Goal: Task Accomplishment & Management: Use online tool/utility

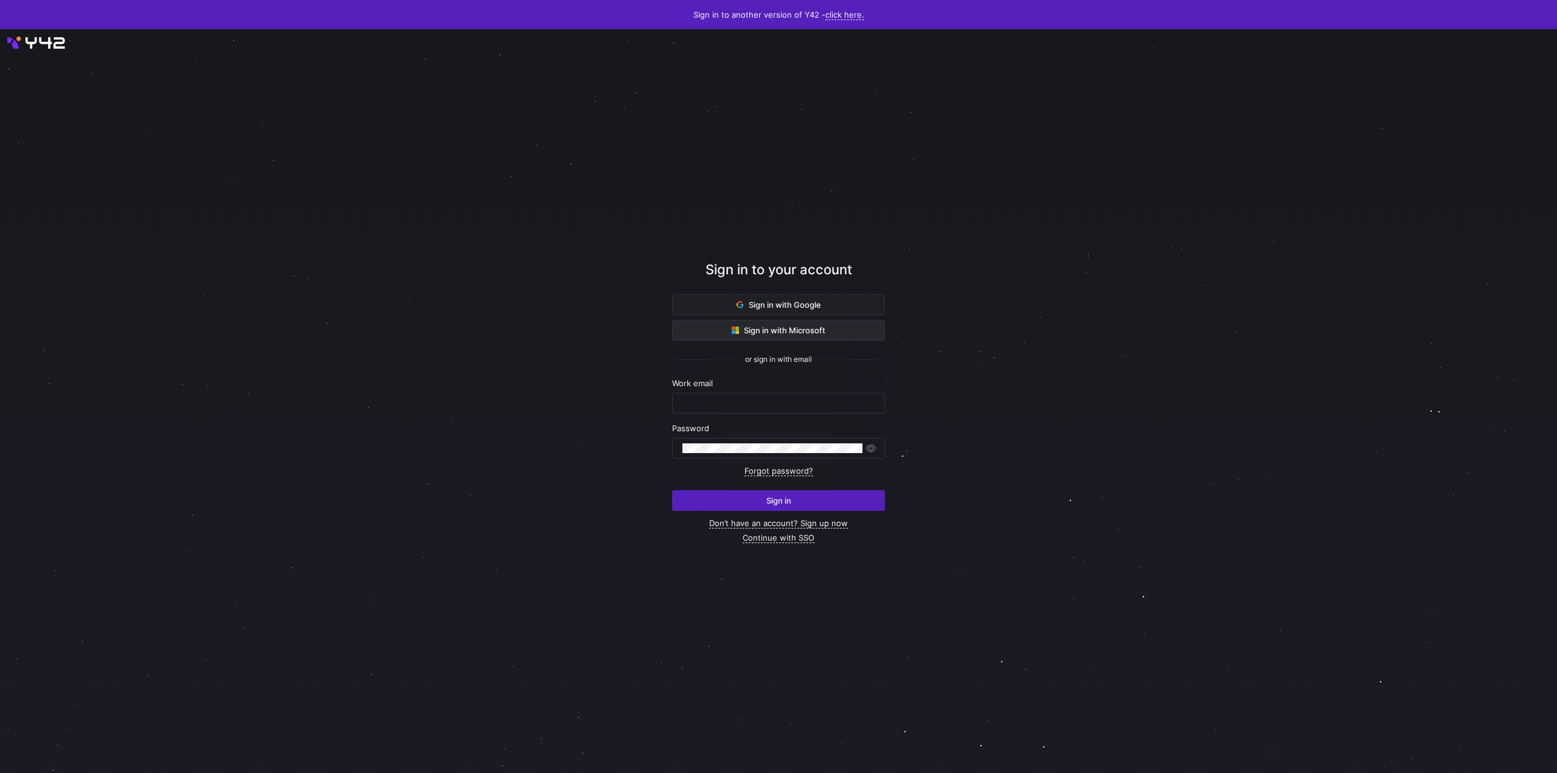
click at [721, 338] on span at bounding box center [779, 329] width 212 height 19
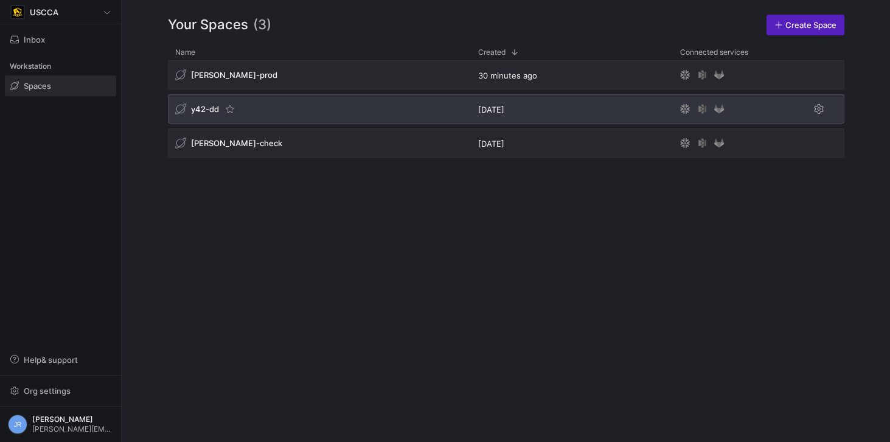
click at [196, 114] on div "y42-dd" at bounding box center [205, 109] width 61 height 12
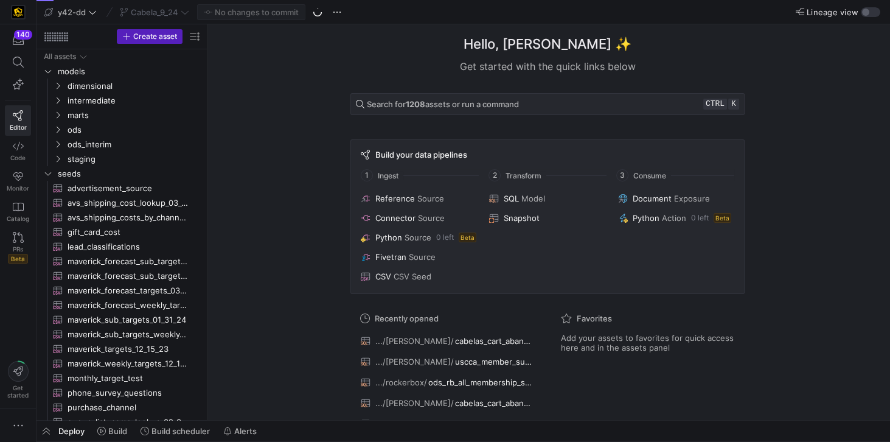
click at [152, 13] on div "Cabela_9_24" at bounding box center [154, 12] width 75 height 16
click at [136, 12] on span "Cabela_9_24" at bounding box center [154, 12] width 47 height 10
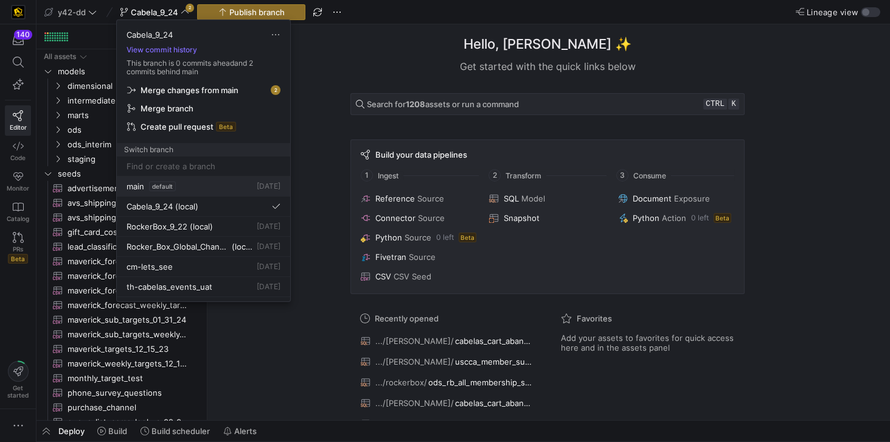
click at [137, 186] on span "main" at bounding box center [135, 186] width 18 height 10
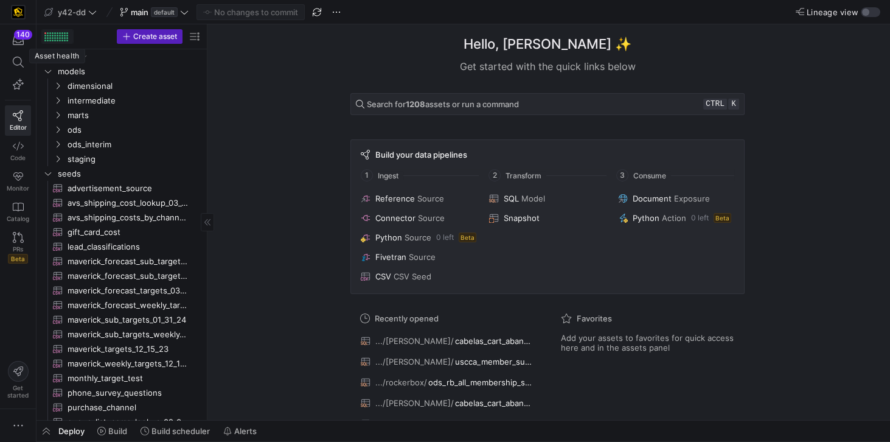
click at [44, 33] on div at bounding box center [45, 33] width 2 height 2
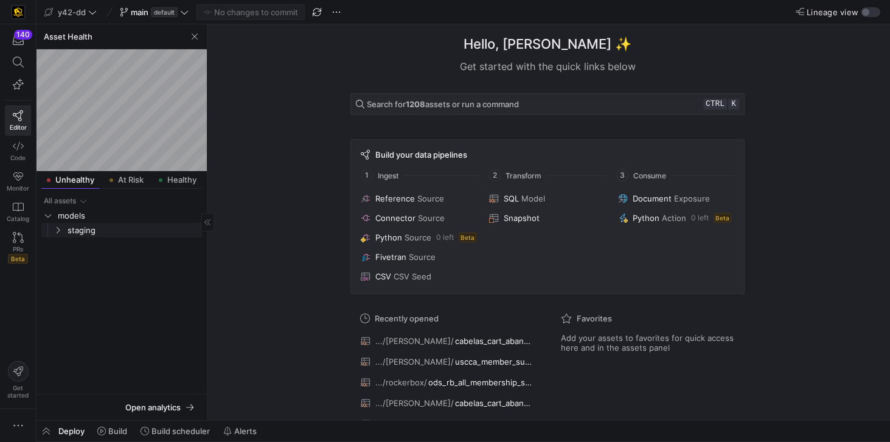
click at [56, 232] on icon "Press SPACE to select this row." at bounding box center [58, 229] width 9 height 7
click at [77, 243] on span "zuora" at bounding box center [138, 245] width 123 height 14
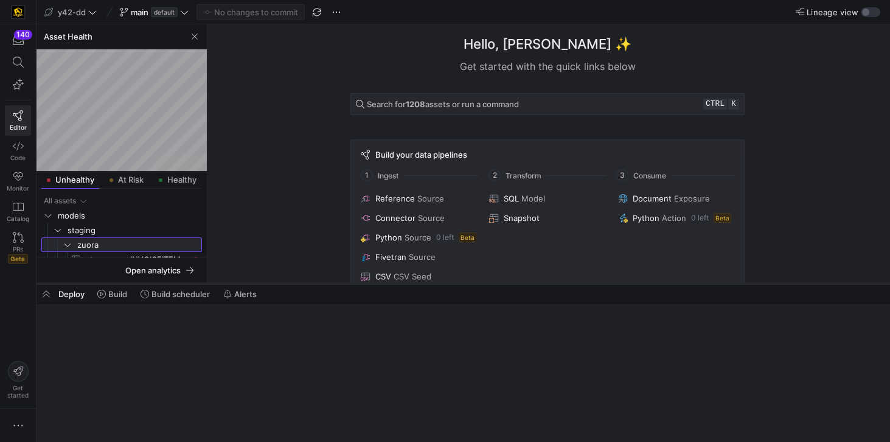
drag, startPoint x: 317, startPoint y: 420, endPoint x: 310, endPoint y: 272, distance: 148.0
click at [310, 281] on div at bounding box center [462, 283] width 853 height 5
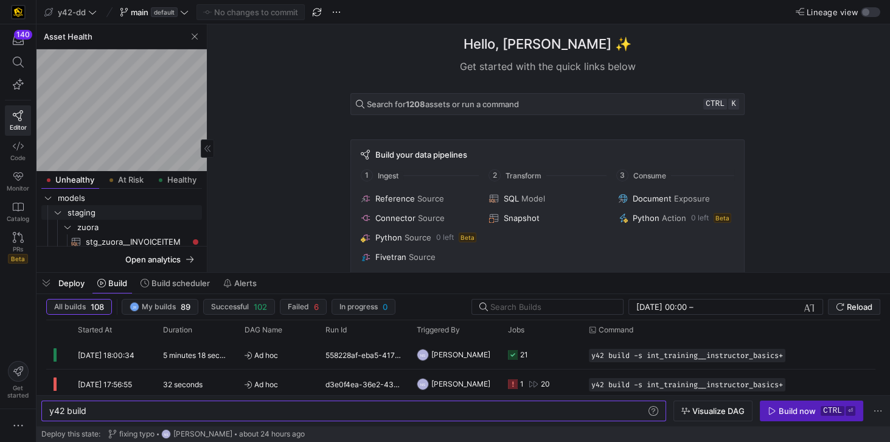
scroll to position [19, 0]
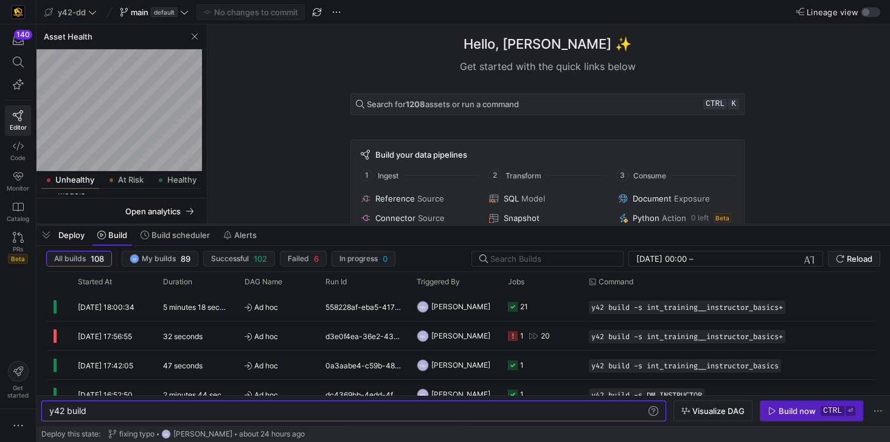
drag, startPoint x: 286, startPoint y: 272, endPoint x: 286, endPoint y: 224, distance: 48.0
click at [286, 224] on div at bounding box center [462, 224] width 853 height 5
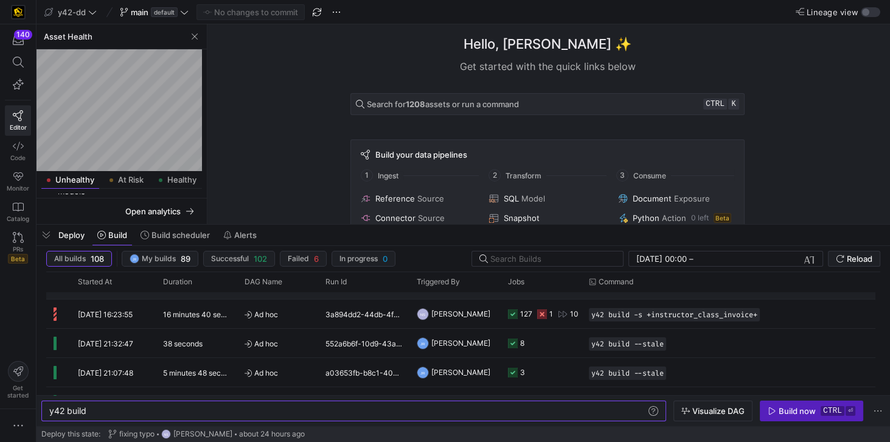
scroll to position [0, 0]
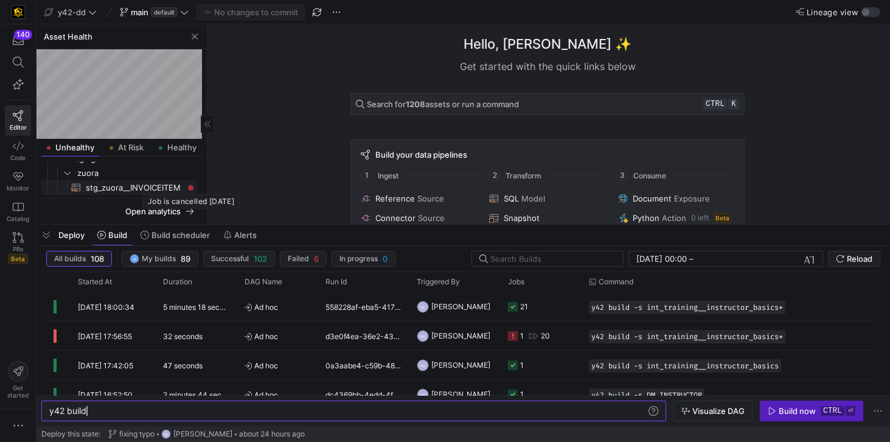
click at [190, 185] on div "Press SPACE to select this row." at bounding box center [190, 187] width 5 height 5
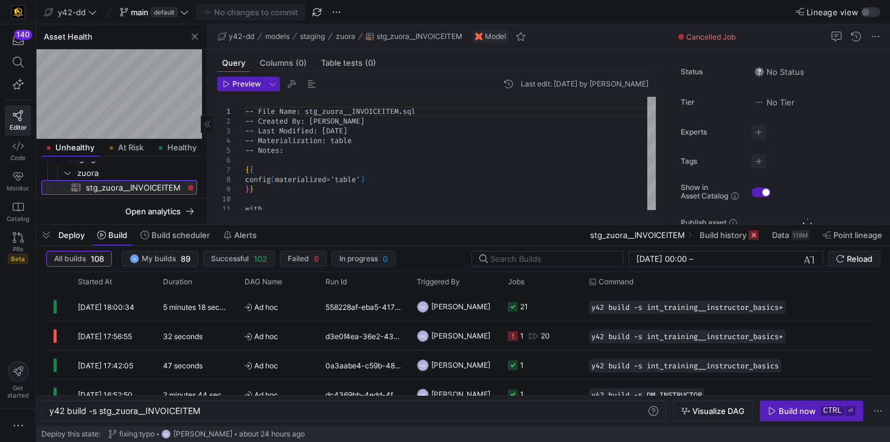
type textarea "y42 build -s stg_zuora__INVOICEITEM"
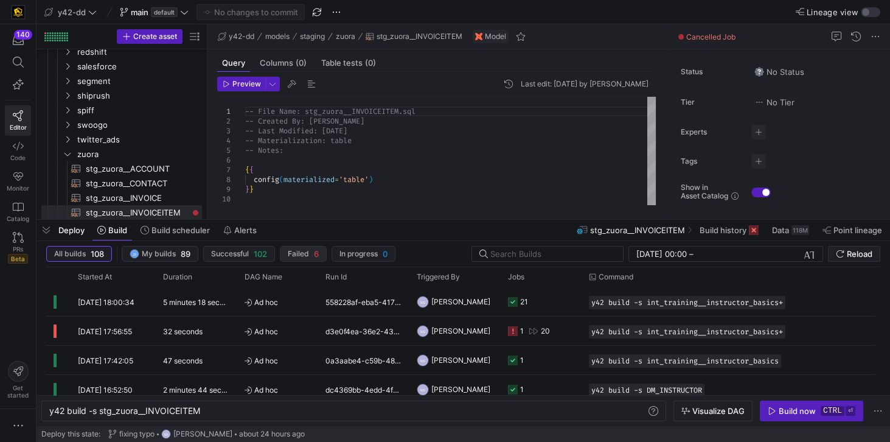
click at [301, 255] on span "Failed" at bounding box center [298, 253] width 21 height 9
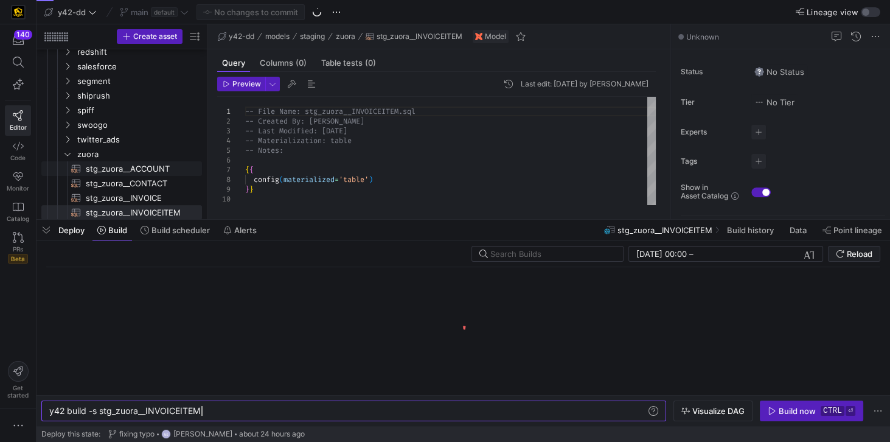
scroll to position [0, 151]
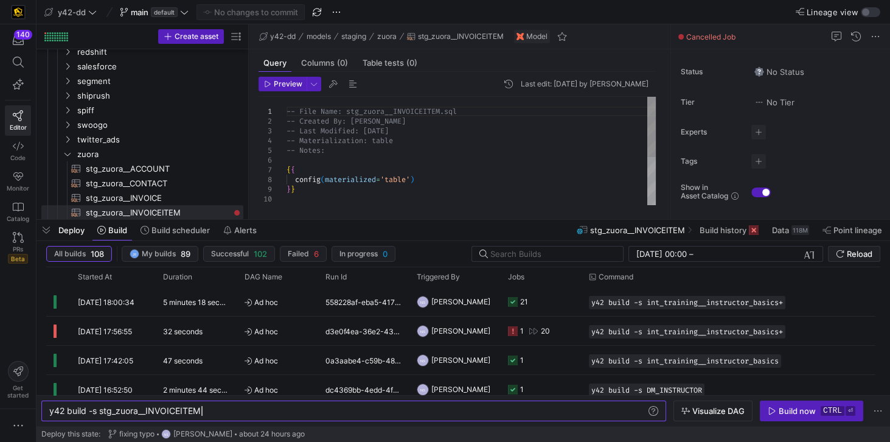
drag, startPoint x: 207, startPoint y: 163, endPoint x: 249, endPoint y: 163, distance: 41.4
click at [249, 163] on as-split "Create asset Drag here to set row groups Drag here to set column labels Group 1…" at bounding box center [462, 121] width 853 height 195
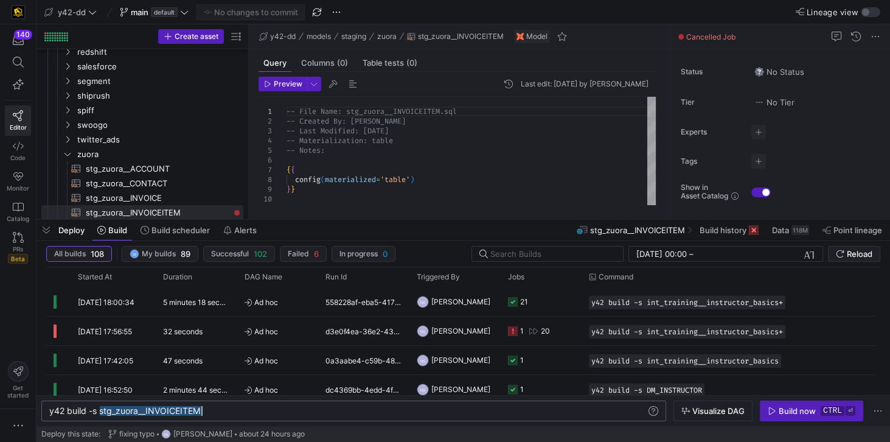
drag, startPoint x: 99, startPoint y: 412, endPoint x: 205, endPoint y: 414, distance: 106.4
click at [205, 414] on div "y42 build -s stg_zuora__INVOICEITEM" at bounding box center [348, 411] width 598 height 10
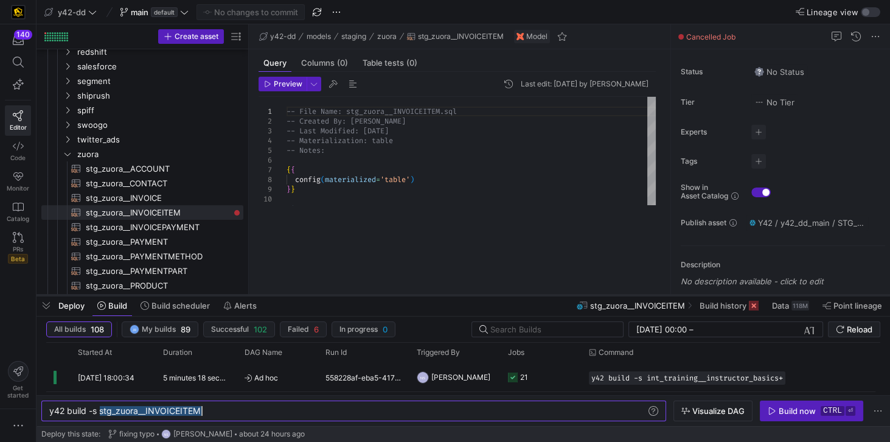
drag, startPoint x: 315, startPoint y: 219, endPoint x: 305, endPoint y: 294, distance: 76.1
click at [305, 294] on div at bounding box center [462, 295] width 853 height 5
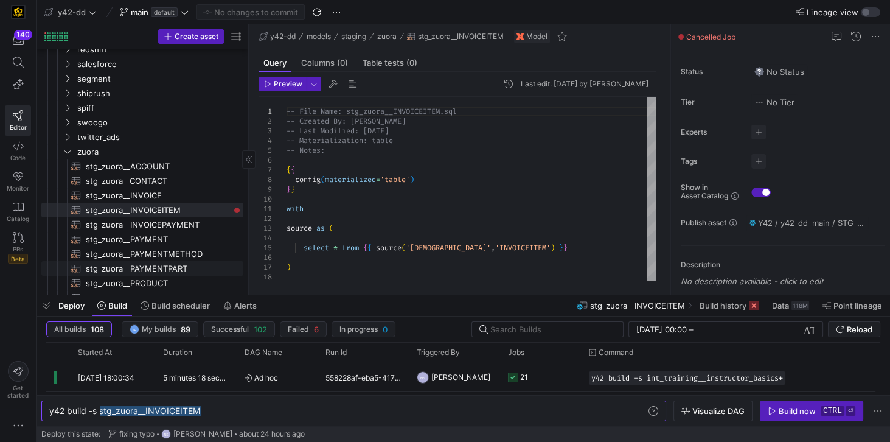
scroll to position [428, 0]
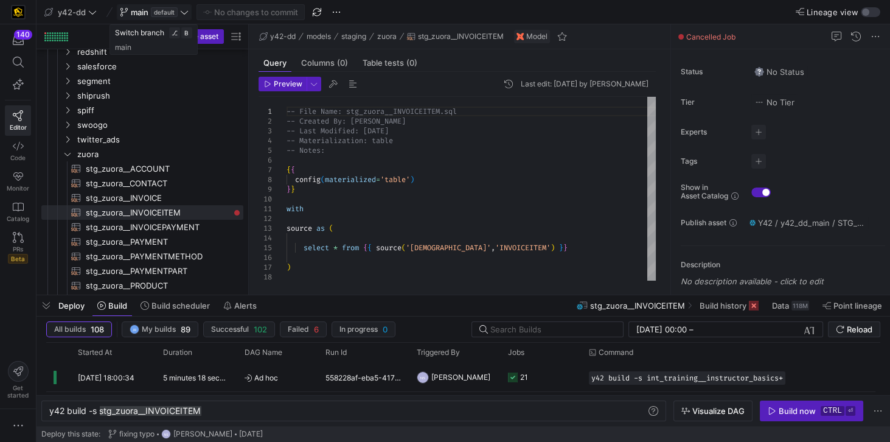
click at [136, 10] on span "main" at bounding box center [140, 12] width 18 height 10
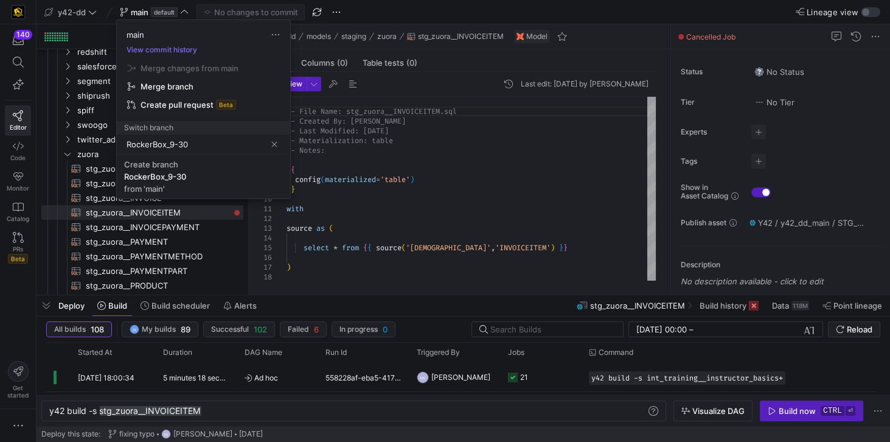
type input "RockerBox_9-30"
click at [173, 178] on div "RockerBox_9-30" at bounding box center [155, 176] width 62 height 10
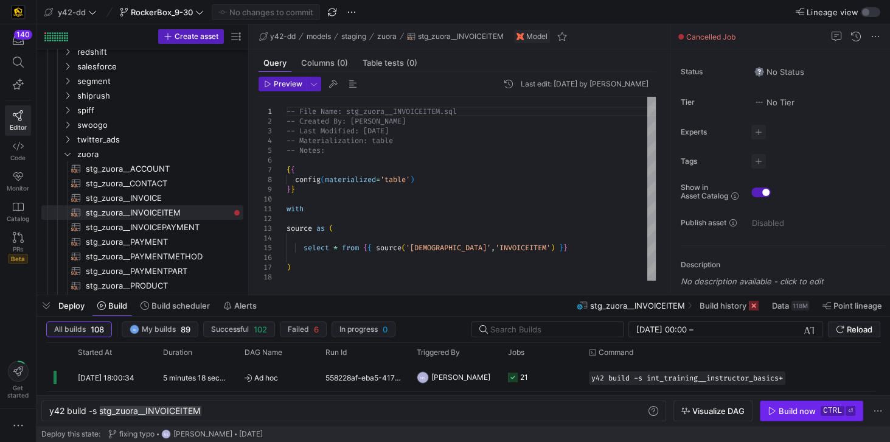
click at [781, 412] on div "Build now" at bounding box center [796, 411] width 37 height 10
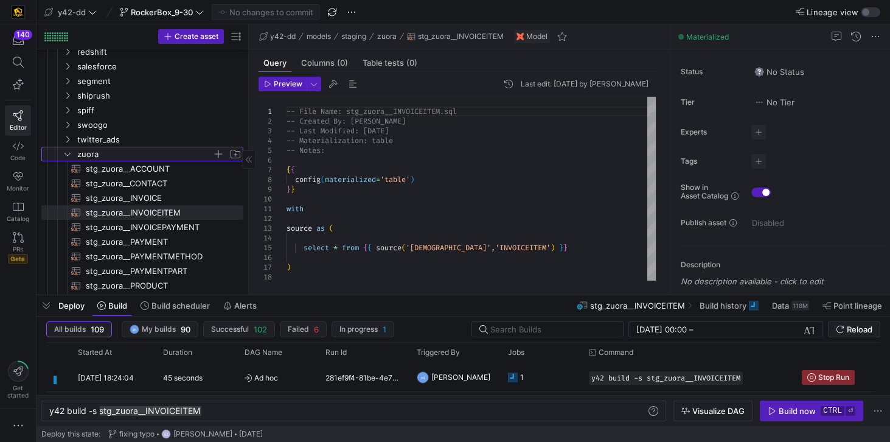
click at [64, 157] on icon "Press SPACE to select this row." at bounding box center [67, 153] width 9 height 7
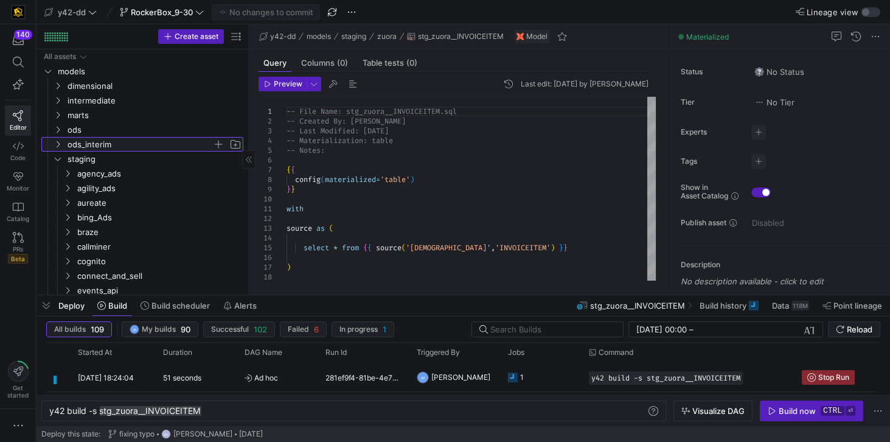
click at [75, 150] on span "ods_interim" at bounding box center [140, 144] width 145 height 14
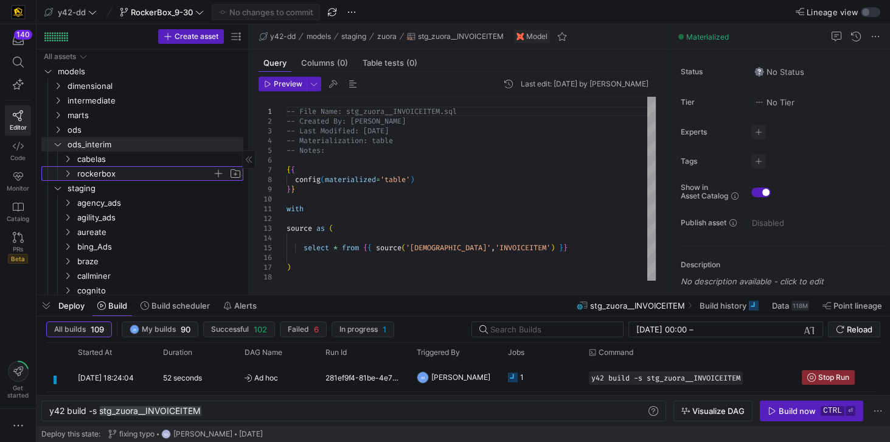
click at [83, 167] on span "rockerbox" at bounding box center [144, 174] width 135 height 14
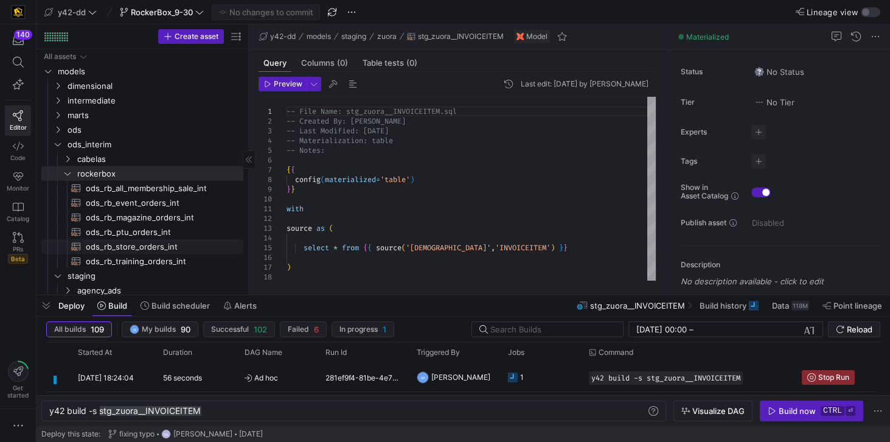
click at [108, 244] on span "ods_rb_store_orders_int​​​​​​​​​​" at bounding box center [158, 247] width 144 height 14
type textarea "y42 build -s ods_rb_store_orders_int"
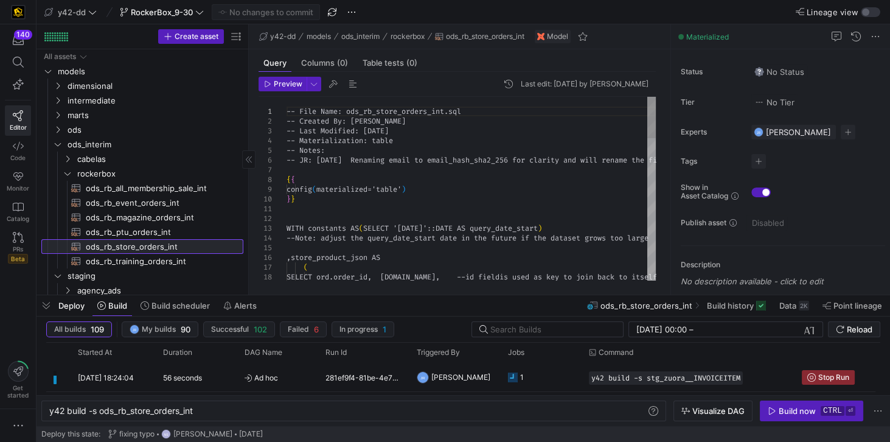
scroll to position [0, 145]
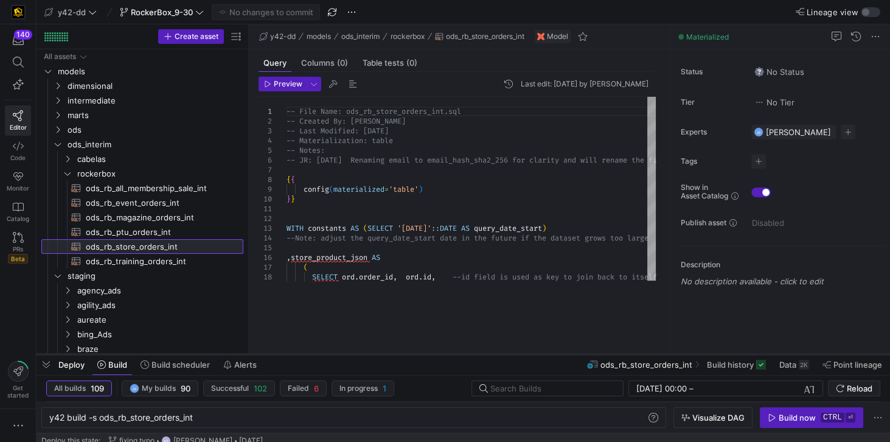
drag, startPoint x: 524, startPoint y: 295, endPoint x: 518, endPoint y: 355, distance: 60.5
click at [518, 355] on div at bounding box center [462, 354] width 853 height 5
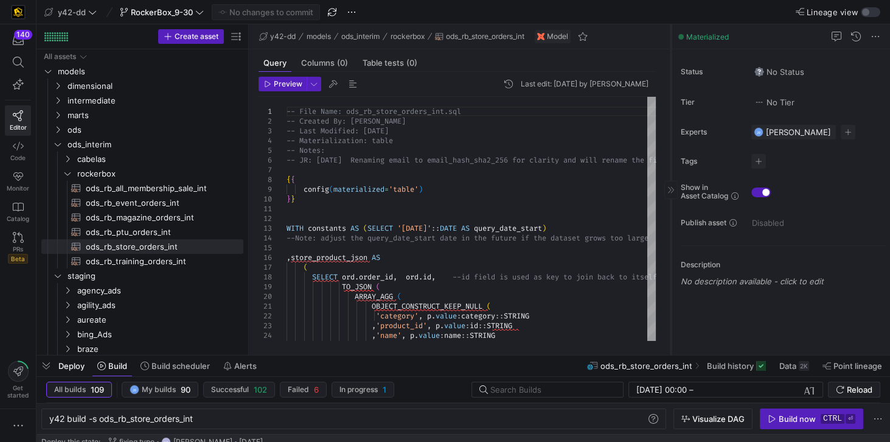
click at [672, 189] on icon at bounding box center [670, 189] width 7 height 7
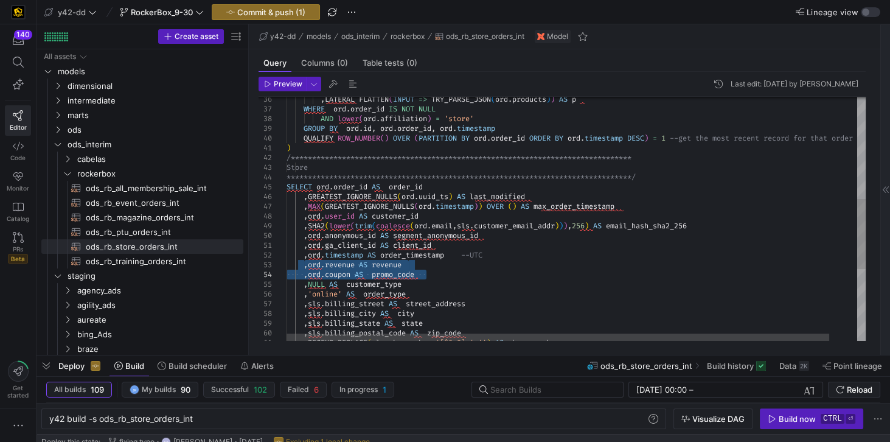
drag, startPoint x: 305, startPoint y: 266, endPoint x: 427, endPoint y: 275, distance: 122.6
click at [427, 275] on div "**********" at bounding box center [590, 166] width 608 height 844
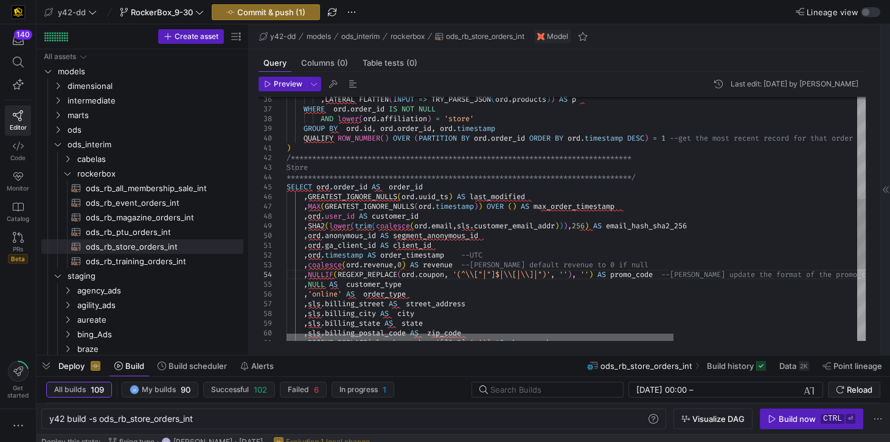
click at [286, 333] on div at bounding box center [479, 336] width 387 height 7
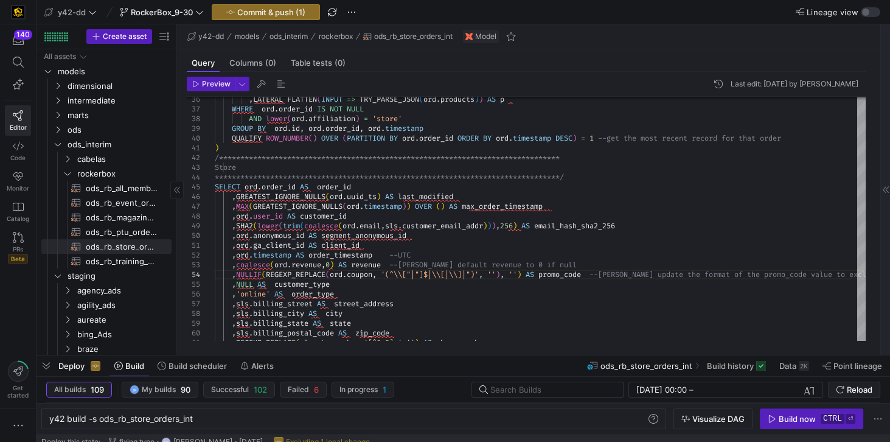
drag, startPoint x: 247, startPoint y: 290, endPoint x: 127, endPoint y: 278, distance: 120.4
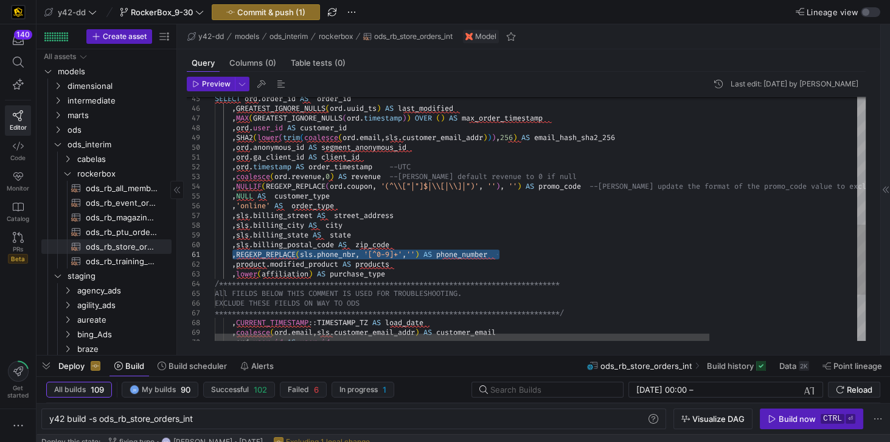
drag, startPoint x: 499, startPoint y: 255, endPoint x: 232, endPoint y: 253, distance: 267.6
click at [232, 253] on div "SELECT ord . order_id AS order_id , GREATEST_IGNORE_NULLS ( ord . uuid_ts ) AS …" at bounding box center [637, 78] width 845 height 844
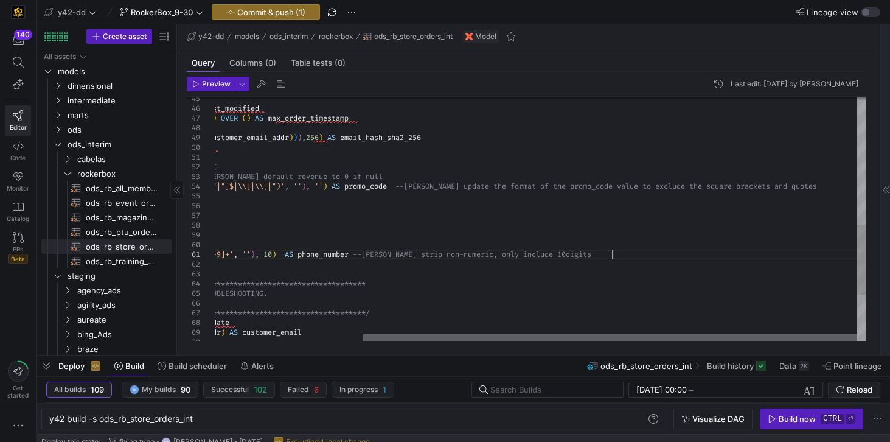
click at [648, 341] on div at bounding box center [609, 336] width 494 height 7
drag, startPoint x: 477, startPoint y: 186, endPoint x: 517, endPoint y: 188, distance: 40.2
click at [517, 188] on div "SELECT ord . order_id AS order_id , GREATEST_IGNORE_NULLS ( ord . uuid_ts ) AS …" at bounding box center [443, 78] width 845 height 844
click at [510, 183] on div "SELECT ord . order_id AS order_id , GREATEST_IGNORE_NULLS ( ord . uuid_ts ) AS …" at bounding box center [443, 78] width 845 height 844
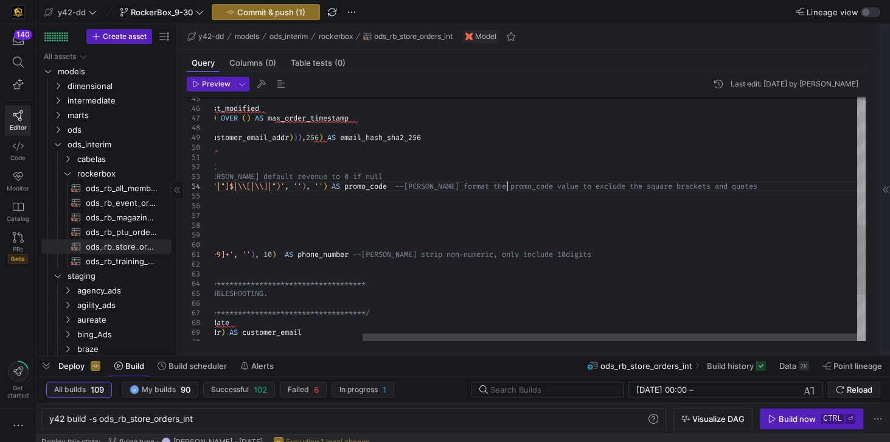
click at [511, 185] on div "SELECT ord . order_id AS order_id , GREATEST_IGNORE_NULLS ( ord . uuid_ts ) AS …" at bounding box center [443, 78] width 845 height 844
click at [561, 183] on div "SELECT ord . order_id AS order_id , GREATEST_IGNORE_NULLS ( ord . uuid_ts ) AS …" at bounding box center [443, 78] width 845 height 844
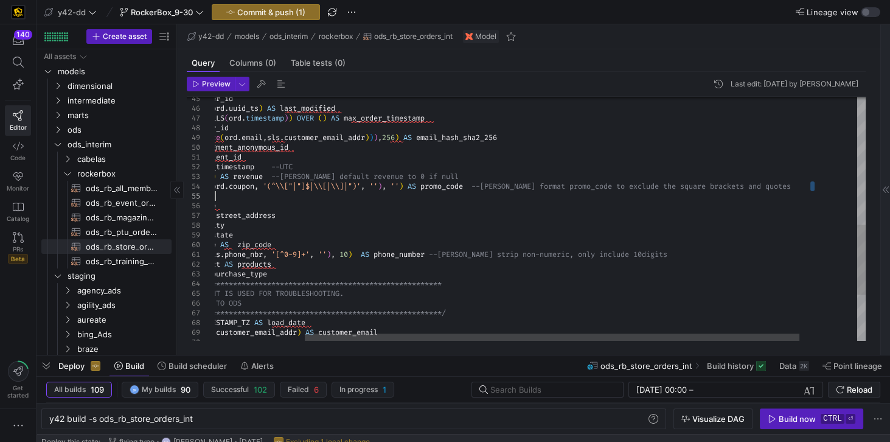
drag, startPoint x: 748, startPoint y: 185, endPoint x: 628, endPoint y: 192, distance: 120.6
click at [628, 192] on div "SELECT ord . order_id AS order_id , GREATEST_IGNORE_NULLS ( ord . uuid_ts ) AS …" at bounding box center [519, 78] width 845 height 844
click at [810, 183] on div "SELECT ord . order_id AS order_id , GREATEST_IGNORE_NULLS ( ord . uuid_ts ) AS …" at bounding box center [519, 78] width 845 height 844
click at [815, 183] on div "SELECT ord . order_id AS order_id , GREATEST_IGNORE_NULLS ( ord . uuid_ts ) AS …" at bounding box center [519, 78] width 845 height 844
click at [777, 185] on div "SELECT ord . order_id AS order_id , GREATEST_IGNORE_NULLS ( ord . uuid_ts ) AS …" at bounding box center [519, 78] width 845 height 844
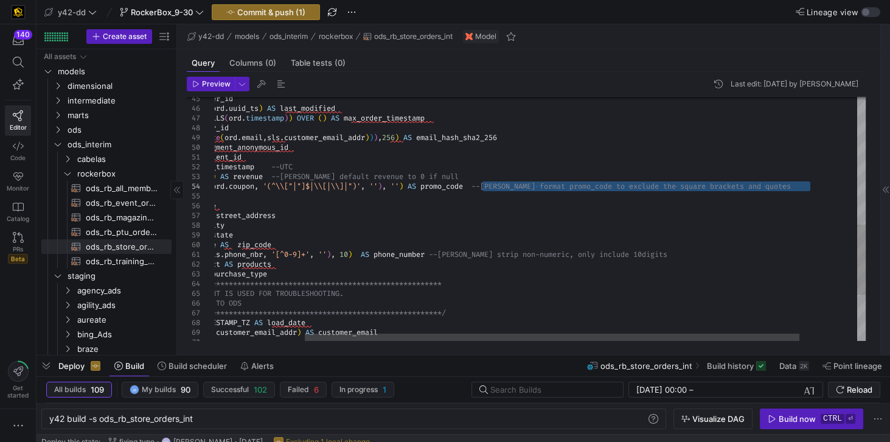
drag, startPoint x: 821, startPoint y: 185, endPoint x: 482, endPoint y: 189, distance: 338.8
click at [482, 189] on div "SELECT ord . order_id AS order_id , GREATEST_IGNORE_NULLS ( ord . uuid_ts ) AS …" at bounding box center [519, 78] width 845 height 844
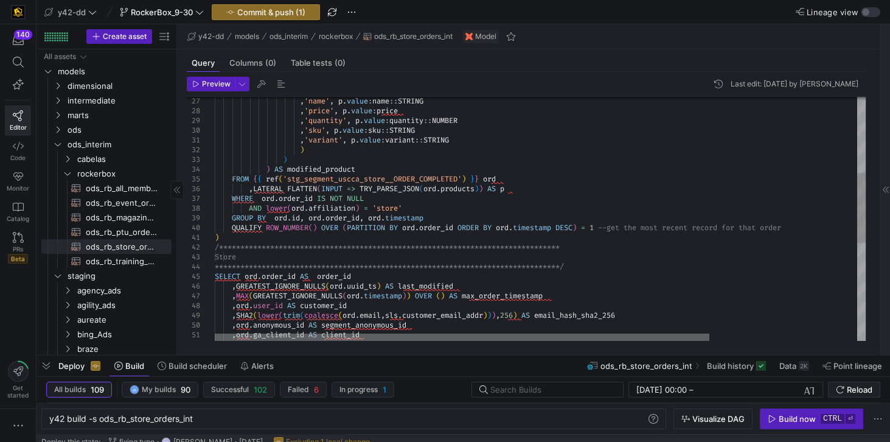
click at [261, 333] on div at bounding box center [462, 336] width 494 height 7
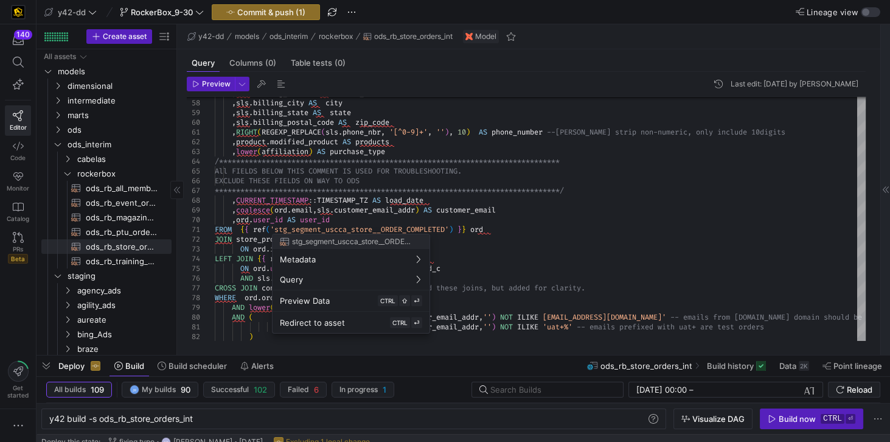
click at [421, 208] on div at bounding box center [445, 221] width 890 height 442
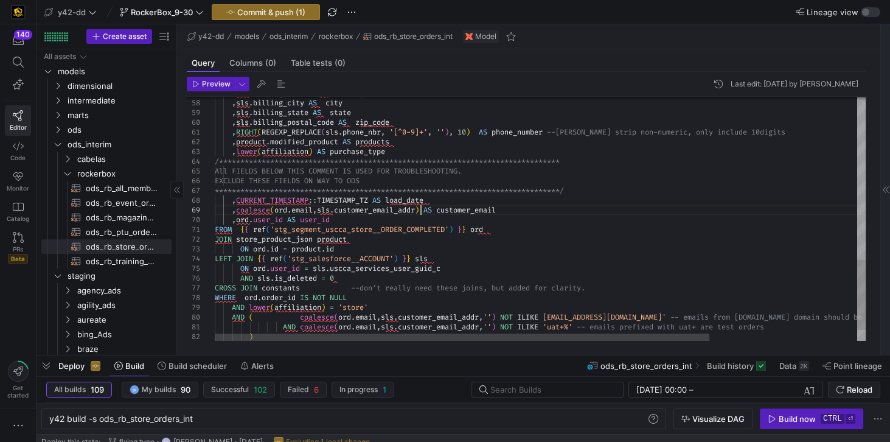
scroll to position [0, 367]
drag, startPoint x: 421, startPoint y: 212, endPoint x: 433, endPoint y: 210, distance: 11.6
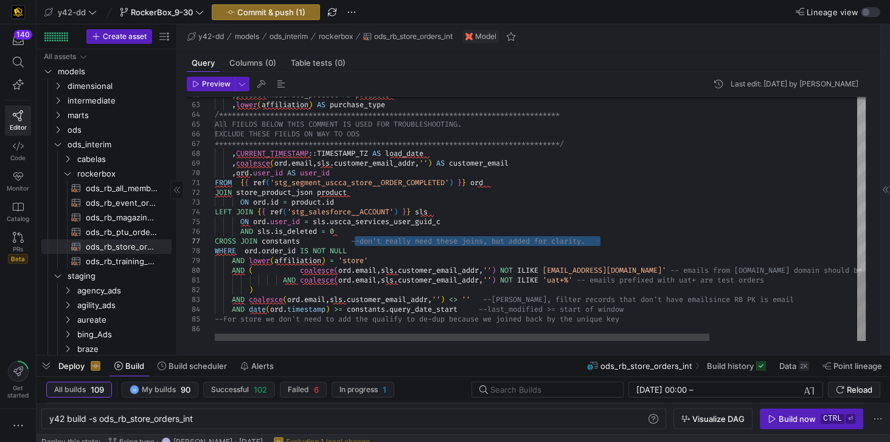
drag, startPoint x: 363, startPoint y: 241, endPoint x: 620, endPoint y: 240, distance: 256.6
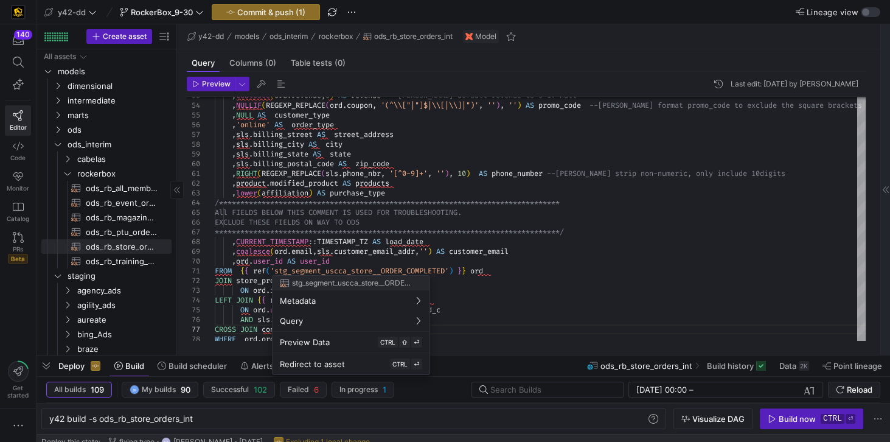
click at [557, 271] on div at bounding box center [445, 221] width 890 height 442
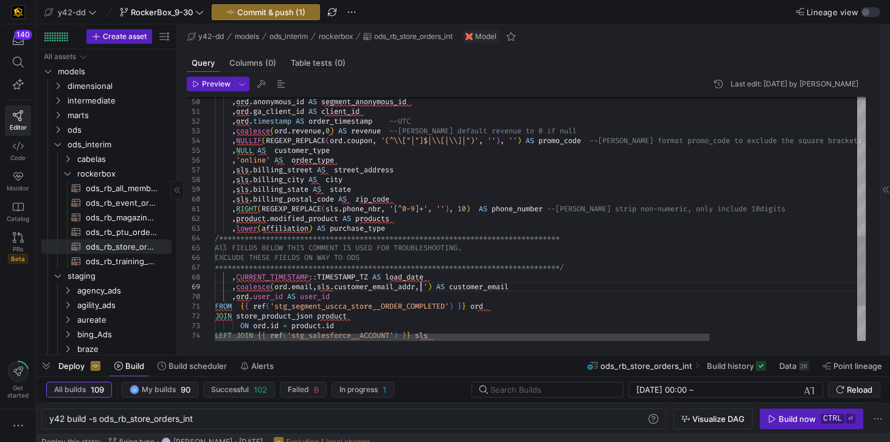
click at [421, 285] on div ", ord . ga_client_id AS client_id , ord . anonymous_id AS segment_anonymous_id …" at bounding box center [637, 37] width 845 height 854
click at [421, 288] on div ", ord . ga_client_id AS client_id , ord . anonymous_id AS segment_anonymous_id …" at bounding box center [637, 37] width 845 height 854
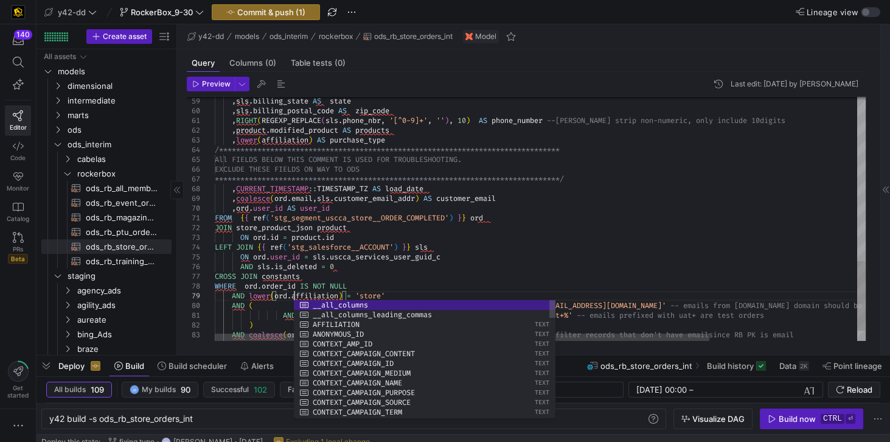
scroll to position [78, 78]
type textarea "FROM {{ ref('stg_segment_uscca_store__ORDER_COMPLETED') }} ord JOIN store_produ…"
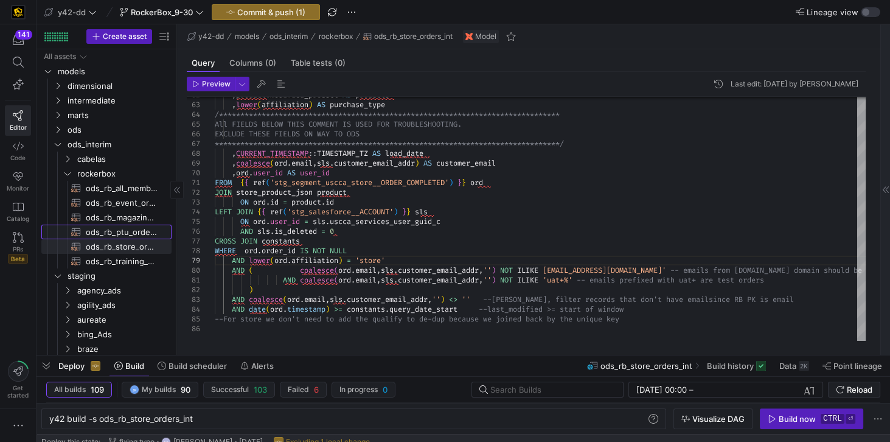
click at [119, 235] on span "ods_rb_ptu_orders_int​​​​​​​​​​" at bounding box center [122, 232] width 72 height 14
type textarea "y42 build -s ods_rb_ptu_orders_int"
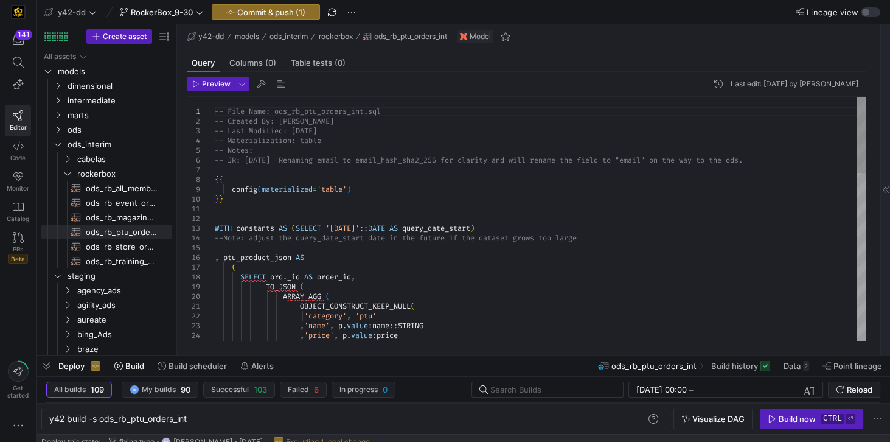
scroll to position [78, 0]
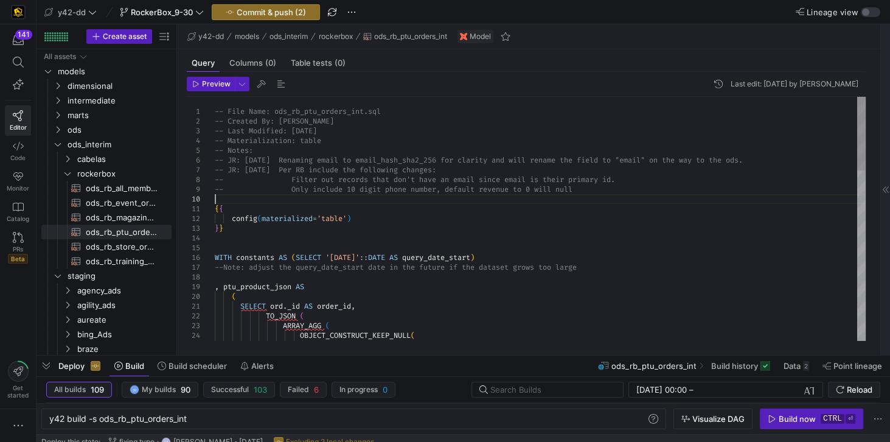
scroll to position [87, 0]
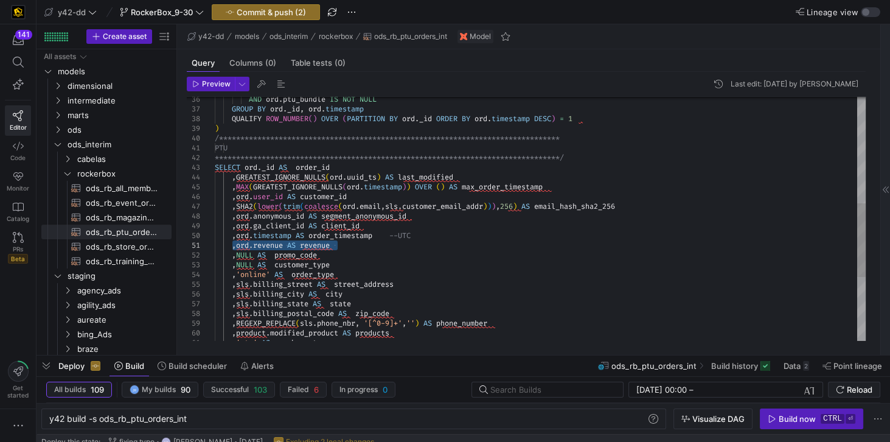
drag, startPoint x: 232, startPoint y: 246, endPoint x: 365, endPoint y: 248, distance: 133.8
click at [365, 248] on div "**********" at bounding box center [540, 148] width 651 height 808
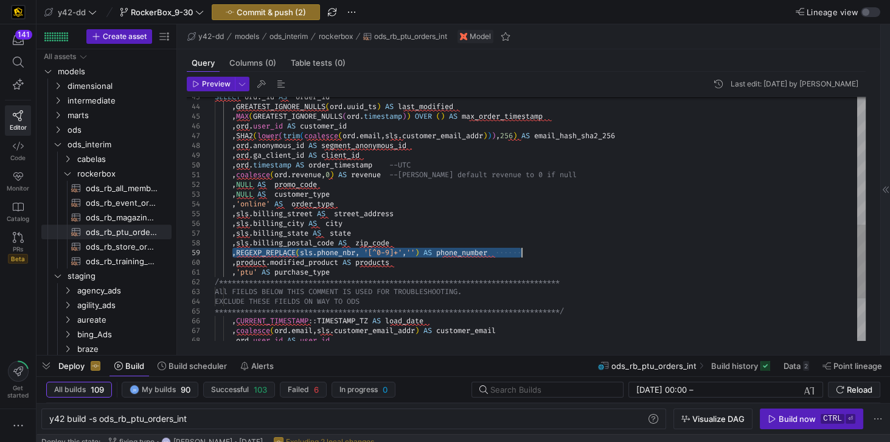
drag, startPoint x: 232, startPoint y: 252, endPoint x: 532, endPoint y: 252, distance: 299.8
click at [532, 252] on div "SELECT ord . _id AS order_id , GREATEST_IGNORE_NULLS ( ord . uuid_ts ) AS last_…" at bounding box center [540, 77] width 651 height 808
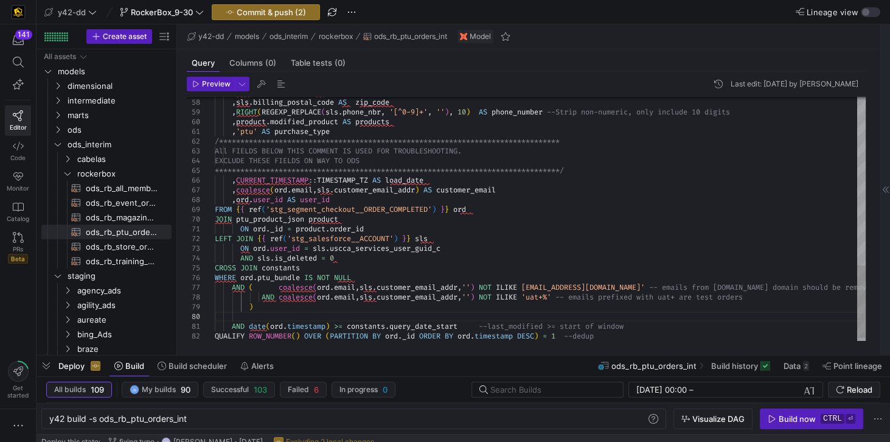
scroll to position [67, 34]
click at [236, 347] on mat-tab-group "**********" at bounding box center [526, 201] width 698 height 305
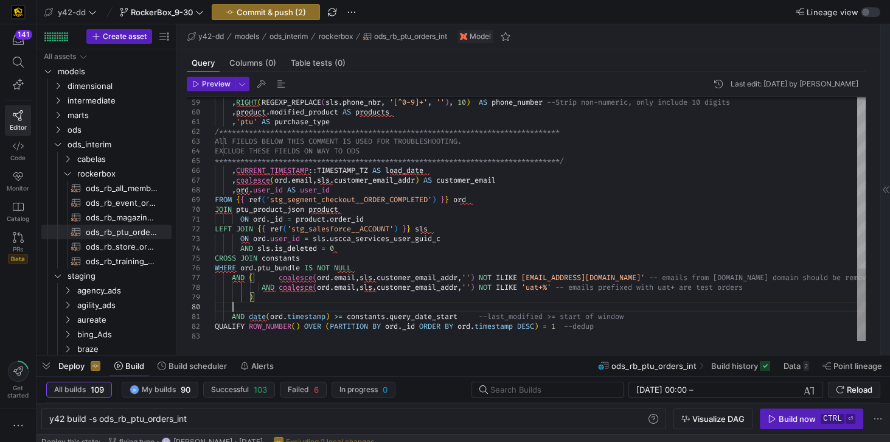
type textarea "0 CROSS JOIN constants WHERE ord.ptu_bundle IS NOT NULL AND ( coalesce(ord.emai…"
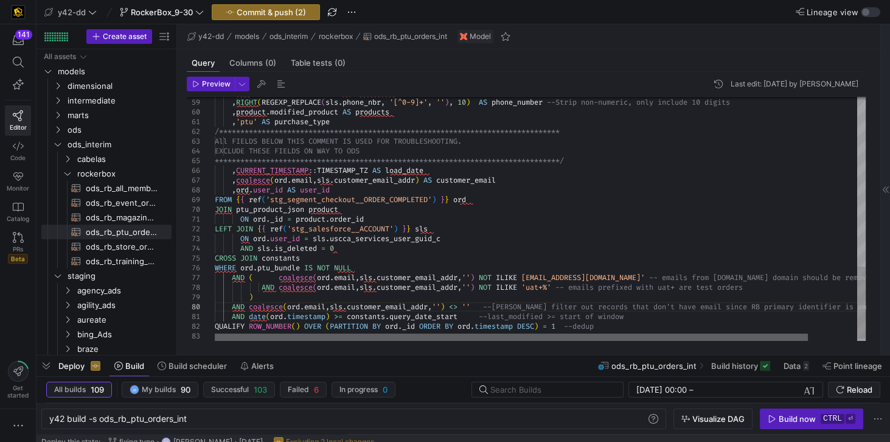
click at [215, 333] on div at bounding box center [511, 336] width 593 height 7
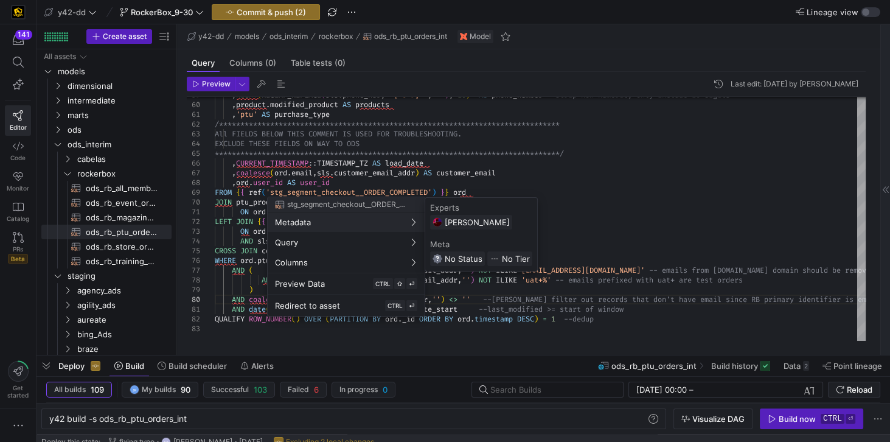
click at [120, 217] on div at bounding box center [445, 221] width 890 height 442
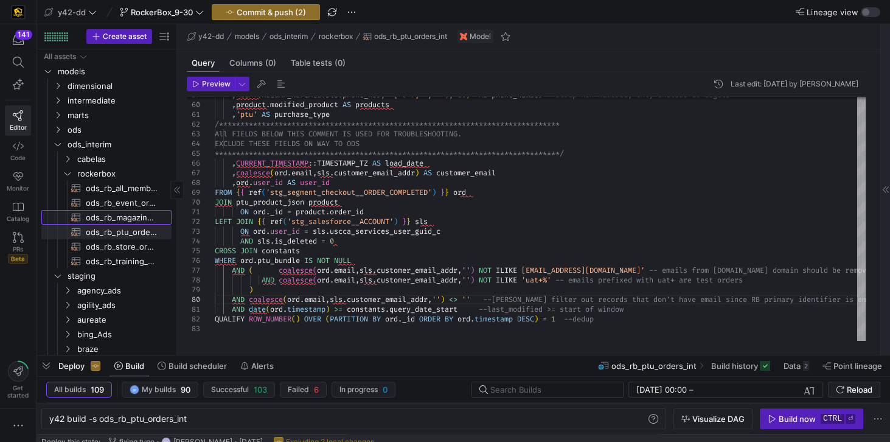
click at [120, 217] on span "ods_rb_magazine_orders_int​​​​​​​​​​" at bounding box center [122, 217] width 72 height 14
type textarea "y42 build -s ods_rb_magazine_orders_int"
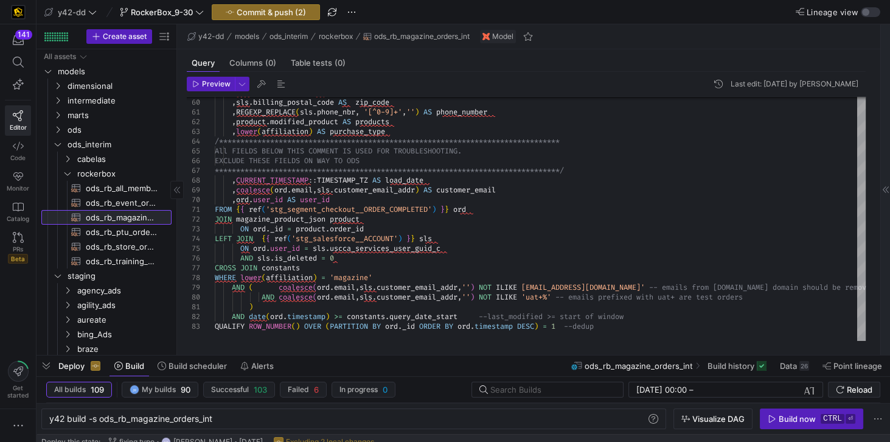
click at [120, 217] on span "ods_rb_magazine_orders_int​​​​​​​​​​" at bounding box center [122, 217] width 72 height 14
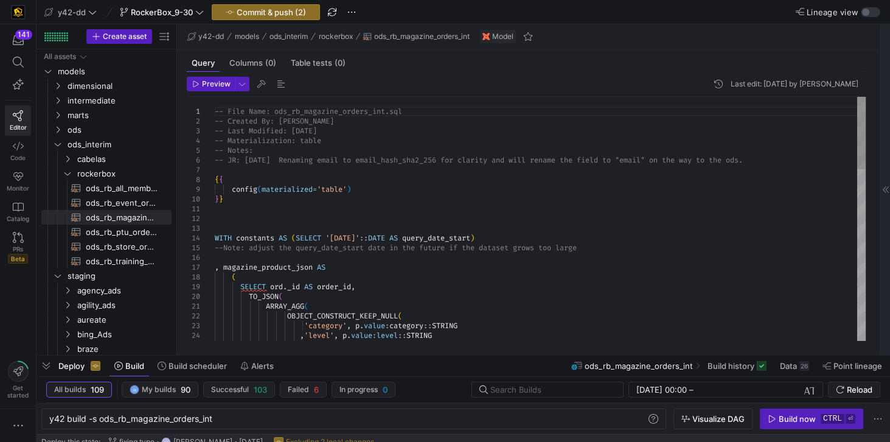
scroll to position [67, 0]
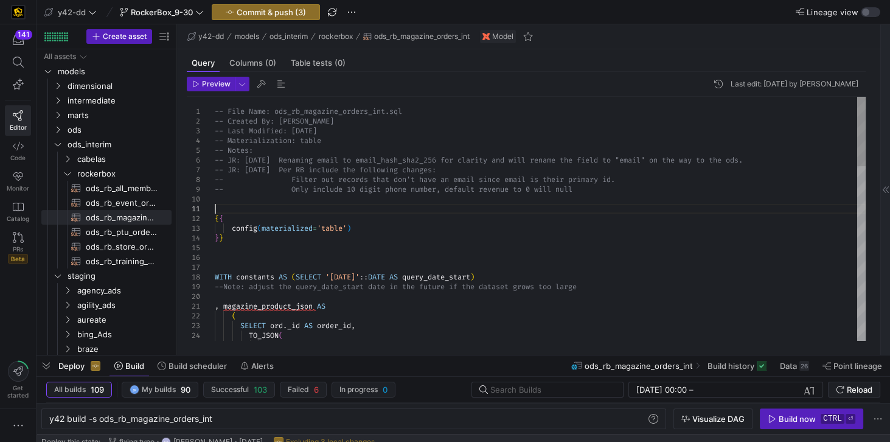
scroll to position [9, 0]
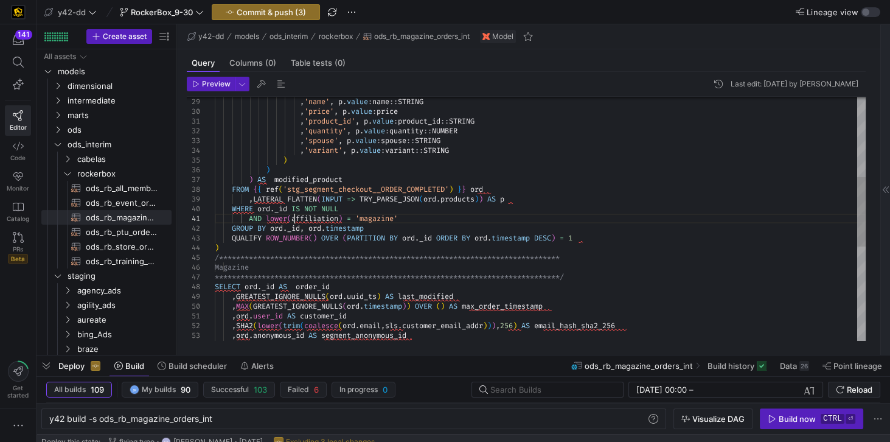
click at [294, 218] on div ", 'name' , p . value : name :: STRING , 'price' , p . value : price , 'product_…" at bounding box center [540, 243] width 651 height 856
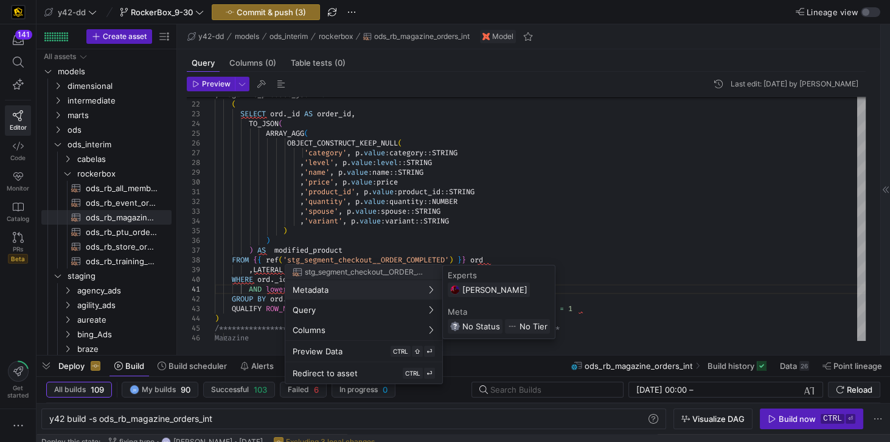
click at [755, 232] on div at bounding box center [445, 221] width 890 height 442
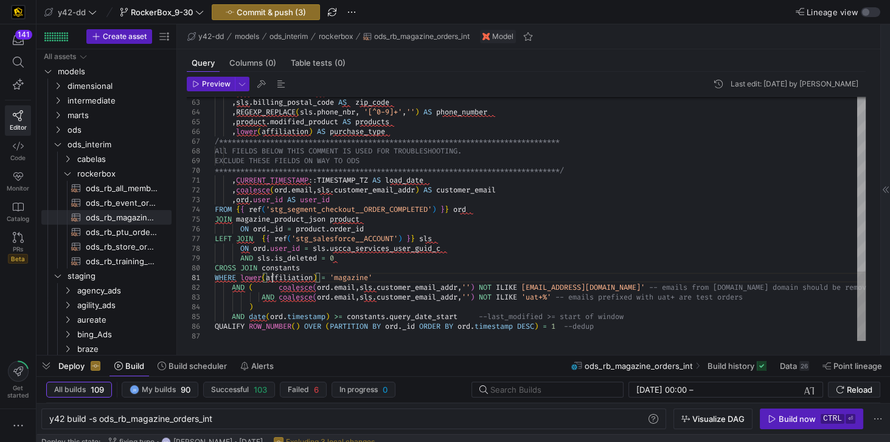
scroll to position [9, 96]
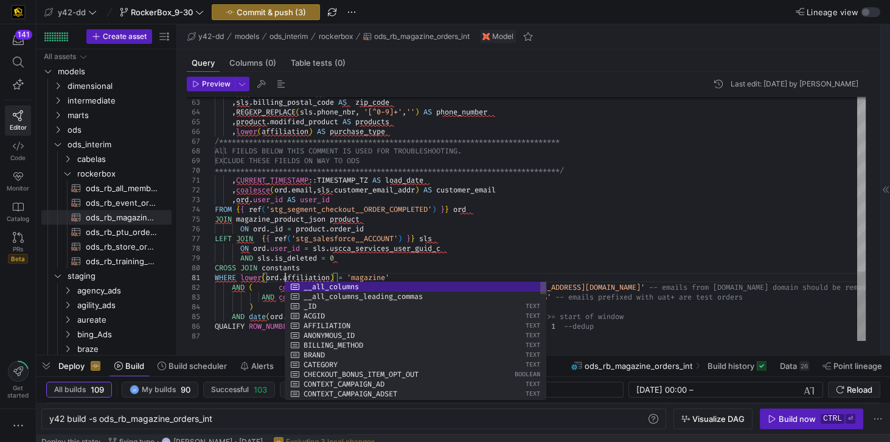
scroll to position [9, 69]
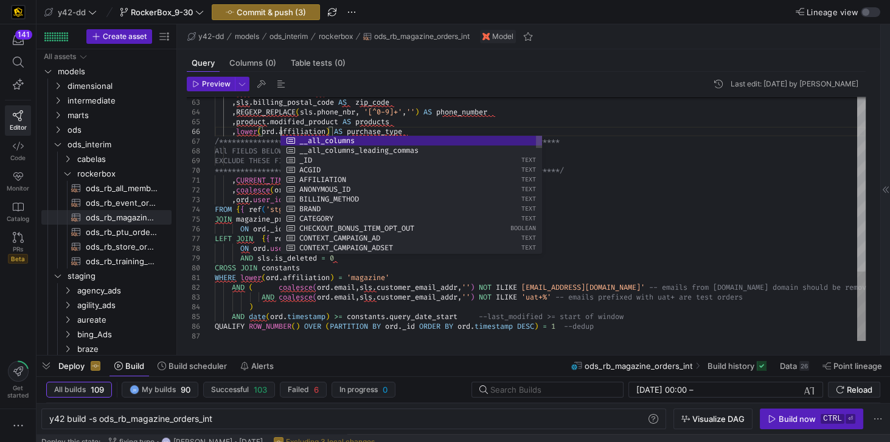
scroll to position [49, 66]
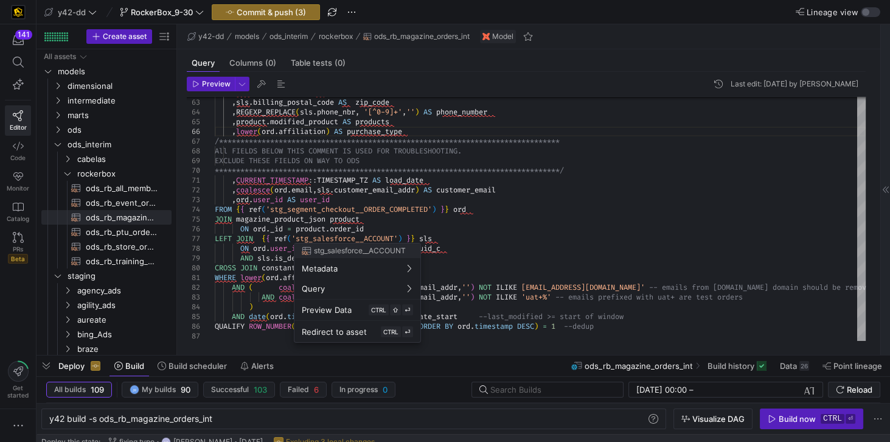
click at [442, 158] on div at bounding box center [445, 221] width 890 height 442
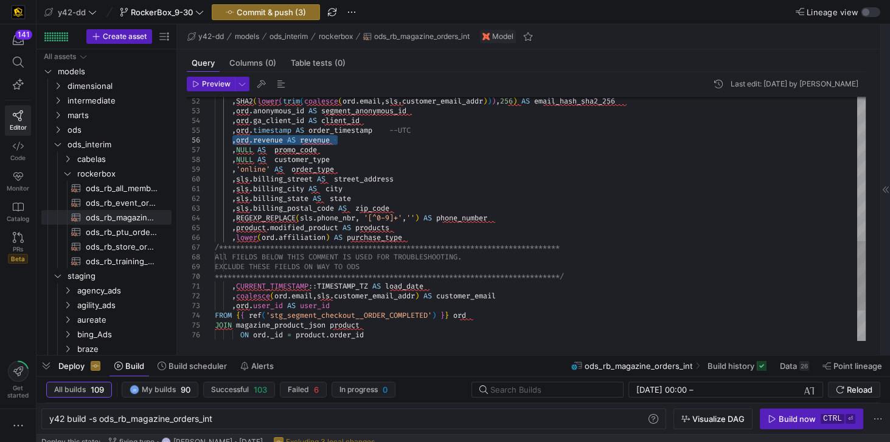
drag, startPoint x: 232, startPoint y: 141, endPoint x: 338, endPoint y: 137, distance: 105.3
click at [338, 137] on div "**********" at bounding box center [540, 18] width 651 height 856
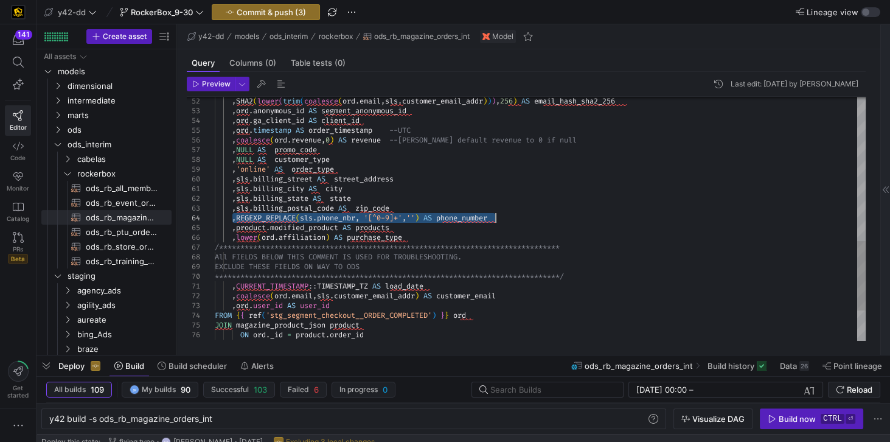
drag, startPoint x: 231, startPoint y: 218, endPoint x: 493, endPoint y: 219, distance: 262.1
click at [493, 219] on div "**********" at bounding box center [540, 18] width 651 height 856
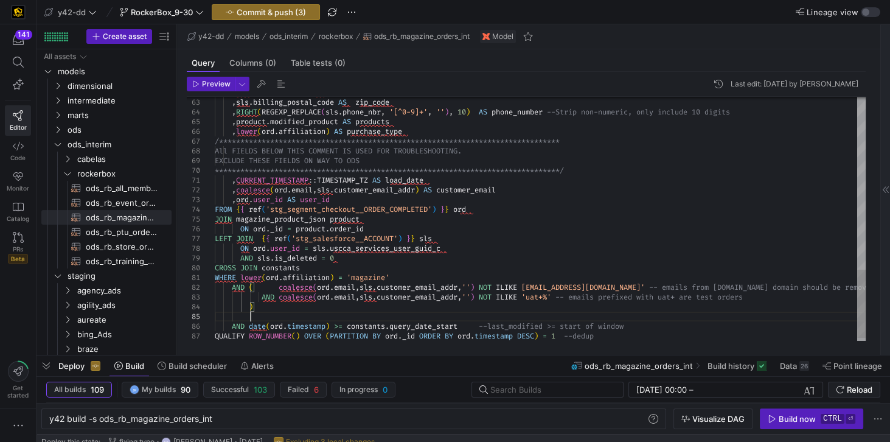
scroll to position [48, 34]
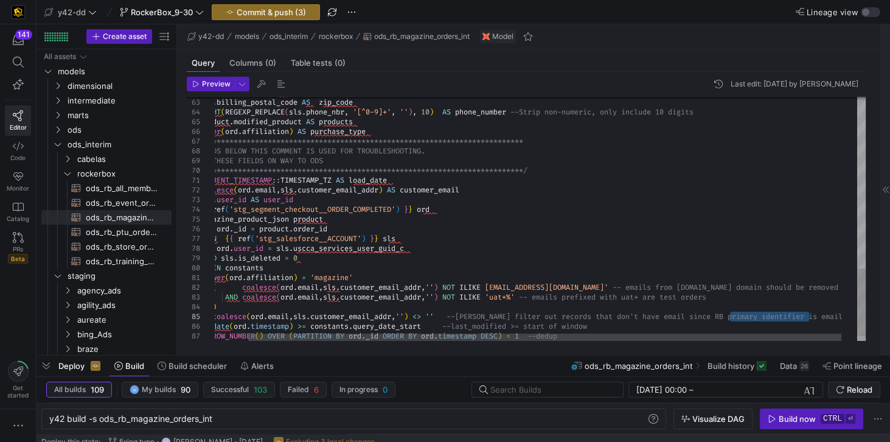
drag, startPoint x: 730, startPoint y: 317, endPoint x: 811, endPoint y: 317, distance: 80.3
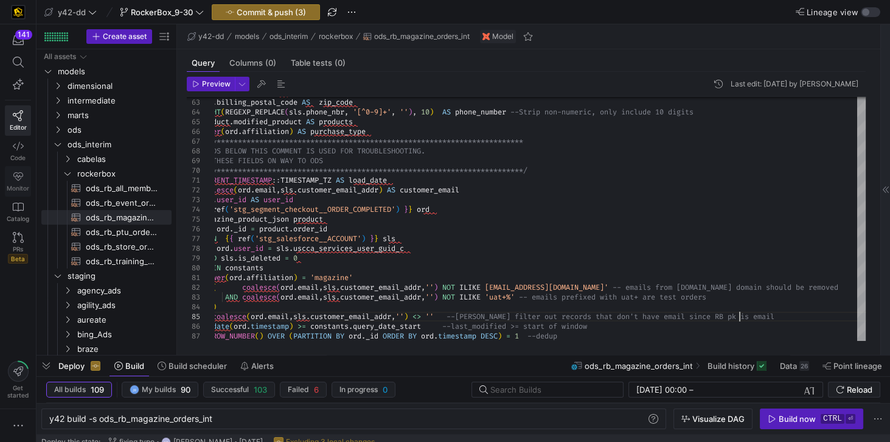
type textarea "WHERE lower(ord.affiliation) = 'magazine' AND ( coalesce(ord.email,sls.customer…"
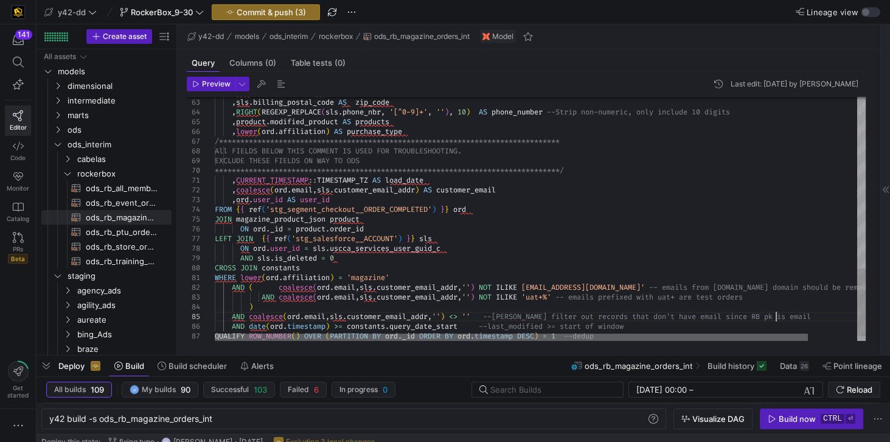
click at [288, 333] on div at bounding box center [511, 336] width 593 height 7
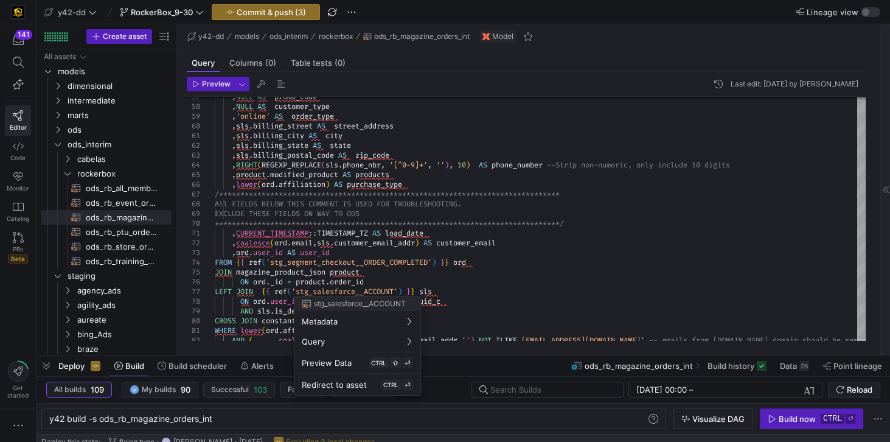
click at [771, 266] on div at bounding box center [445, 221] width 890 height 442
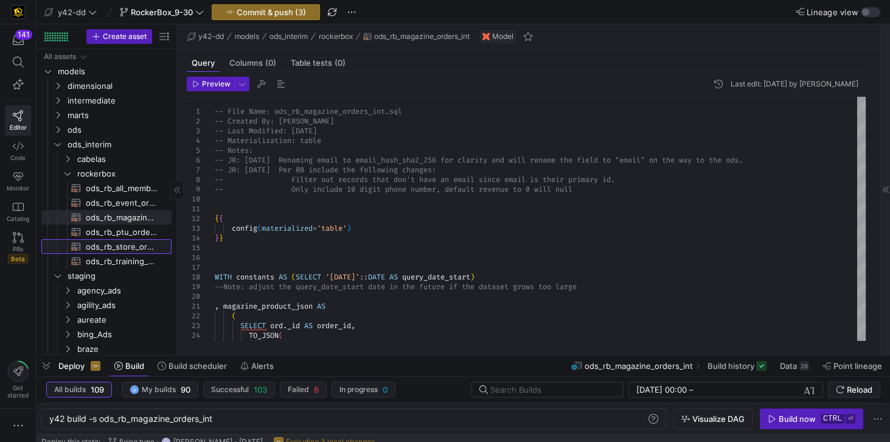
click at [140, 246] on span "ods_rb_store_orders_int​​​​​​​​​​" at bounding box center [122, 247] width 72 height 14
type textarea "y42 build -s ods_rb_store_orders_int"
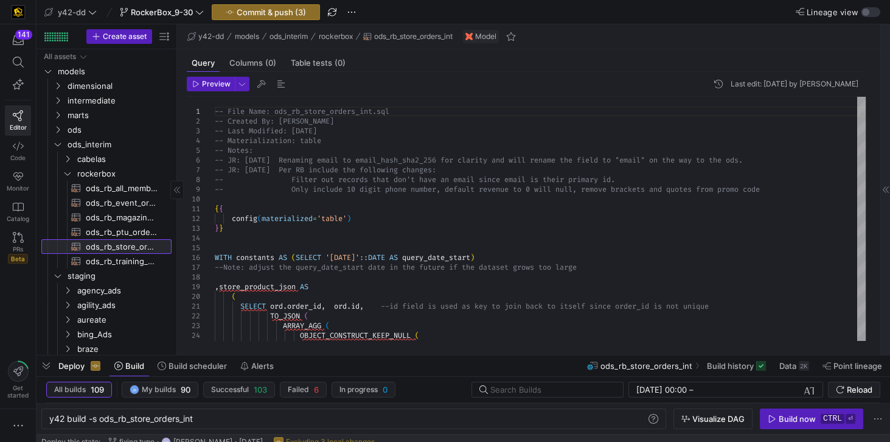
click at [140, 246] on span "ods_rb_store_orders_int​​​​​​​​​​" at bounding box center [122, 247] width 72 height 14
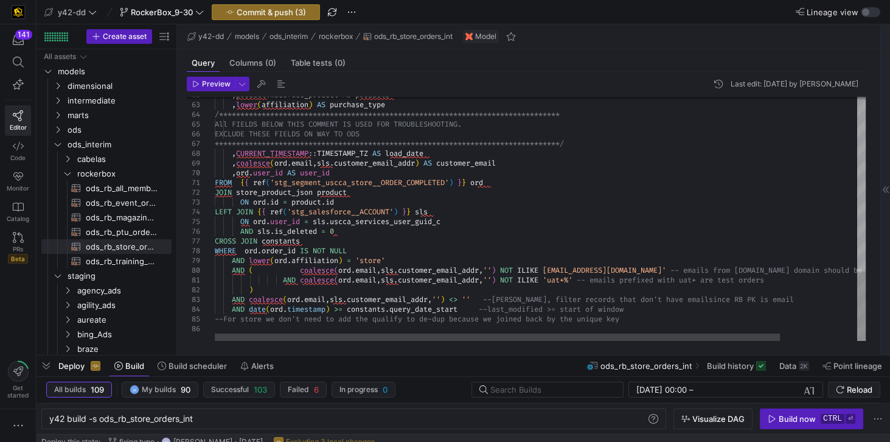
scroll to position [48, 341]
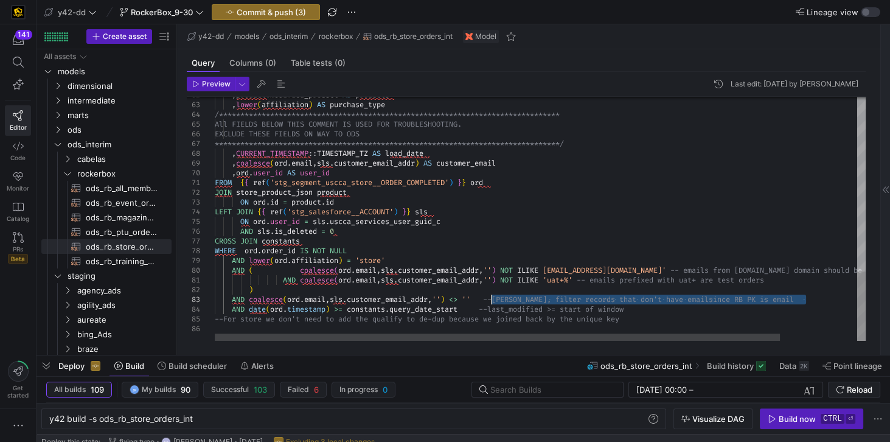
drag, startPoint x: 804, startPoint y: 299, endPoint x: 488, endPoint y: 295, distance: 315.6
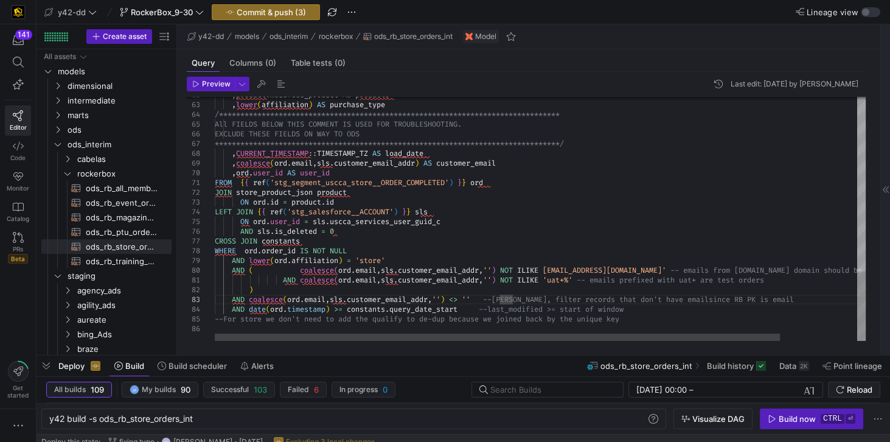
type textarea "AND coalesce(ord.email,sls.customer_email_addr,'') NOT ILIKE 'uat+%' -- emails …"
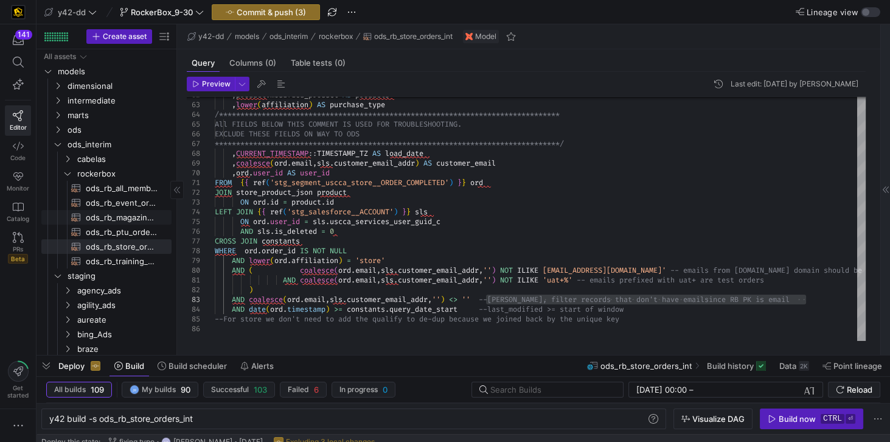
click at [119, 216] on span "ods_rb_magazine_orders_int​​​​​​​​​​" at bounding box center [122, 217] width 72 height 14
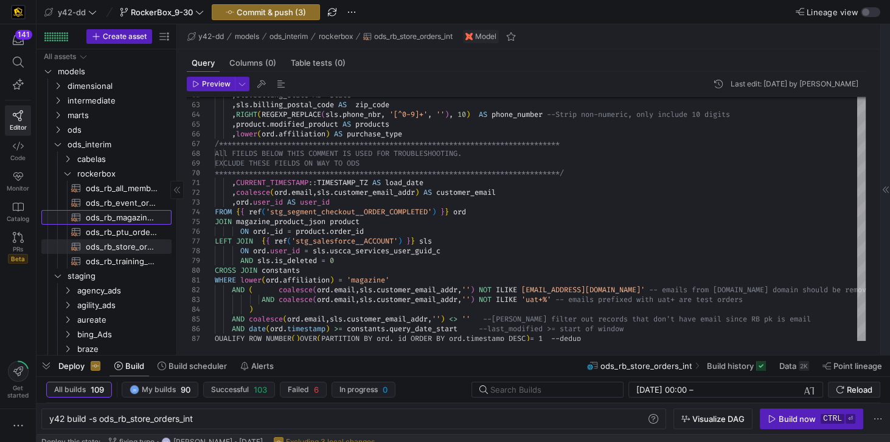
type textarea "y42 build -s ods_rb_magazine_orders_int"
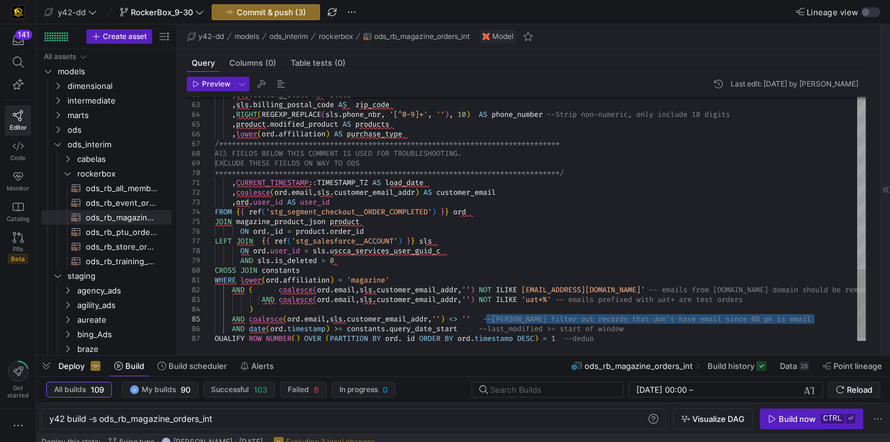
type textarea "WHERE lower(ord.affiliation) = 'magazine' AND ( coalesce(ord.email,sls.customer…"
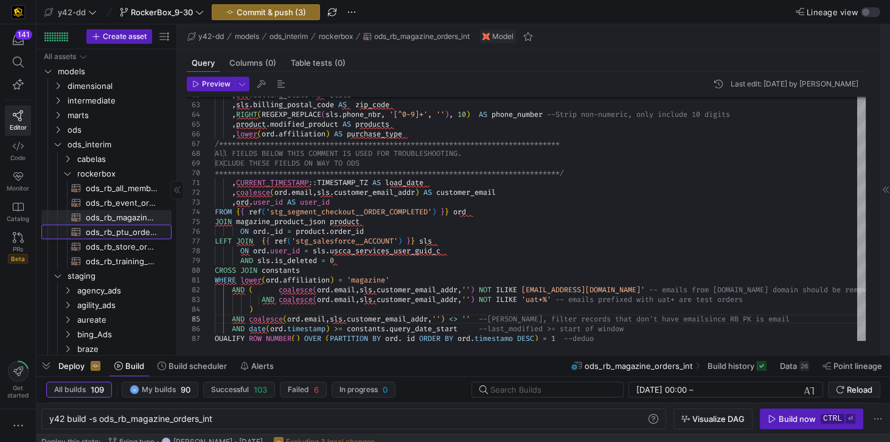
click at [122, 235] on span "ods_rb_ptu_orders_int​​​​​​​​​​" at bounding box center [122, 232] width 72 height 14
type textarea "y42 build -s ods_rb_ptu_orders_int"
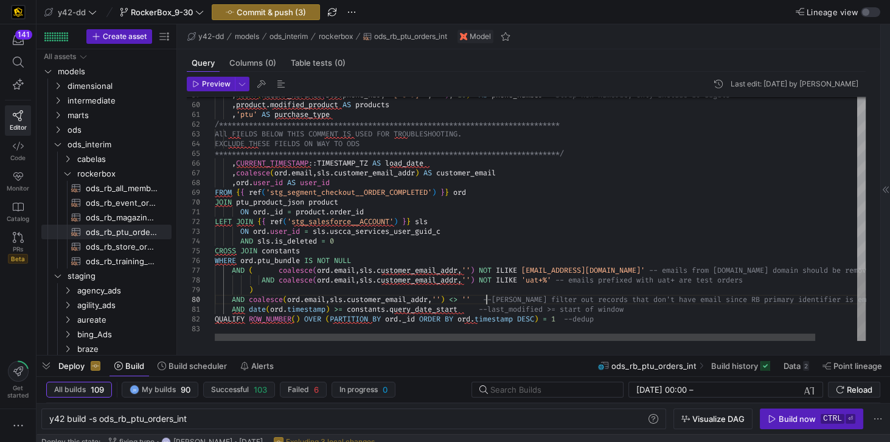
scroll to position [48, 0]
drag, startPoint x: 485, startPoint y: 297, endPoint x: 502, endPoint y: 302, distance: 17.0
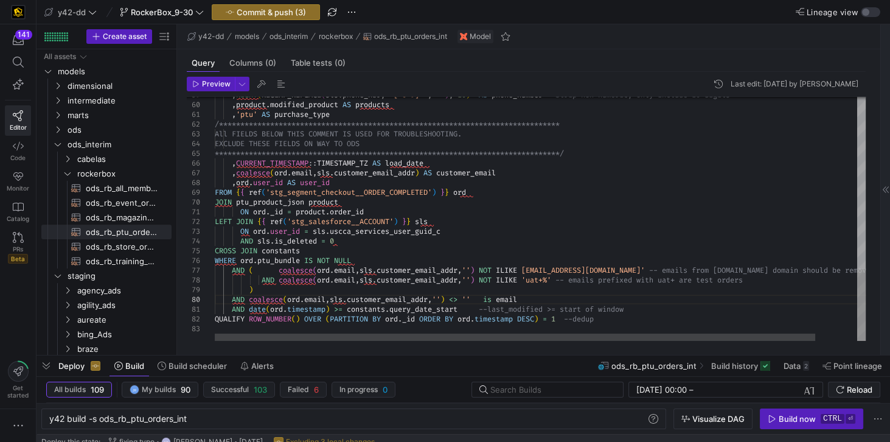
type textarea "D sls.is_deleted = 0 CROSS JOIN constants WHERE ord.ptu_bundle IS NOT NULL AND …"
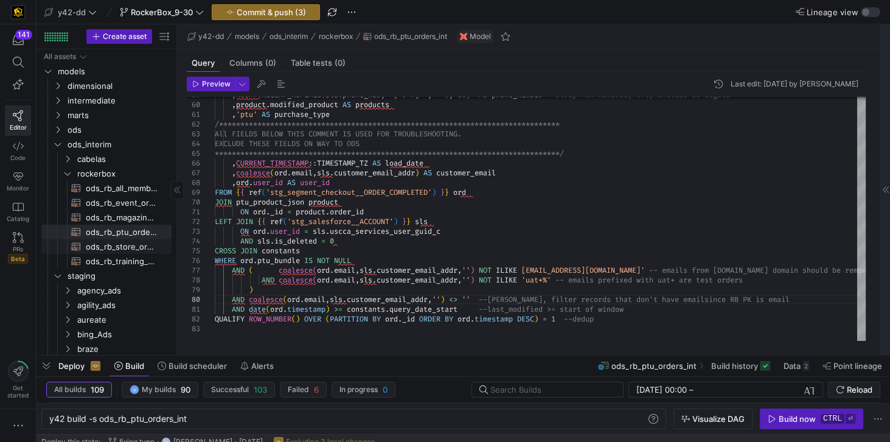
click at [111, 243] on span "ods_rb_store_orders_int​​​​​​​​​​" at bounding box center [122, 247] width 72 height 14
type textarea "y42 build -s ods_rb_store_orders_int"
type textarea "-- File Name: ods_rb_store_orders_int.sql -- Created By: Jess Rabida -- Last Mo…"
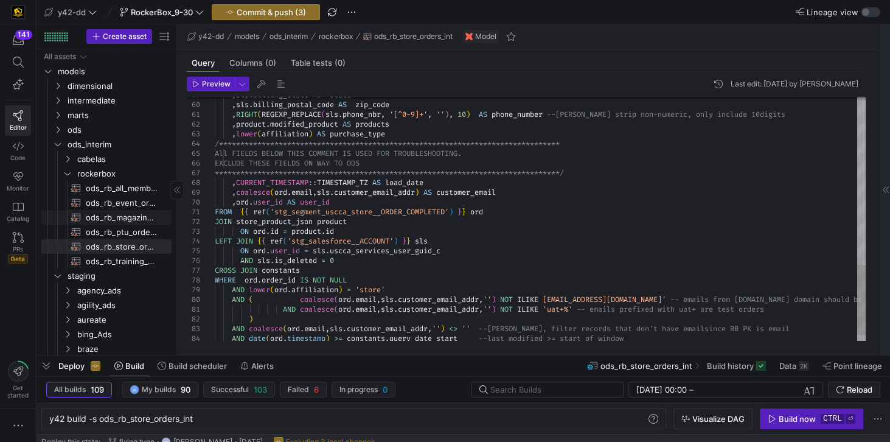
click at [114, 219] on span "ods_rb_magazine_orders_int​​​​​​​​​​" at bounding box center [122, 217] width 72 height 14
type textarea "y42 build -s ods_rb_magazine_orders_int"
type textarea "-- File Name: ods_rb_magazine_orders_int.sql -- Created By: Jess Rabida -- Last…"
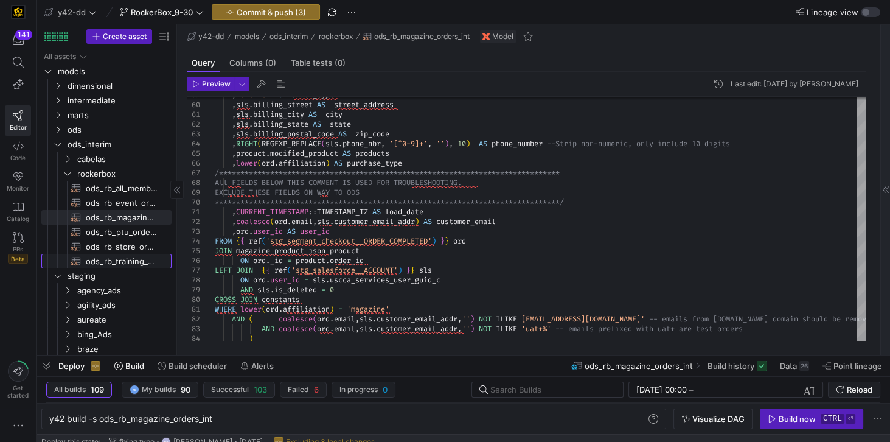
click at [113, 258] on span "ods_rb_training_orders_int​​​​​​​​​​" at bounding box center [122, 261] width 72 height 14
type textarea "y42 build -s ods_rb_training_orders_int"
type textarea "-- File Name: ods_rb_training_orders_int.sql -- Created By: Jess Rabida -- Last…"
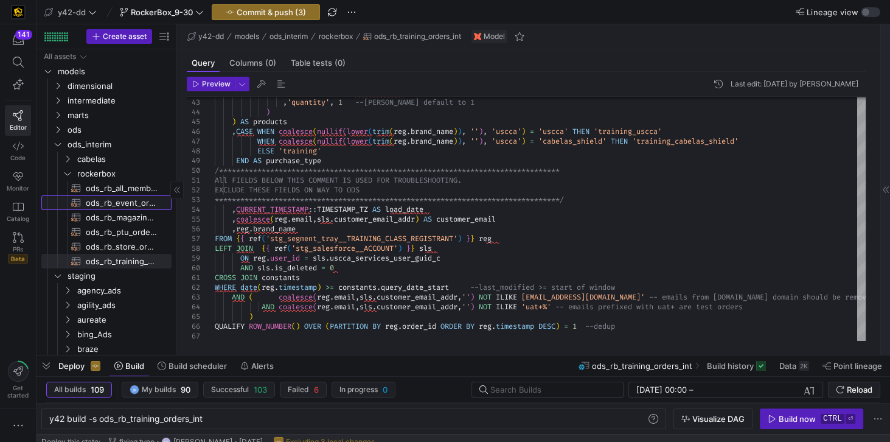
click at [103, 206] on span "ods_rb_event_orders_int​​​​​​​​​​" at bounding box center [122, 203] width 72 height 14
type textarea "y42 build -s ods_rb_event_orders_int"
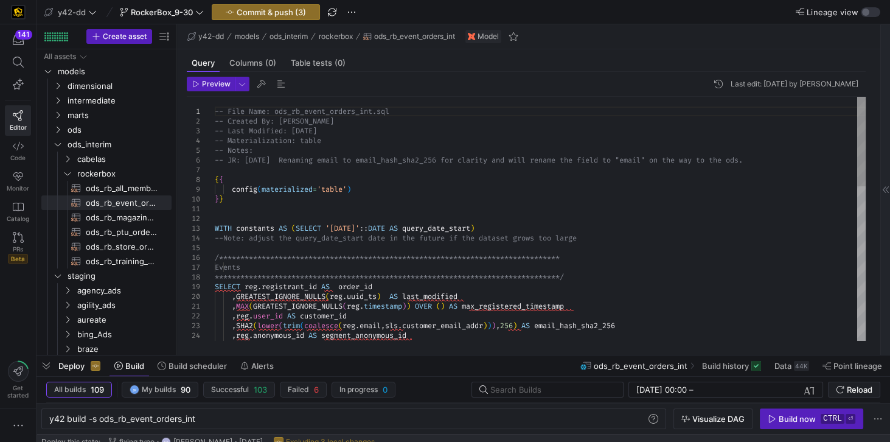
click at [227, 167] on div "**********" at bounding box center [540, 428] width 651 height 662
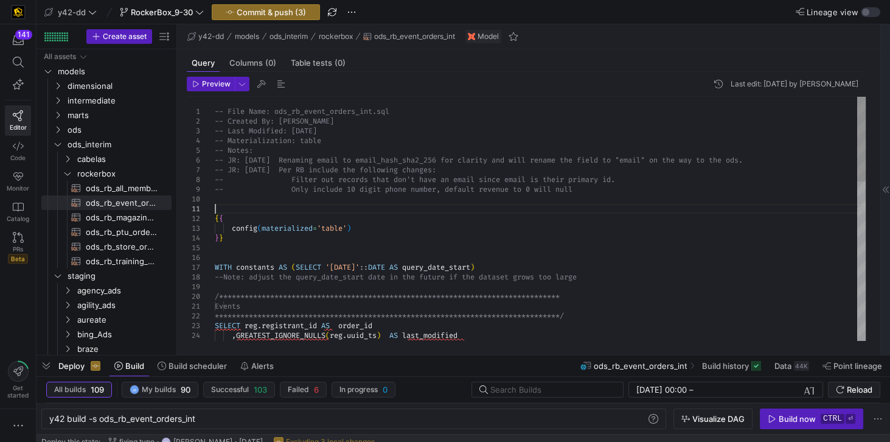
scroll to position [9, 0]
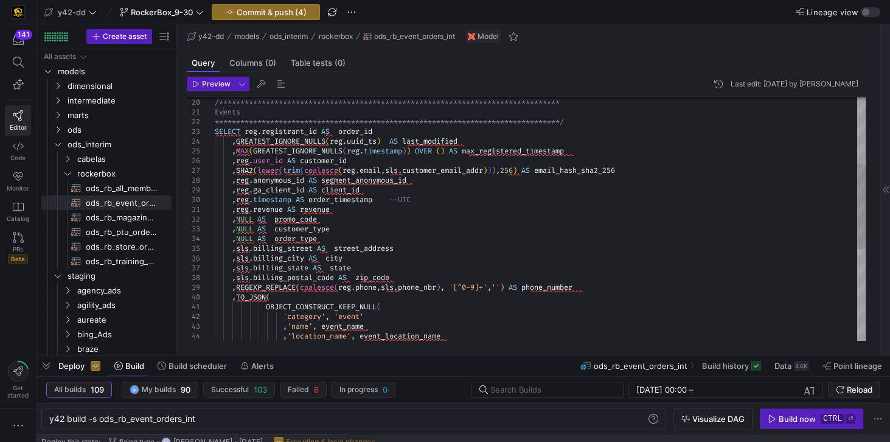
click at [477, 274] on div "**********" at bounding box center [540, 253] width 651 height 701
drag, startPoint x: 230, startPoint y: 211, endPoint x: 343, endPoint y: 212, distance: 112.5
click at [343, 212] on div "**********" at bounding box center [540, 253] width 651 height 701
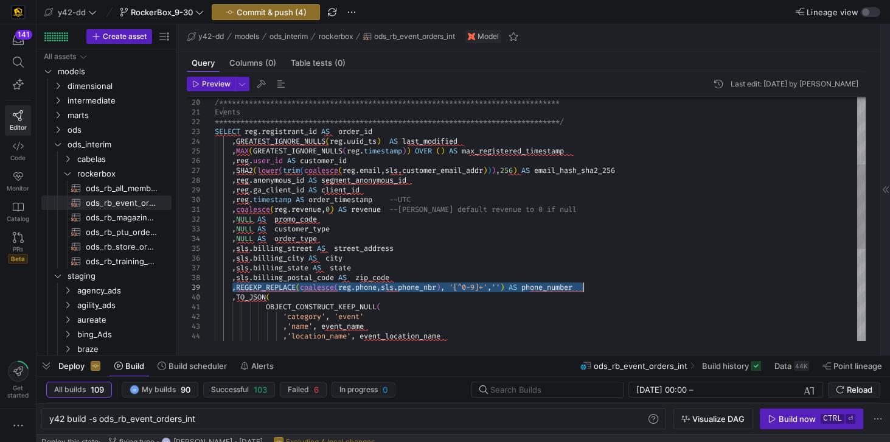
drag, startPoint x: 233, startPoint y: 289, endPoint x: 582, endPoint y: 289, distance: 349.1
click at [582, 289] on div "**********" at bounding box center [540, 253] width 651 height 701
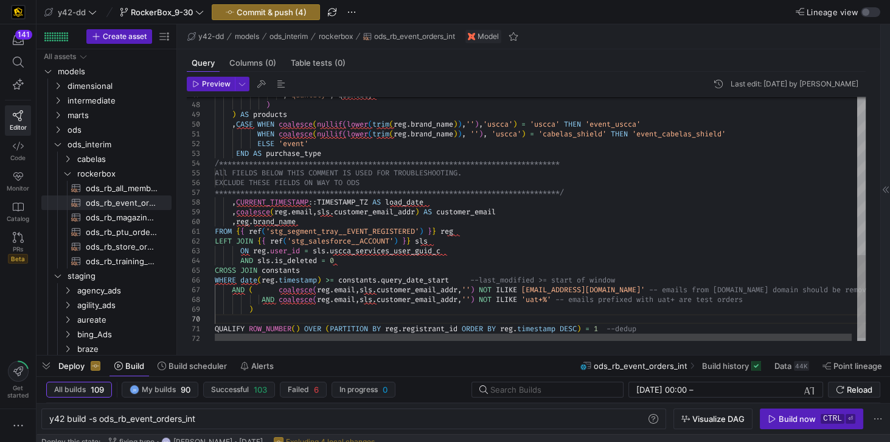
scroll to position [57, 34]
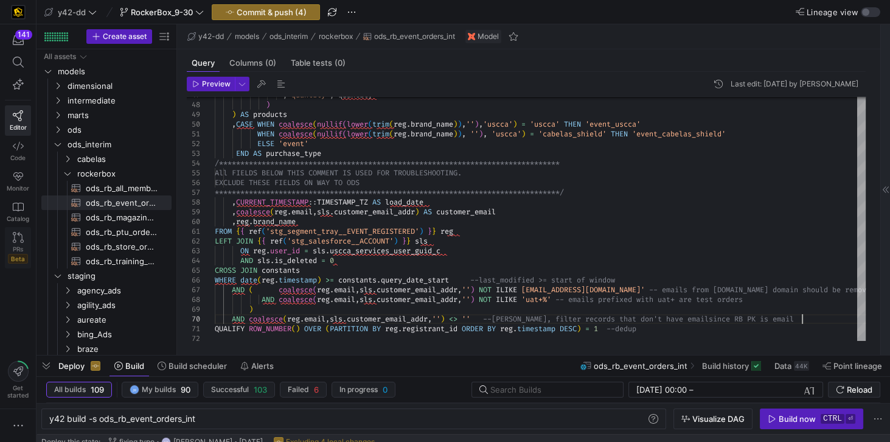
type textarea "stamp) >= constants.query_date_start --last_modified >= start of window AND ( c…"
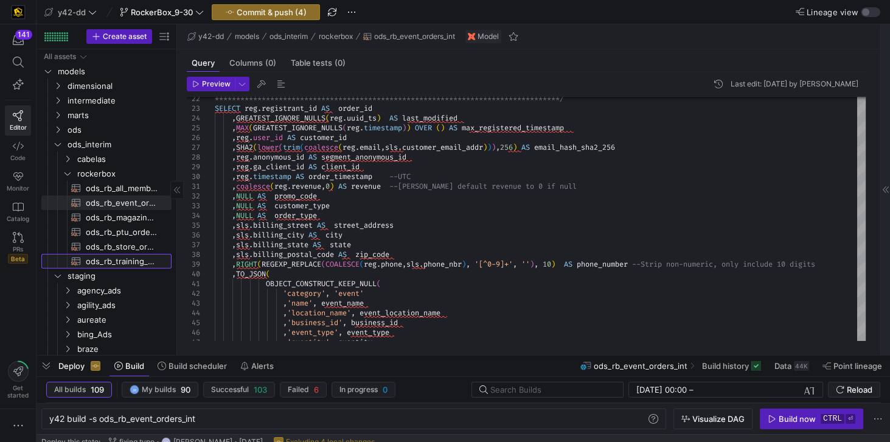
click at [120, 259] on span "ods_rb_training_orders_int​​​​​​​​​​" at bounding box center [122, 261] width 72 height 14
type textarea "y42 build -s ods_rb_training_orders_int"
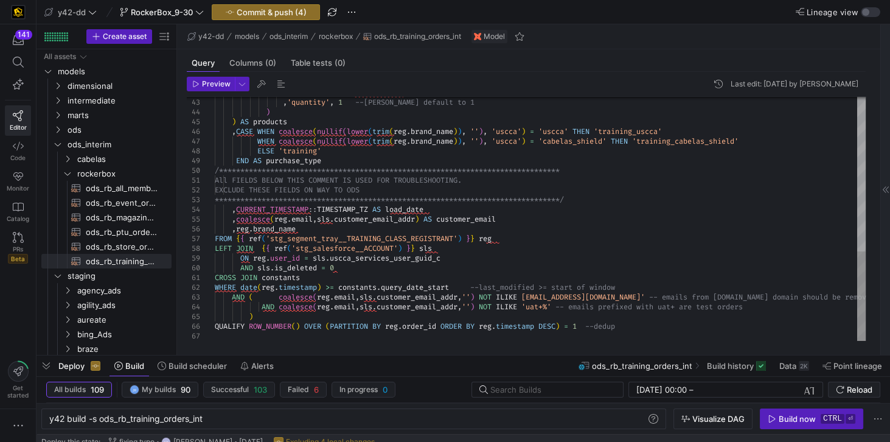
click at [263, 319] on div "**********" at bounding box center [540, 10] width 651 height 662
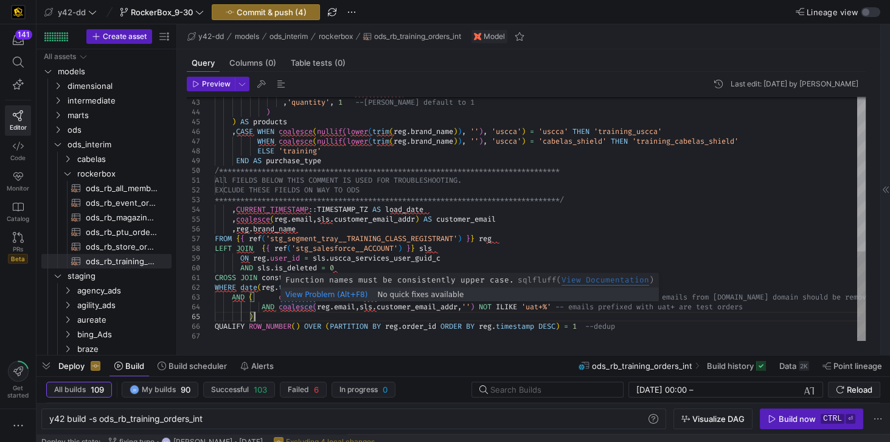
scroll to position [57, 34]
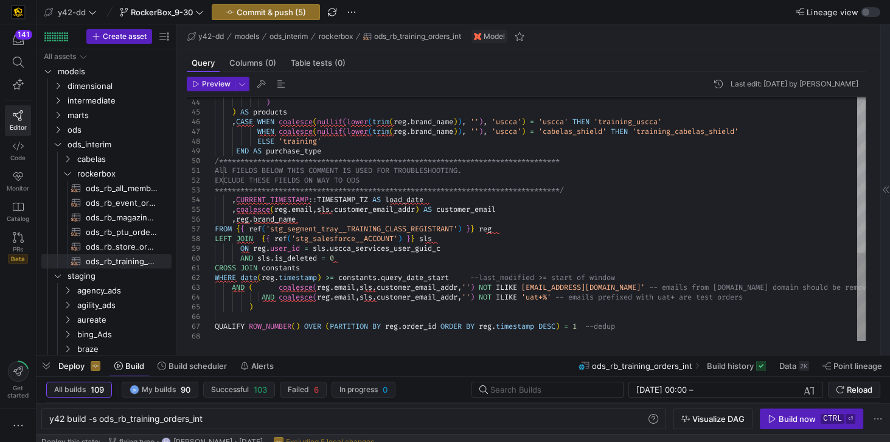
click at [261, 315] on div "**********" at bounding box center [540, 4] width 651 height 671
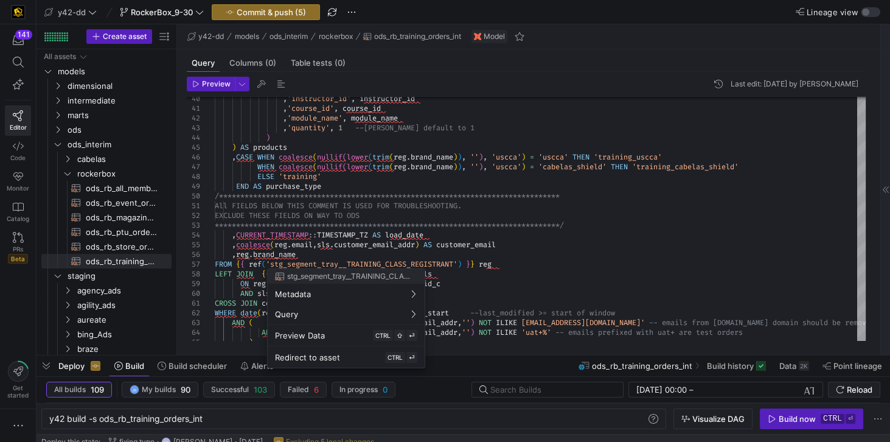
click at [570, 210] on div at bounding box center [445, 221] width 890 height 442
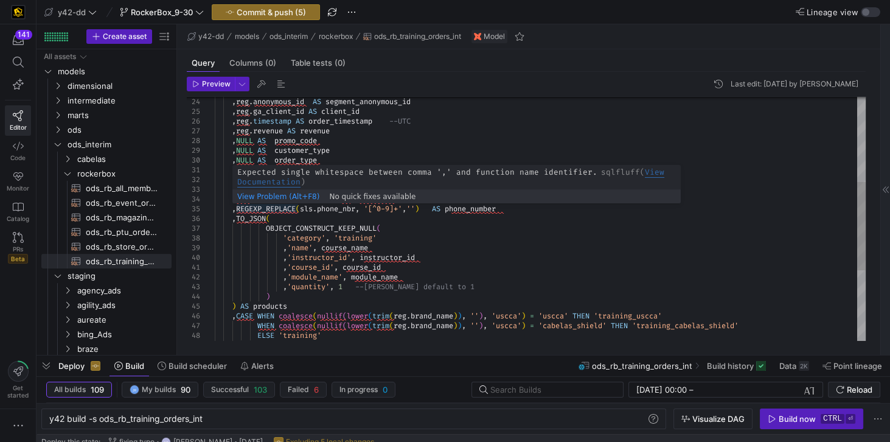
scroll to position [57, 301]
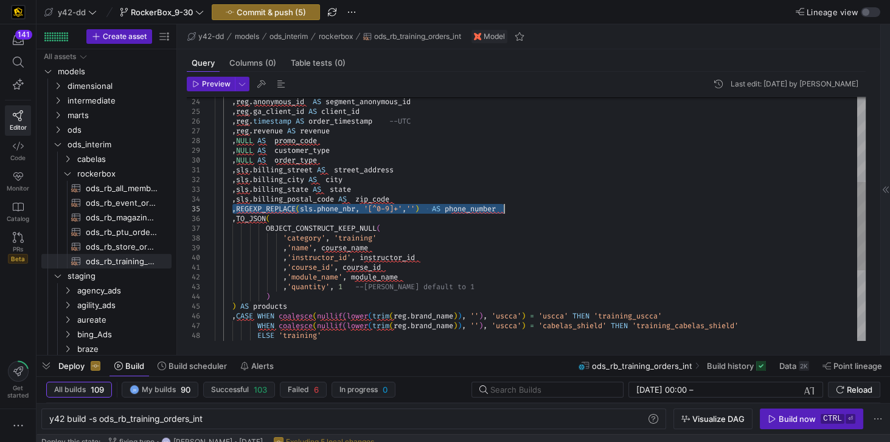
drag, startPoint x: 232, startPoint y: 209, endPoint x: 504, endPoint y: 207, distance: 271.9
click at [504, 207] on div ", 'quantity' , 1 --Per Trevor S. default to 1 , 'module_name' , module_name , '…" at bounding box center [540, 198] width 651 height 671
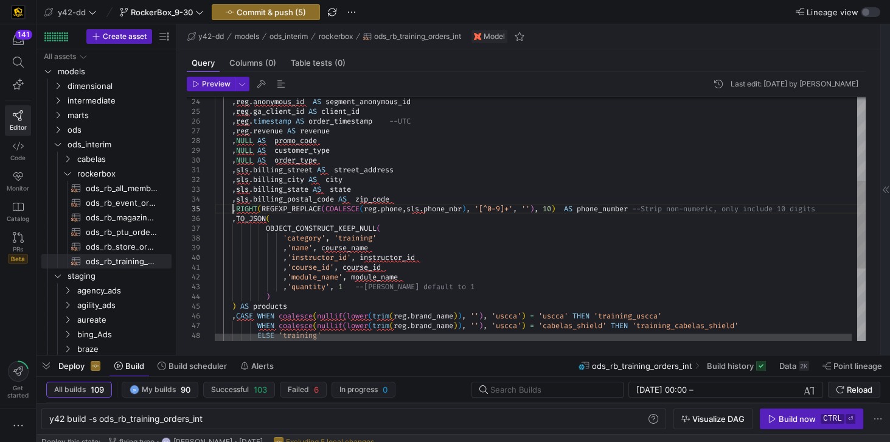
click at [232, 209] on div ", 'quantity' , 1 --Per Trevor S. default to 1 , 'module_name' , module_name , '…" at bounding box center [543, 202] width 656 height 679
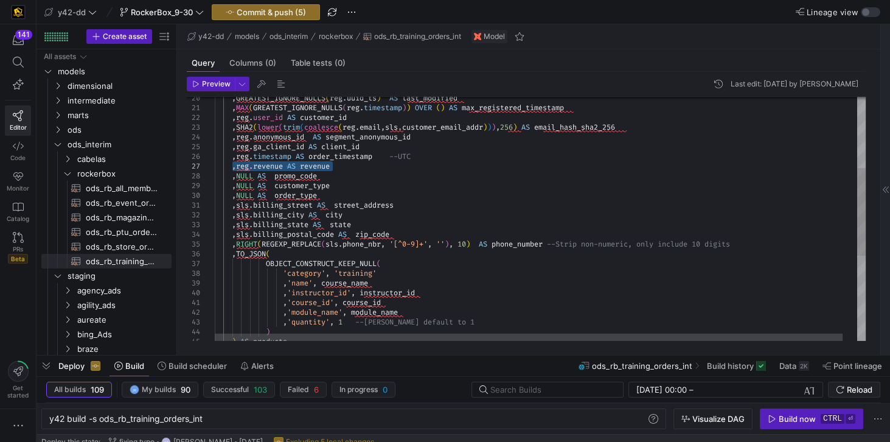
drag, startPoint x: 232, startPoint y: 168, endPoint x: 354, endPoint y: 167, distance: 122.2
click at [354, 167] on div ", 'quantity' , 1 --Per Trevor S. default to 1 , 'module_name' , module_name , '…" at bounding box center [547, 237] width 665 height 679
type textarea ",sls.billing_street AS street_address ,sls.billing_city AS city ,sls.billing_st…"
click at [667, 286] on div ", 'quantity' , 1 --Per Trevor S. default to 1 , 'module_name' , module_name , '…" at bounding box center [547, 237] width 665 height 679
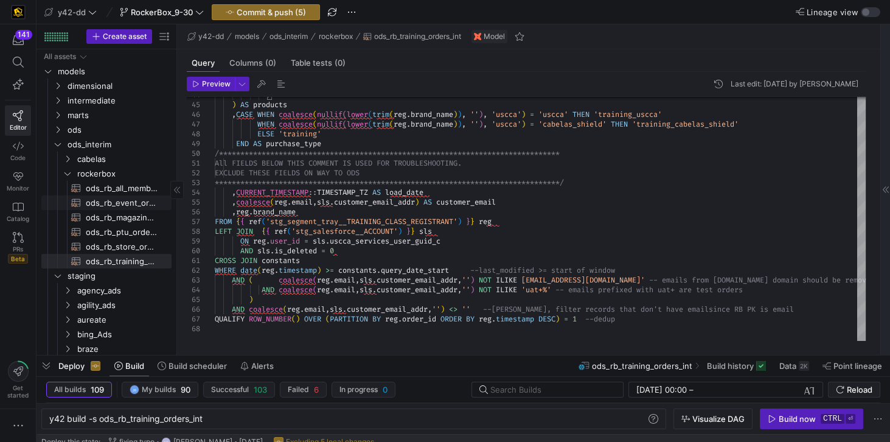
click at [116, 200] on span "ods_rb_event_orders_int​​​​​​​​​​" at bounding box center [122, 203] width 72 height 14
type textarea "y42 build -s ods_rb_event_orders_int"
type textarea "-- File Name: ods_rb_event_orders_int.sql -- Created By: Jess Rabida -- Last Mo…"
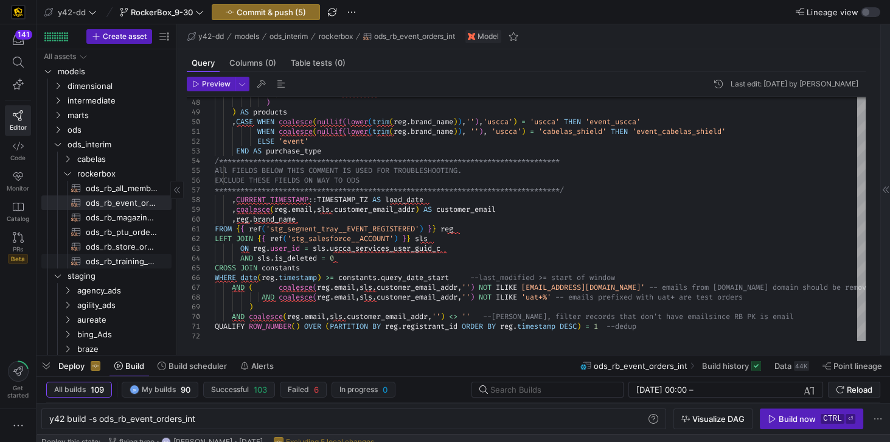
click at [103, 260] on span "ods_rb_training_orders_int​​​​​​​​​​" at bounding box center [122, 261] width 72 height 14
type textarea "y42 build -s ods_rb_training_orders_int"
type textarea "-- File Name: ods_rb_training_orders_int.sql -- Created By: Jess Rabida -- Last…"
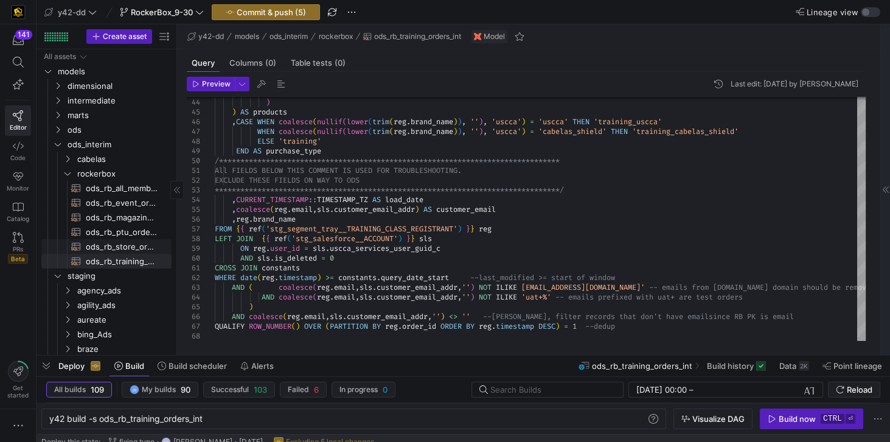
click at [105, 247] on span "ods_rb_store_orders_int​​​​​​​​​​" at bounding box center [122, 247] width 72 height 14
type textarea "y42 build -s ods_rb_store_orders_int"
type textarea "-- File Name: ods_rb_store_orders_int.sql -- Created By: Jess Rabida -- Last Mo…"
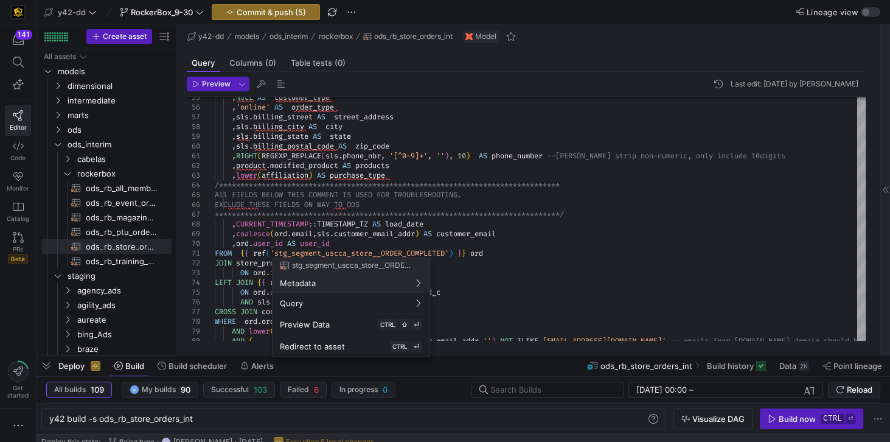
click at [125, 232] on div at bounding box center [445, 221] width 890 height 442
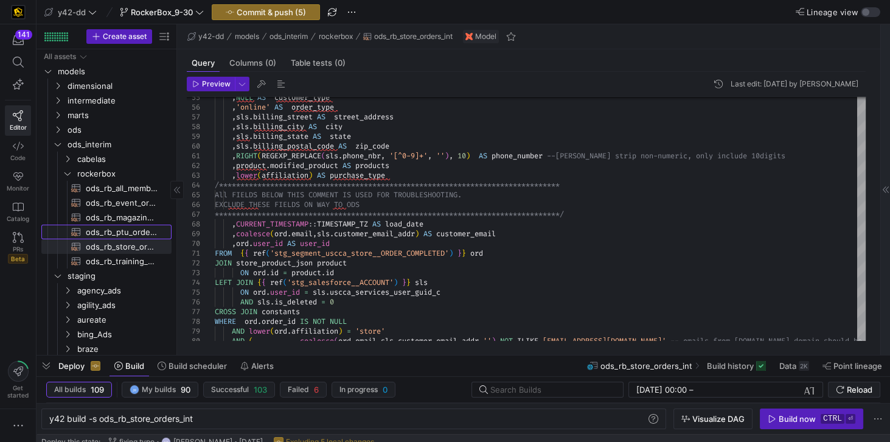
click at [125, 232] on span "ods_rb_ptu_orders_int​​​​​​​​​​" at bounding box center [122, 232] width 72 height 14
type textarea "y42 build -s ods_rb_ptu_orders_int"
type textarea "-- File Name: ods_rb_ptu_orders_int.sql -- Created By: Jess Rabida -- Last Modi…"
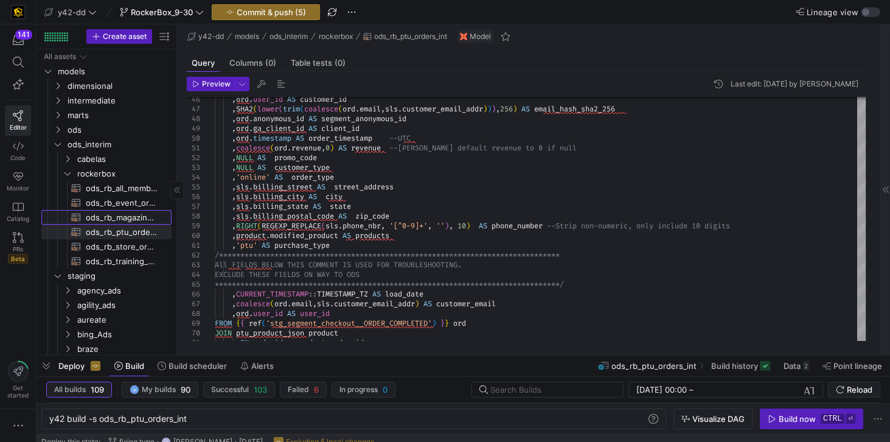
click at [102, 216] on span "ods_rb_magazine_orders_int​​​​​​​​​​" at bounding box center [122, 217] width 72 height 14
type textarea "y42 build -s ods_rb_magazine_orders_int"
type textarea "-- File Name: ods_rb_magazine_orders_int.sql -- Created By: Jess Rabida -- Last…"
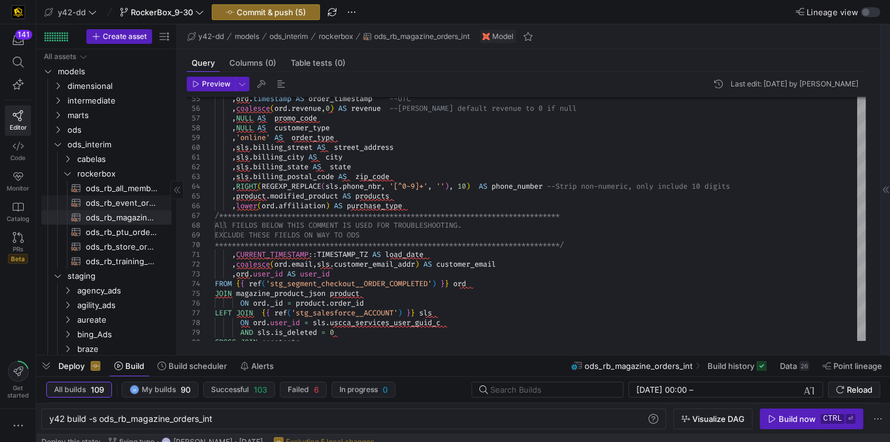
click at [119, 204] on span "ods_rb_event_orders_int​​​​​​​​​​" at bounding box center [122, 203] width 72 height 14
type textarea "y42 build -s ods_rb_event_orders_int"
type textarea "-- File Name: ods_rb_event_orders_int.sql -- Created By: Jess Rabida -- Last Mo…"
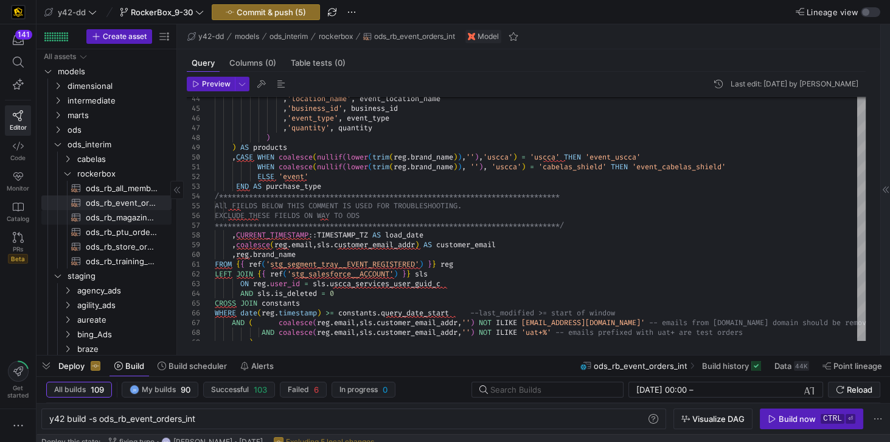
click at [111, 216] on span "ods_rb_magazine_orders_int​​​​​​​​​​" at bounding box center [122, 217] width 72 height 14
type textarea "y42 build -s ods_rb_magazine_orders_int"
type textarea "-- File Name: ods_rb_magazine_orders_int.sql -- Created By: Jess Rabida -- Last…"
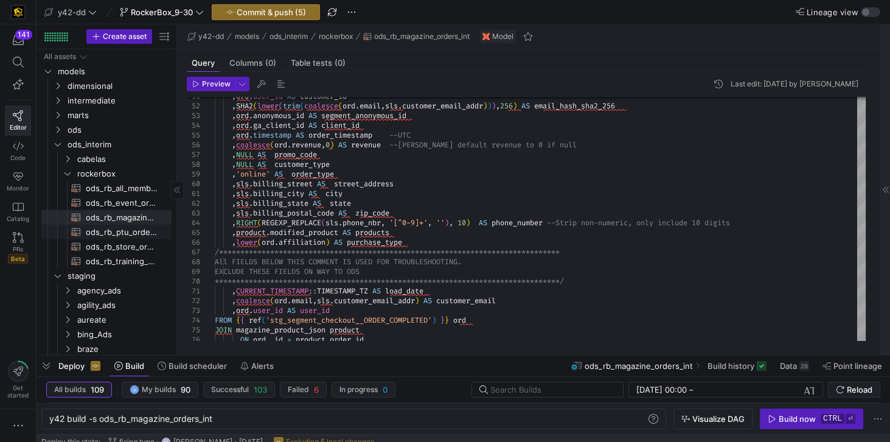
click at [119, 233] on span "ods_rb_ptu_orders_int​​​​​​​​​​" at bounding box center [122, 232] width 72 height 14
type textarea "y42 build -s ods_rb_ptu_orders_int"
type textarea "-- File Name: ods_rb_ptu_orders_int.sql -- Created By: Jess Rabida -- Last Modi…"
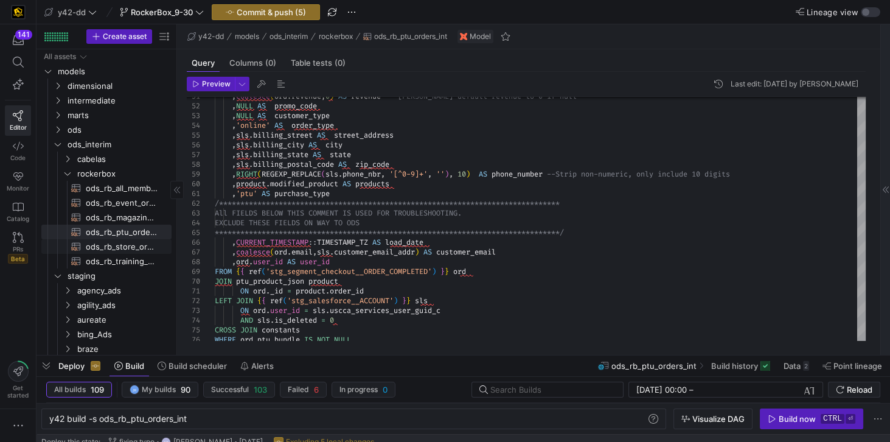
click at [115, 248] on span "ods_rb_store_orders_int​​​​​​​​​​" at bounding box center [122, 247] width 72 height 14
type textarea "y42 build -s ods_rb_store_orders_int"
type textarea "-- File Name: ods_rb_store_orders_int.sql -- Created By: Jess Rabida -- Last Mo…"
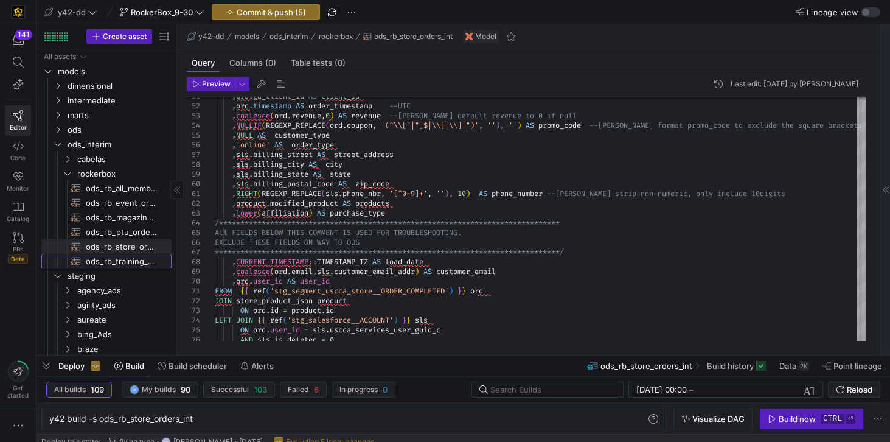
click at [107, 260] on span "ods_rb_training_orders_int​​​​​​​​​​" at bounding box center [122, 261] width 72 height 14
type textarea "y42 build -s ods_rb_training_orders_int"
type textarea "-- File Name: ods_rb_training_orders_int.sql -- Created By: Jess Rabida -- Last…"
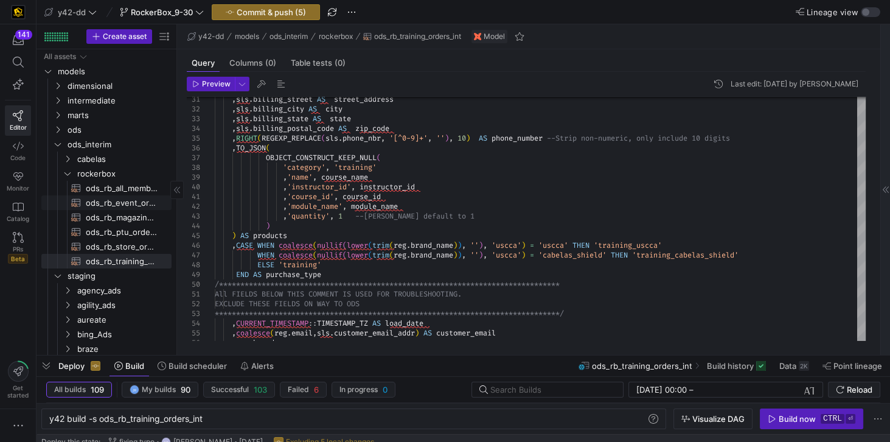
click at [114, 199] on span "ods_rb_event_orders_int​​​​​​​​​​" at bounding box center [122, 203] width 72 height 14
type textarea "y42 build -s ods_rb_event_orders_int"
type textarea "-- File Name: ods_rb_event_orders_int.sql -- Created By: Jess Rabida -- Last Mo…"
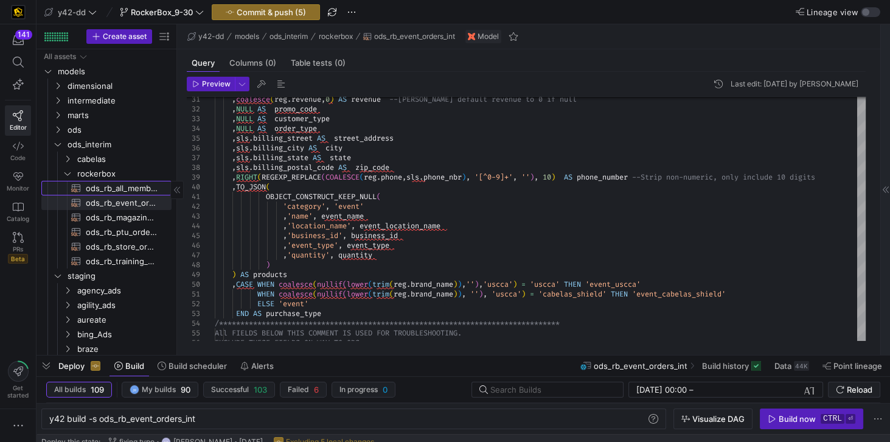
click at [109, 189] on span "ods_rb_all_membership_sale_int​​​​​​​​​​" at bounding box center [122, 188] width 72 height 14
type textarea "y42 build -s ods_rb_all_membership_sale_int"
type textarea "-- File Name: ods_rb_all_membership_sale_int.sql -- Created By: Rachel Lien -- …"
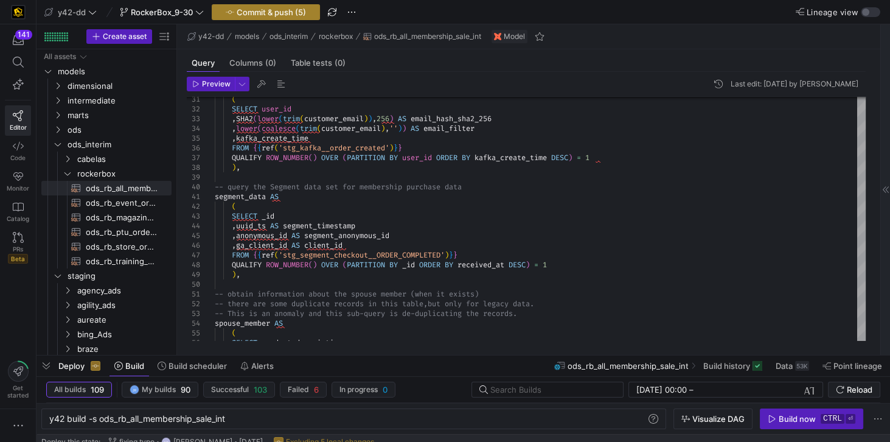
click at [237, 13] on span "Commit & push (5)" at bounding box center [271, 12] width 69 height 10
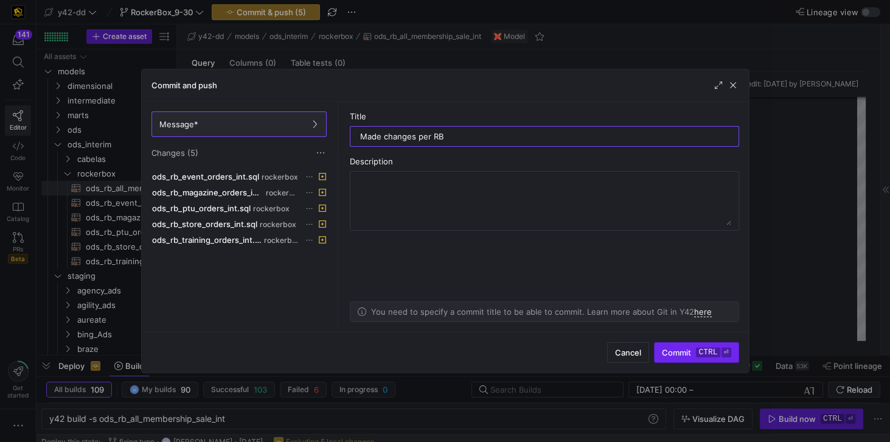
type input "Made changes per RB"
click at [682, 353] on span "Commit ctrl ⏎" at bounding box center [696, 352] width 69 height 10
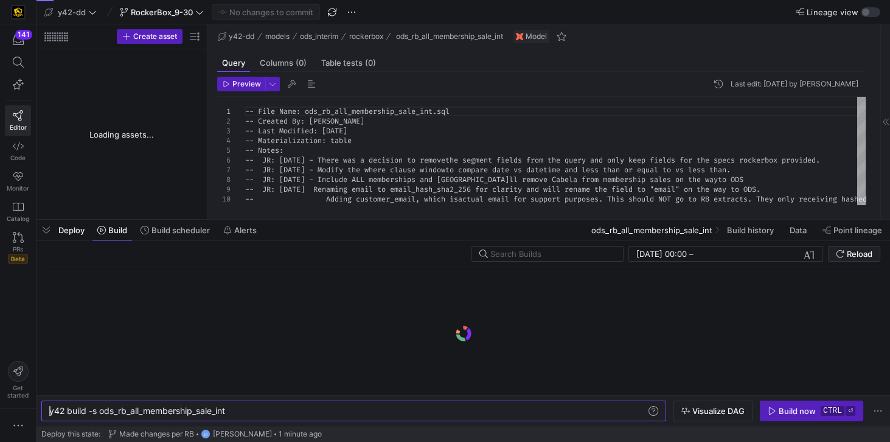
type textarea "y42 build -s ods_rb_all_membership_sale_int"
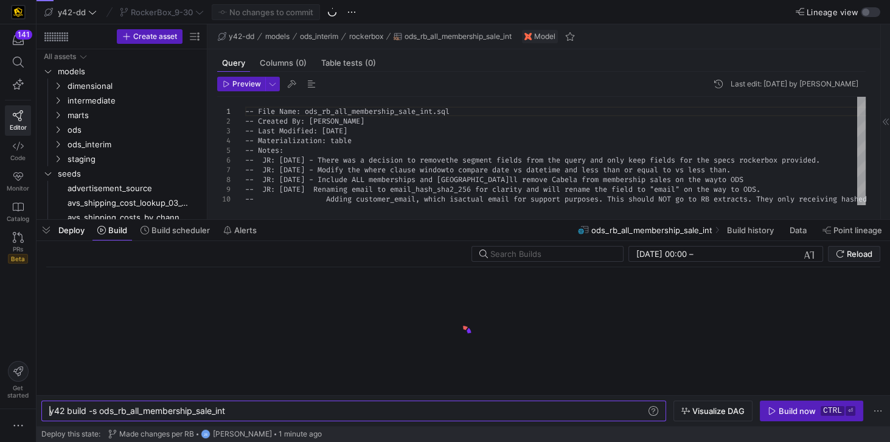
scroll to position [0, 36]
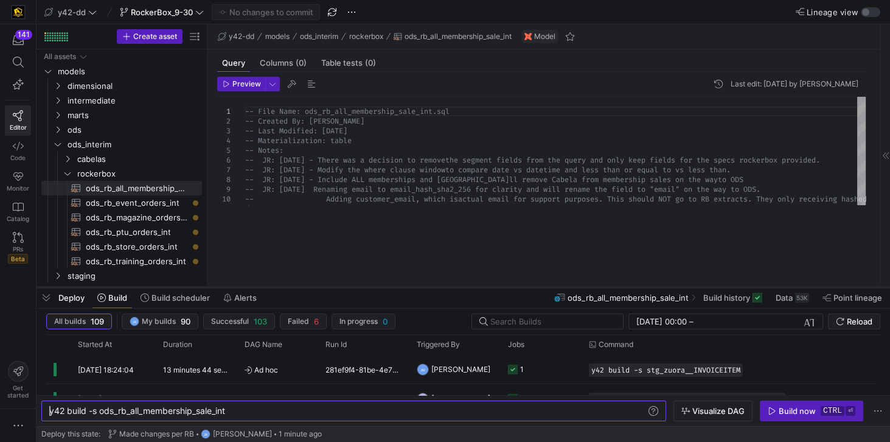
drag, startPoint x: 226, startPoint y: 218, endPoint x: 215, endPoint y: 285, distance: 68.3
click at [215, 285] on div at bounding box center [462, 287] width 853 height 5
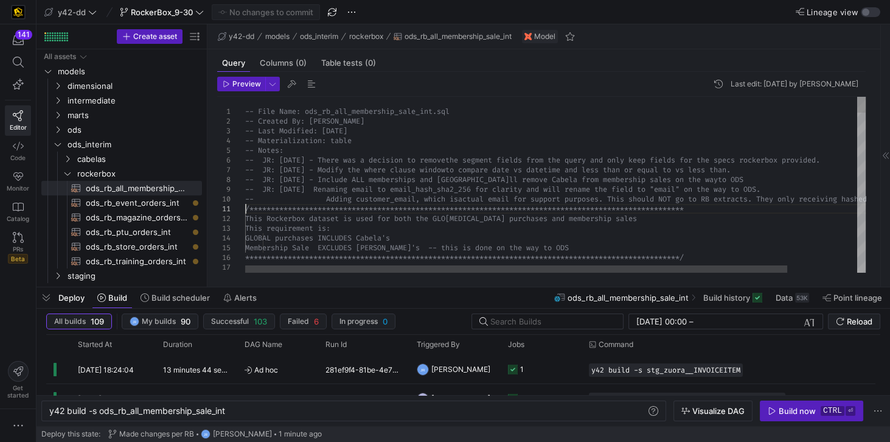
scroll to position [0, 406]
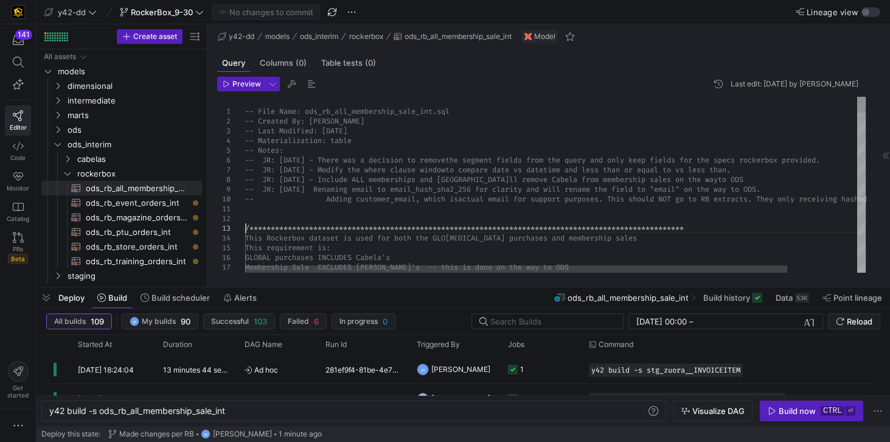
scroll to position [19, 0]
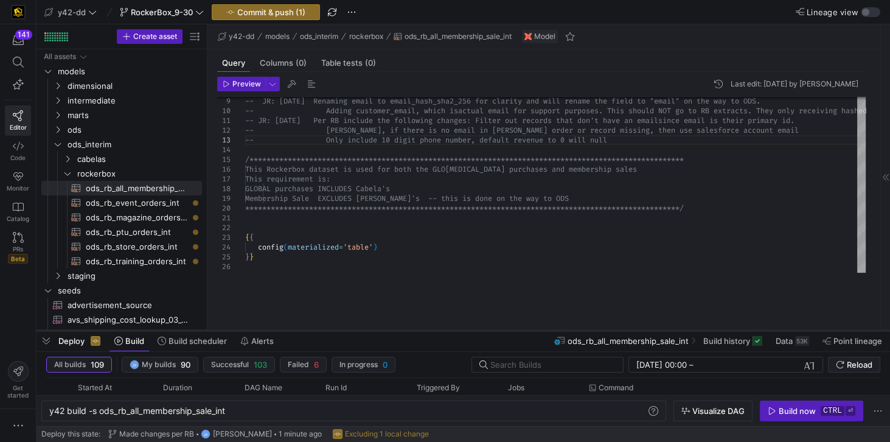
drag, startPoint x: 250, startPoint y: 288, endPoint x: 242, endPoint y: 331, distance: 44.5
click at [242, 331] on div at bounding box center [462, 330] width 853 height 5
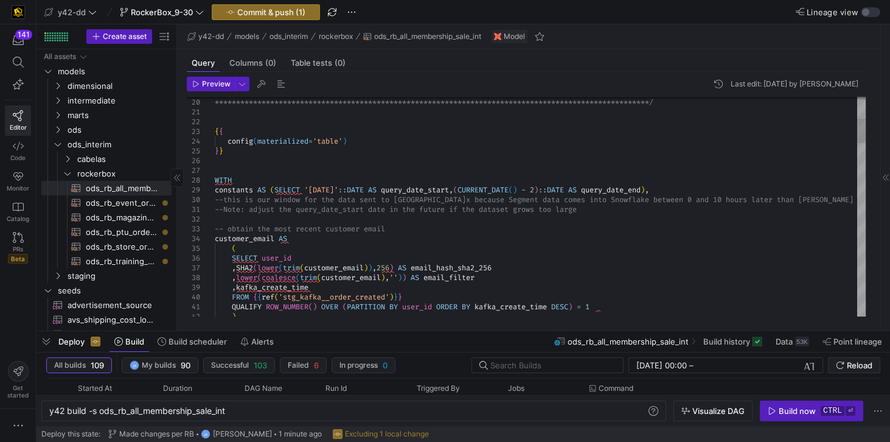
drag, startPoint x: 206, startPoint y: 224, endPoint x: 167, endPoint y: 225, distance: 38.3
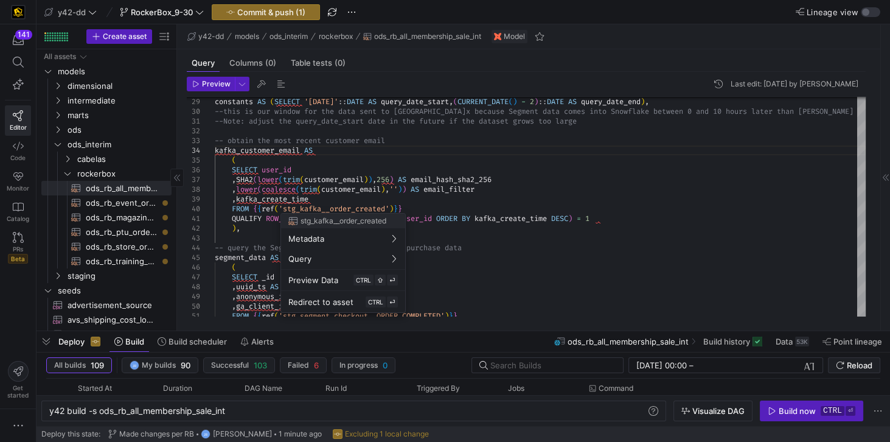
click at [445, 206] on div at bounding box center [445, 221] width 890 height 442
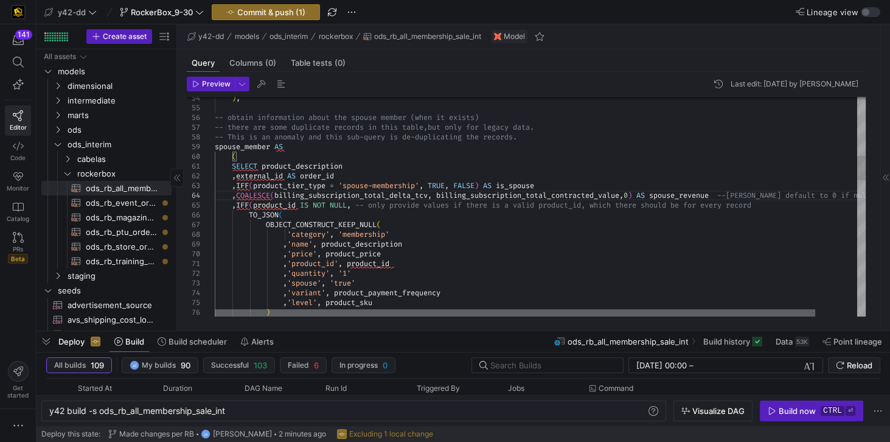
click at [380, 309] on div at bounding box center [515, 312] width 600 height 7
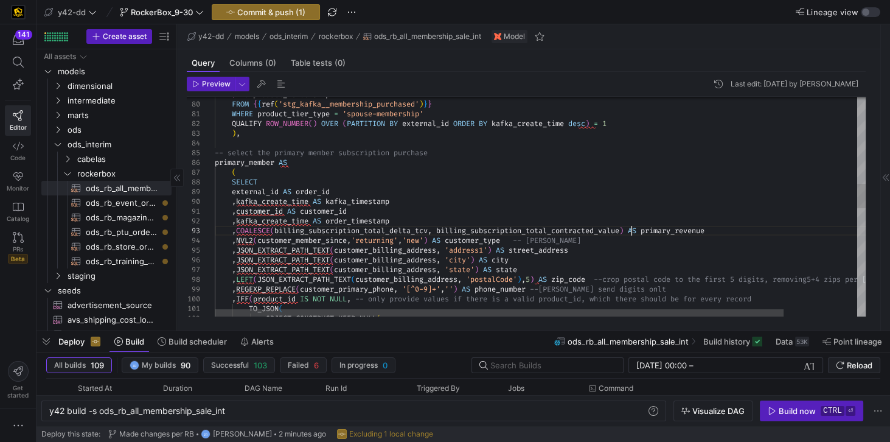
click at [631, 230] on div ") AS product_membership FROM { { ref ( 'stg_kafka__membership_purchased' ) } } …" at bounding box center [582, 302] width 735 height 1963
click at [722, 230] on div ") AS product_membership FROM { { ref ( 'stg_kafka__membership_purchased' ) } } …" at bounding box center [582, 302] width 735 height 1963
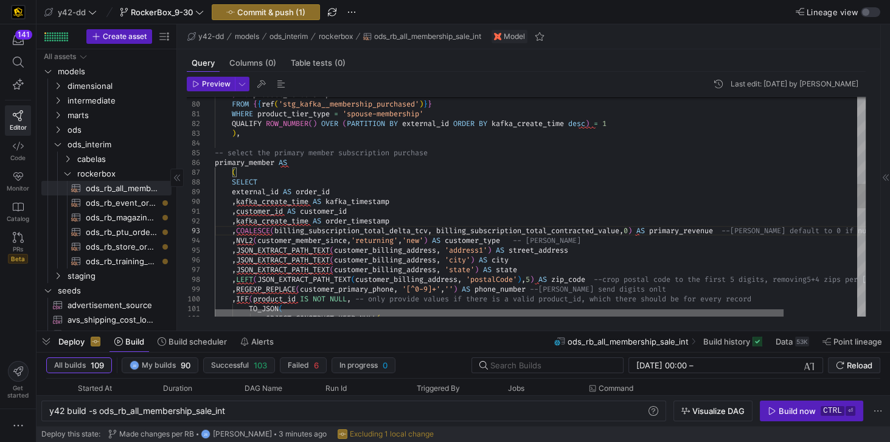
click at [536, 309] on div at bounding box center [499, 312] width 569 height 7
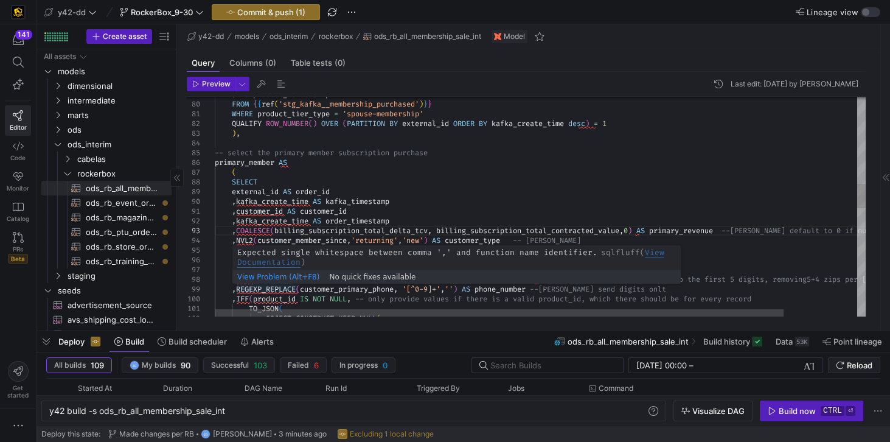
click at [232, 289] on div ") AS product_membership FROM { { ref ( 'stg_kafka__membership_purchased' ) } } …" at bounding box center [582, 302] width 735 height 1963
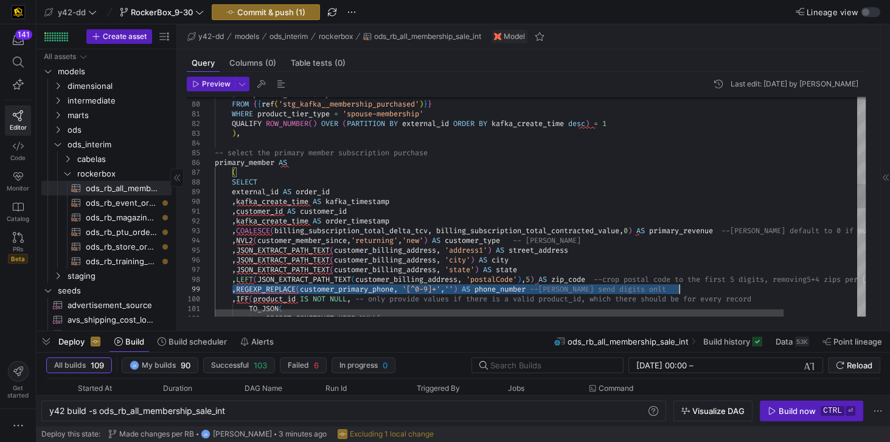
click at [684, 288] on div ") AS product_membership FROM { { ref ( 'stg_kafka__membership_purchased' ) } } …" at bounding box center [582, 302] width 735 height 1963
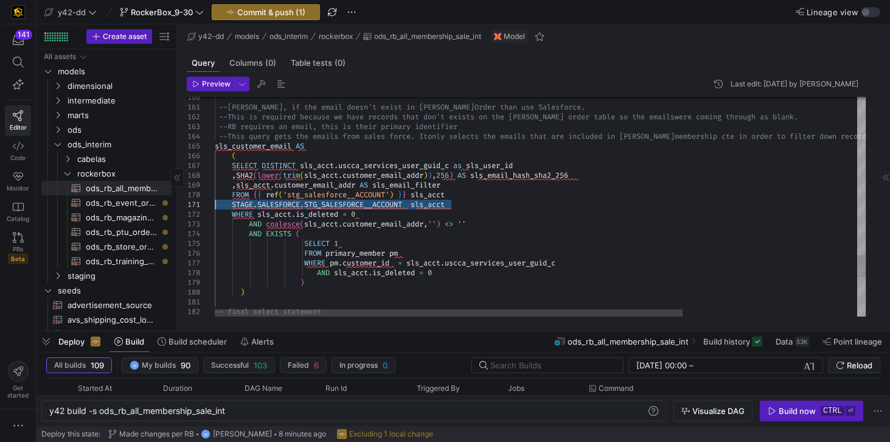
drag, startPoint x: 446, startPoint y: 203, endPoint x: 212, endPoint y: 203, distance: 234.7
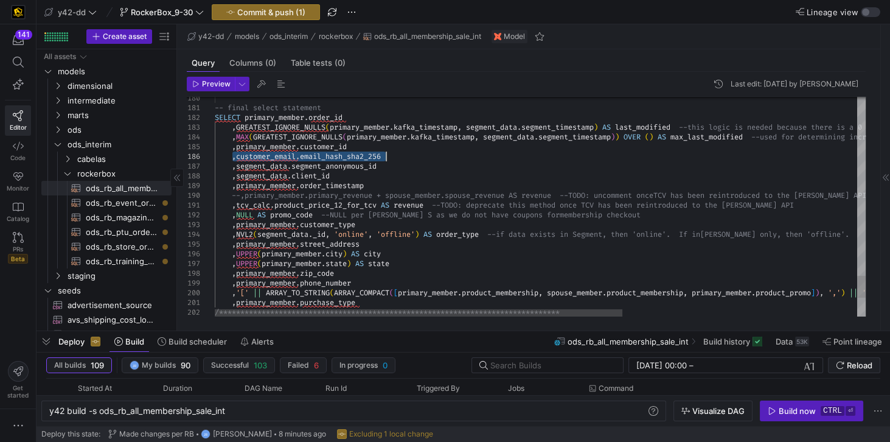
drag, startPoint x: 234, startPoint y: 158, endPoint x: 417, endPoint y: 157, distance: 183.7
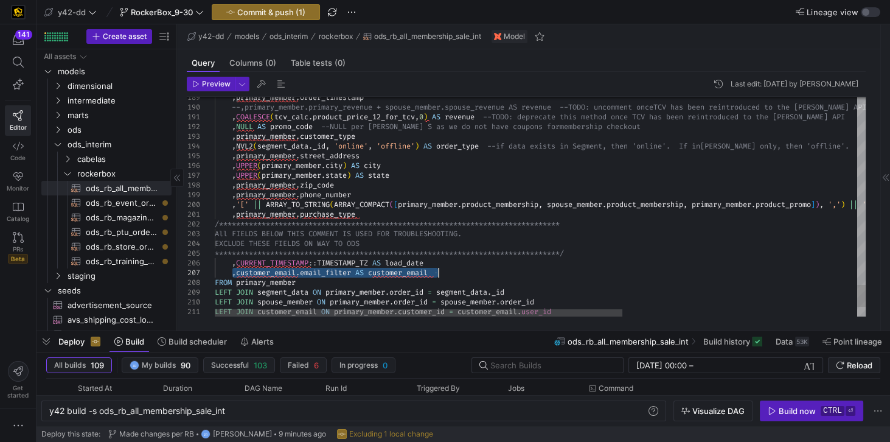
drag, startPoint x: 234, startPoint y: 272, endPoint x: 443, endPoint y: 272, distance: 209.8
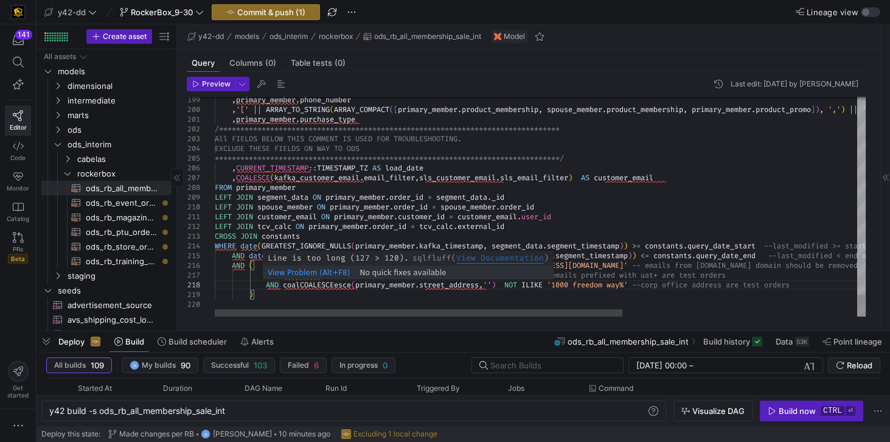
drag, startPoint x: 267, startPoint y: 285, endPoint x: 276, endPoint y: 285, distance: 9.1
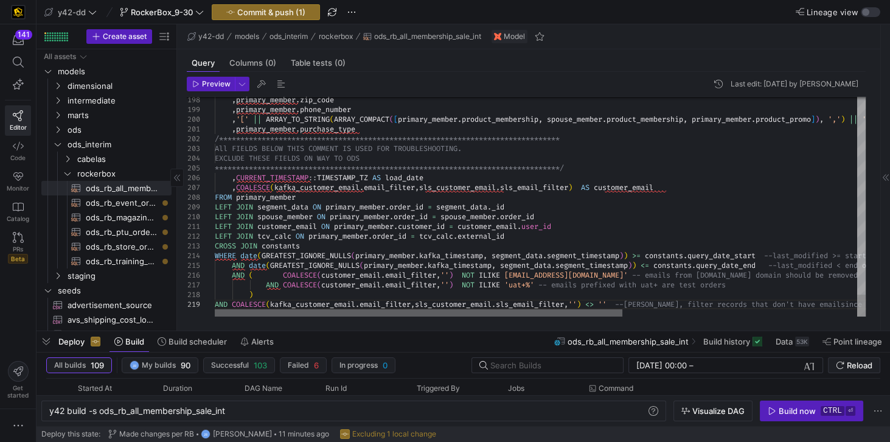
click at [215, 314] on div at bounding box center [418, 312] width 407 height 7
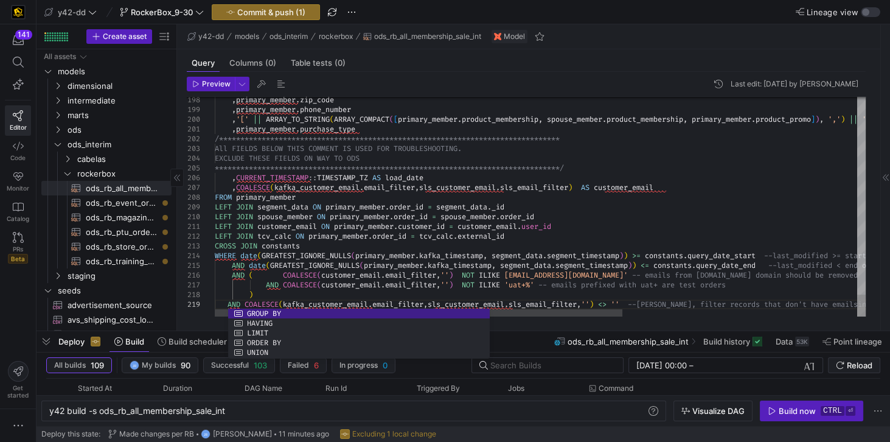
scroll to position [49, 17]
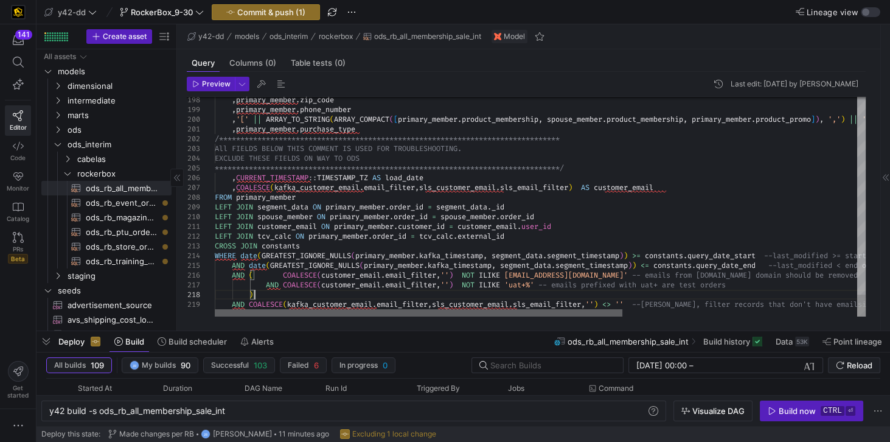
click at [514, 316] on div at bounding box center [418, 312] width 407 height 7
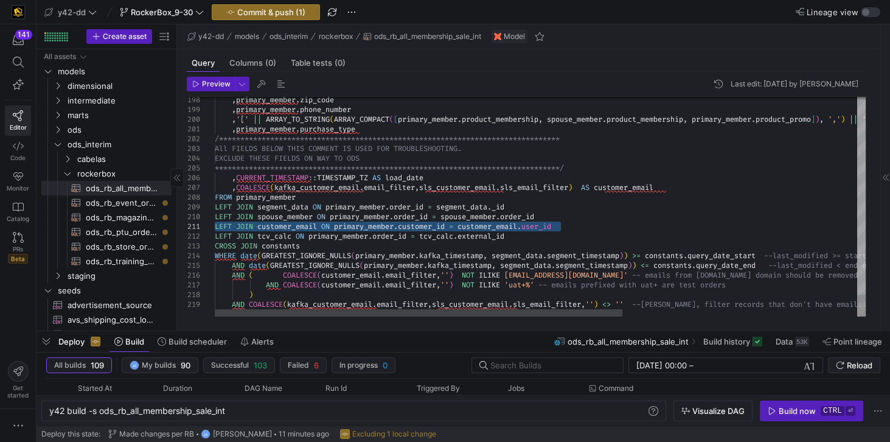
type textarea "LEFT JOIN kafka_customer_email ON primary_member.customer_id = kafka_customer_e…"
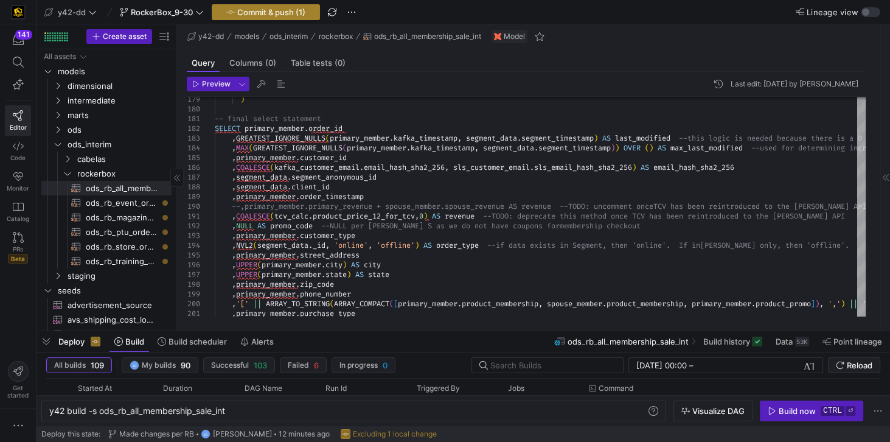
click at [245, 14] on span "Commit & push (1)" at bounding box center [271, 12] width 68 height 10
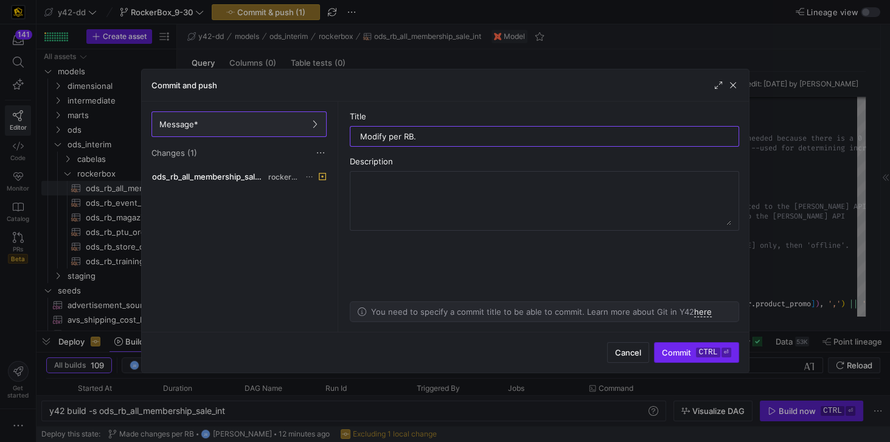
type input "Modify per RB."
click at [670, 350] on span "Commit ctrl ⏎" at bounding box center [696, 352] width 69 height 10
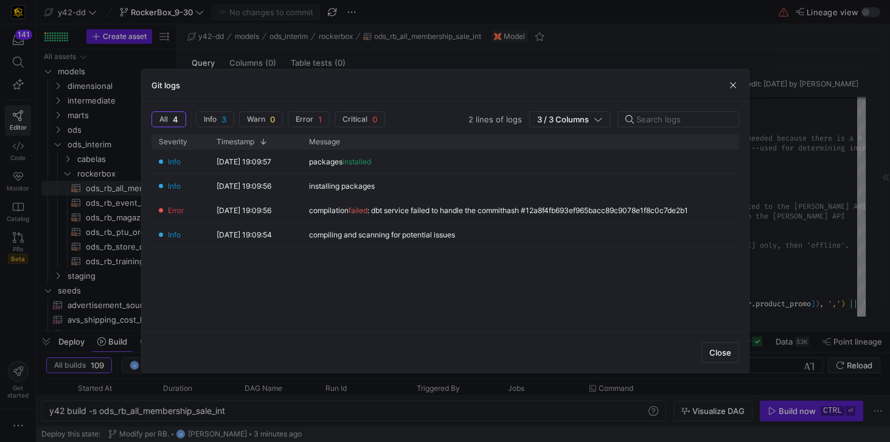
drag, startPoint x: 723, startPoint y: 360, endPoint x: 665, endPoint y: 333, distance: 64.2
click at [702, 347] on span "button" at bounding box center [720, 351] width 36 height 19
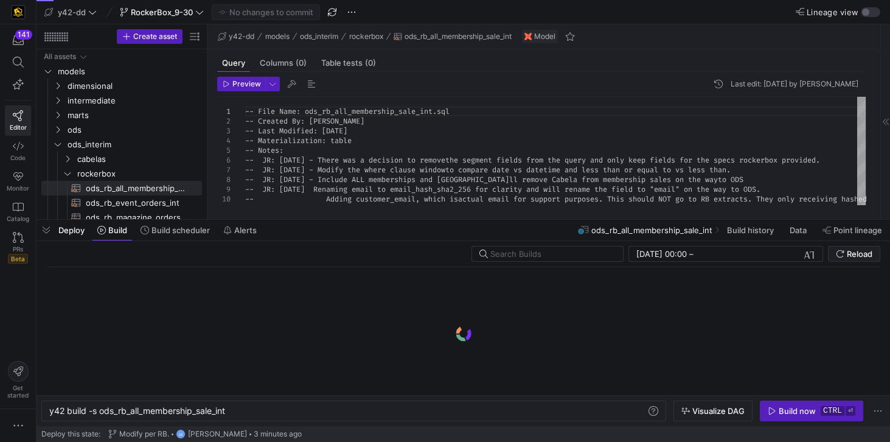
scroll to position [0, 178]
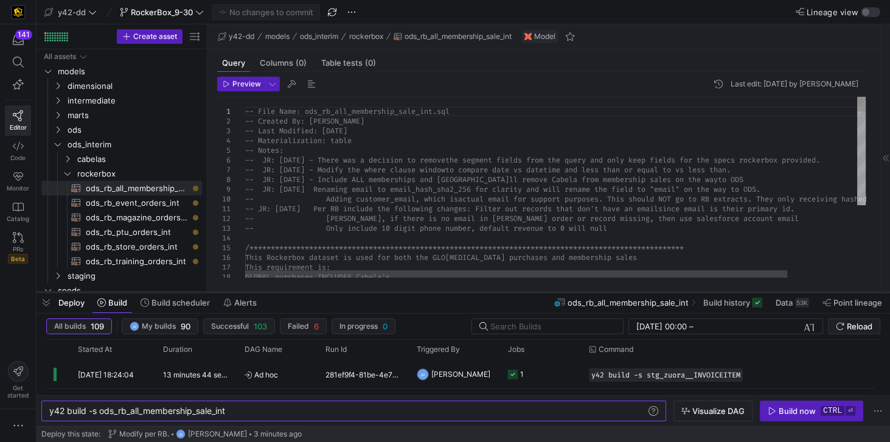
drag, startPoint x: 454, startPoint y: 217, endPoint x: 446, endPoint y: 289, distance: 72.9
click at [446, 289] on div at bounding box center [462, 291] width 853 height 5
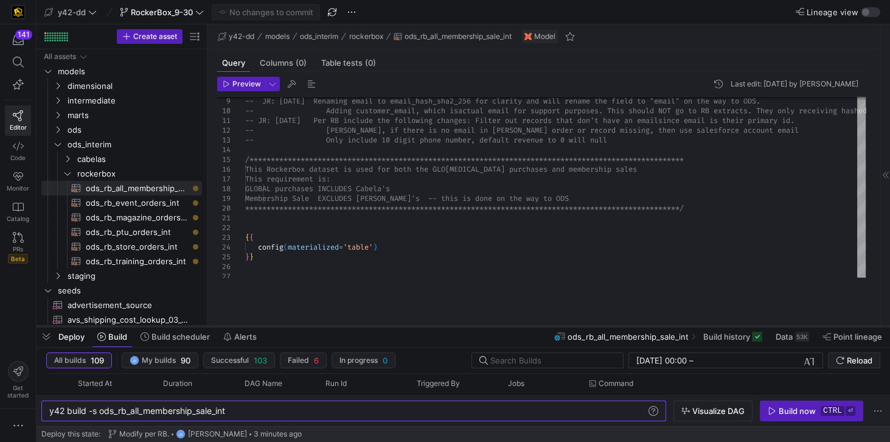
drag, startPoint x: 311, startPoint y: 293, endPoint x: 308, endPoint y: 327, distance: 34.3
click at [308, 327] on div at bounding box center [462, 326] width 853 height 5
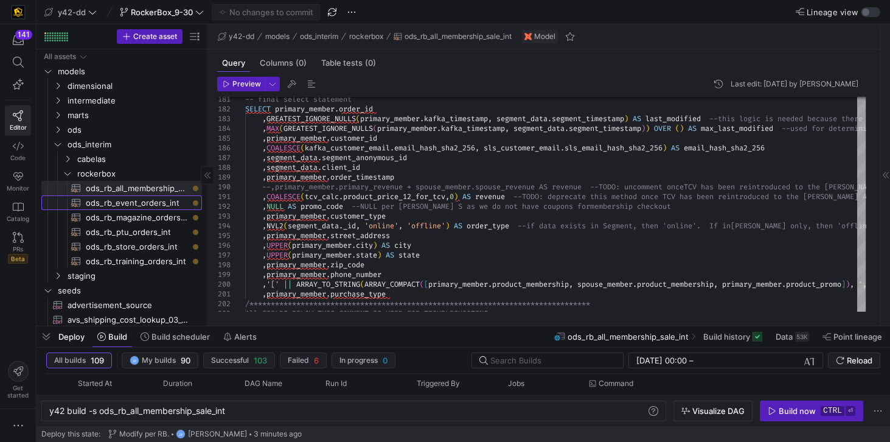
click at [141, 204] on span "ods_rb_event_orders_int​​​​​​​​​​" at bounding box center [137, 203] width 102 height 14
type textarea "y42 build -s ods_rb_event_orders_int"
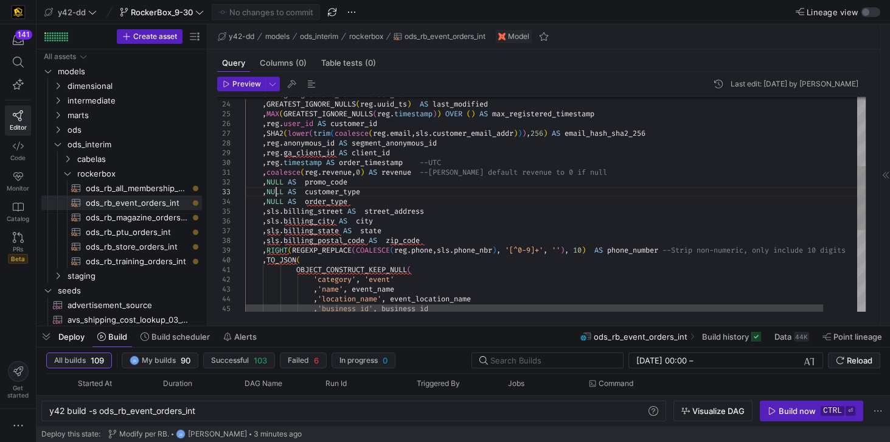
click at [275, 191] on div ", 'business_id' , business_id , 'name' , event_name , 'location_name' , event_l…" at bounding box center [573, 225] width 656 height 718
click at [271, 191] on div ", 'business_id' , business_id , 'name' , event_name , 'location_name' , event_l…" at bounding box center [573, 225] width 656 height 718
click at [271, 192] on div ", 'business_id' , business_id , 'name' , event_name , 'location_name' , event_l…" at bounding box center [573, 225] width 656 height 718
click at [265, 190] on div ", 'business_id' , business_id , 'name' , event_name , 'location_name' , event_l…" at bounding box center [573, 225] width 656 height 718
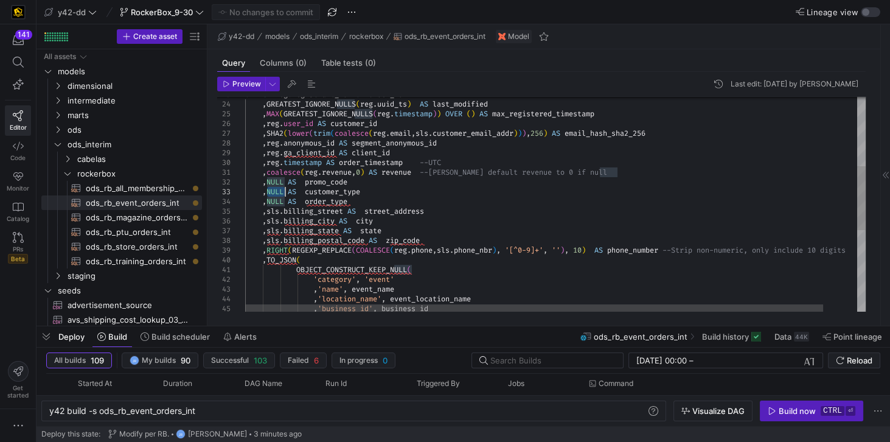
drag, startPoint x: 266, startPoint y: 190, endPoint x: 283, endPoint y: 190, distance: 17.0
click at [283, 190] on div ", 'business_id' , business_id , 'name' , event_name , 'location_name' , event_l…" at bounding box center [573, 225] width 656 height 718
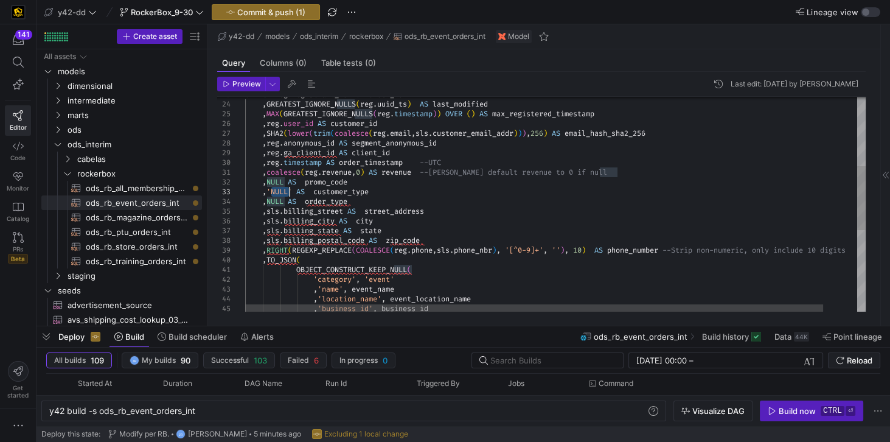
click at [273, 192] on div ", 'business_id' , business_id , 'name' , event_name , 'location_name' , event_l…" at bounding box center [573, 225] width 656 height 718
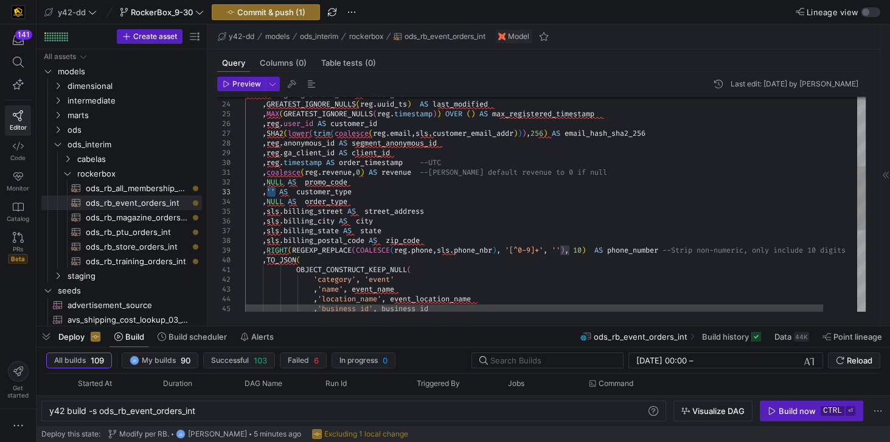
drag, startPoint x: 277, startPoint y: 191, endPoint x: 268, endPoint y: 190, distance: 9.1
click at [268, 190] on div ", 'business_id' , business_id , 'name' , event_name , 'location_name' , event_l…" at bounding box center [573, 225] width 656 height 718
click at [270, 203] on div ", 'business_id' , business_id , 'name' , event_name , 'location_name' , event_l…" at bounding box center [573, 225] width 656 height 718
click at [370, 192] on div ", 'business_id' , business_id , 'name' , event_name , 'location_name' , event_l…" at bounding box center [573, 225] width 656 height 718
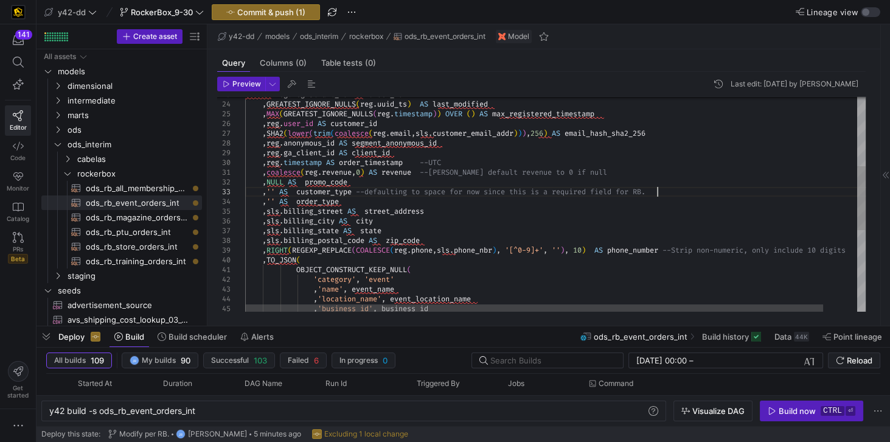
scroll to position [19, 410]
click at [358, 190] on div ", 'business_id' , business_id , 'name' , event_name , 'location_name' , event_l…" at bounding box center [573, 225] width 656 height 718
click at [358, 199] on div ", 'business_id' , business_id , 'name' , event_name , 'location_name' , event_l…" at bounding box center [573, 225] width 656 height 718
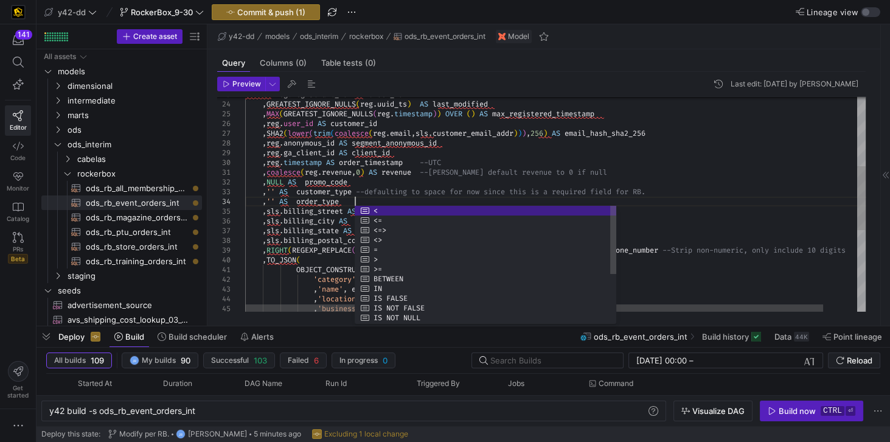
scroll to position [29, 113]
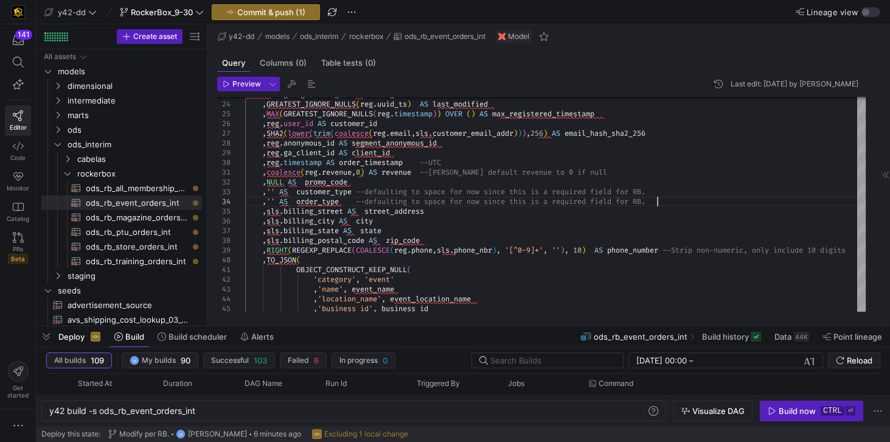
type textarea ",coalesce(reg.revenue,0) AS revenue --Per Trevor S. default revenue to 0 if nul…"
click at [387, 196] on div ", 'business_id' , business_id , 'name' , event_name , 'location_name' , event_l…" at bounding box center [573, 225] width 656 height 718
click at [664, 203] on div ", 'business_id' , business_id , 'name' , event_name , 'location_name' , event_l…" at bounding box center [573, 225] width 656 height 718
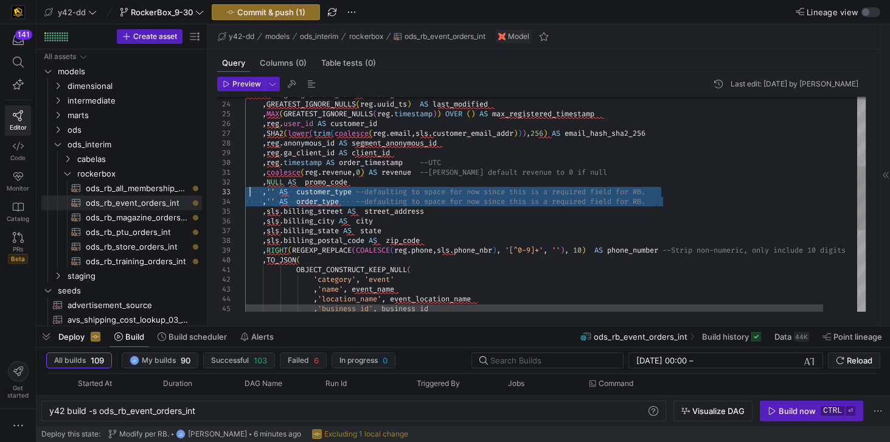
drag, startPoint x: 662, startPoint y: 200, endPoint x: 248, endPoint y: 194, distance: 413.6
click at [249, 194] on div ", 'business_id' , business_id , 'name' , event_name , 'location_name' , event_l…" at bounding box center [573, 225] width 656 height 718
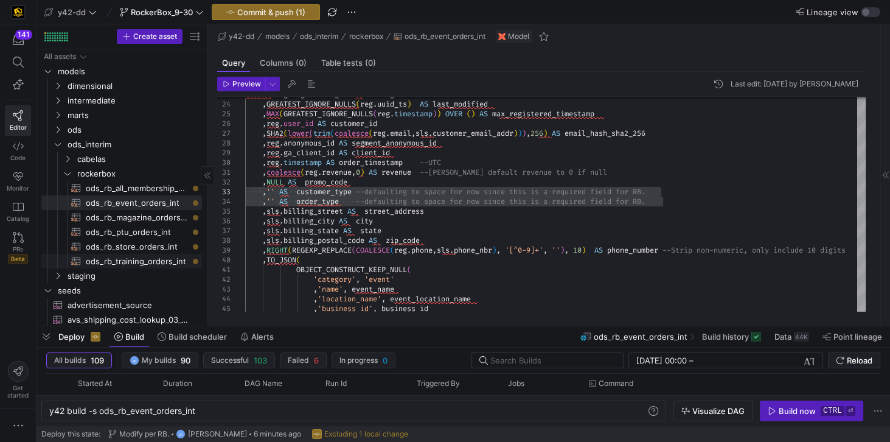
click at [115, 261] on span "ods_rb_training_orders_int​​​​​​​​​​" at bounding box center [137, 261] width 102 height 14
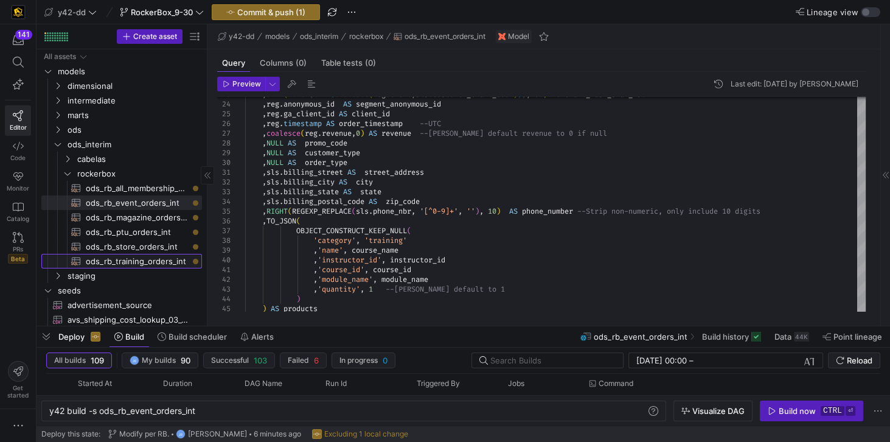
type textarea "y42 build -s ods_rb_training_orders_int"
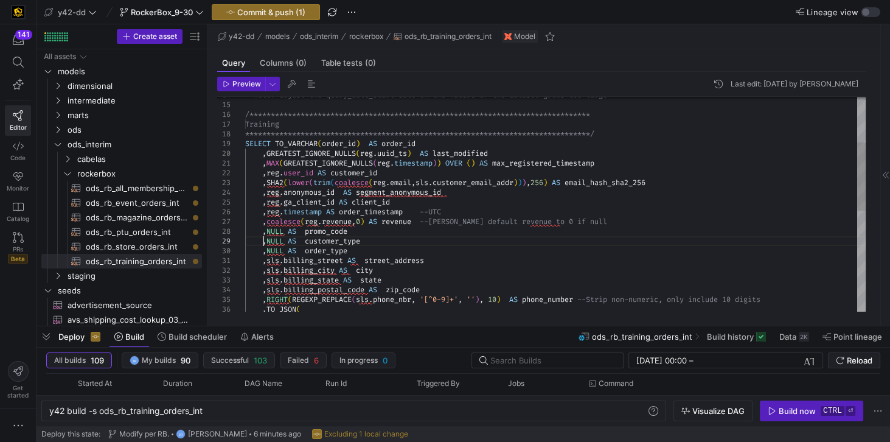
scroll to position [29, 0]
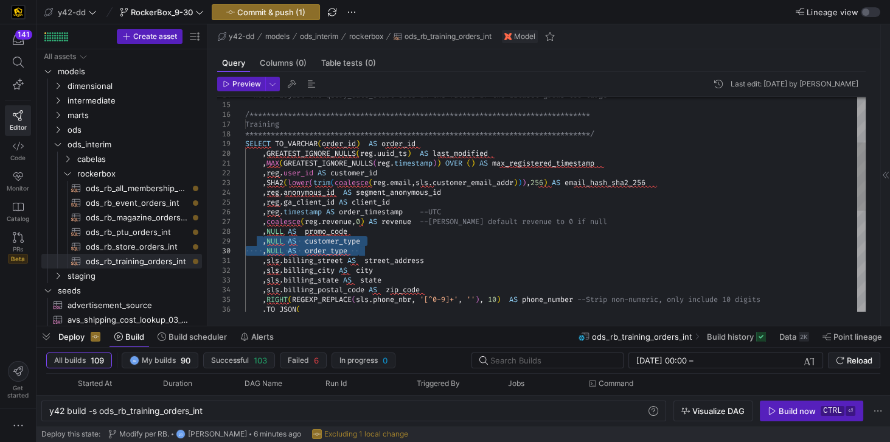
drag, startPoint x: 263, startPoint y: 242, endPoint x: 373, endPoint y: 247, distance: 110.2
click at [373, 247] on div ", SHA2 ( lower ( trim ( coalesce ( reg . email , sls . customer_email_addr ) ) …" at bounding box center [555, 289] width 620 height 671
drag, startPoint x: 249, startPoint y: 240, endPoint x: 358, endPoint y: 248, distance: 109.1
click at [358, 248] on div ", SHA2 ( lower ( trim ( coalesce ( reg . email , sls . customer_email_addr ) ) …" at bounding box center [555, 289] width 620 height 671
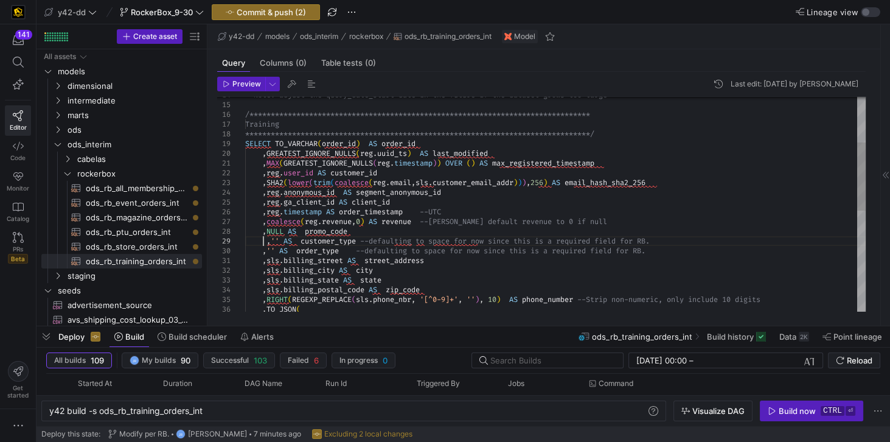
click at [262, 243] on div ", SHA2 ( lower ( trim ( coalesce ( reg . email , sls . customer_email_addr ) ) …" at bounding box center [555, 289] width 620 height 671
click at [434, 241] on div ", SHA2 ( lower ( trim ( coalesce ( reg . email , sls . customer_email_addr ) ) …" at bounding box center [555, 289] width 620 height 671
click at [446, 240] on div ", SHA2 ( lower ( trim ( coalesce ( reg . email , sls . customer_email_addr ) ) …" at bounding box center [555, 289] width 620 height 671
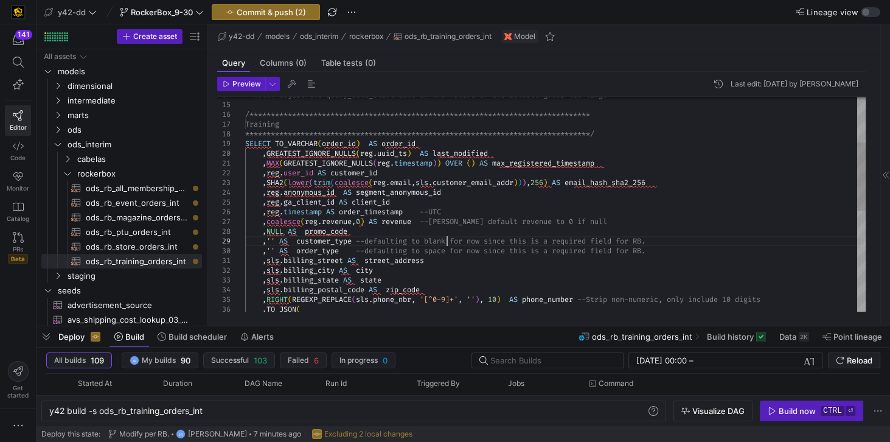
click at [446, 240] on div ", SHA2 ( lower ( trim ( coalesce ( reg . email , sls . customer_email_addr ) ) …" at bounding box center [555, 289] width 620 height 671
click at [443, 251] on div ", SHA2 ( lower ( trim ( coalesce ( reg . email , sls . customer_email_addr ) ) …" at bounding box center [555, 289] width 620 height 671
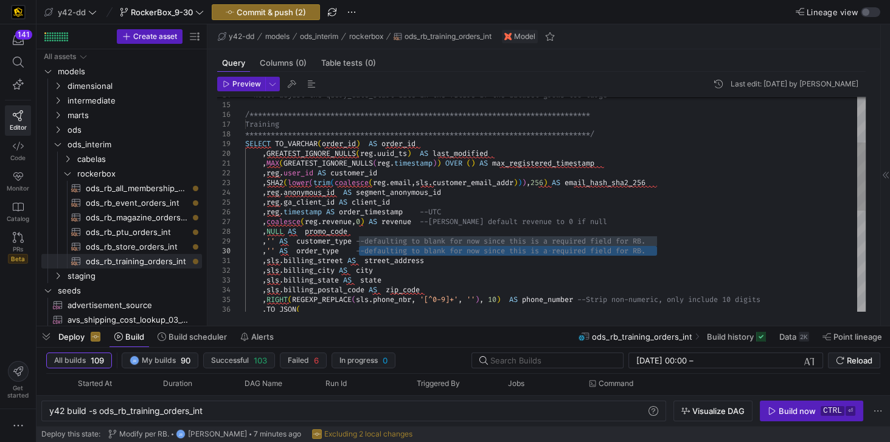
drag, startPoint x: 358, startPoint y: 249, endPoint x: 656, endPoint y: 254, distance: 298.0
click at [656, 254] on div ", SHA2 ( lower ( trim ( coalesce ( reg . email , sls . customer_email_addr ) ) …" at bounding box center [555, 289] width 620 height 671
type textarea ",reg.user_id AS customer_id ,SHA2(lower(trim(coalesce(reg.email,sls.customer_em…"
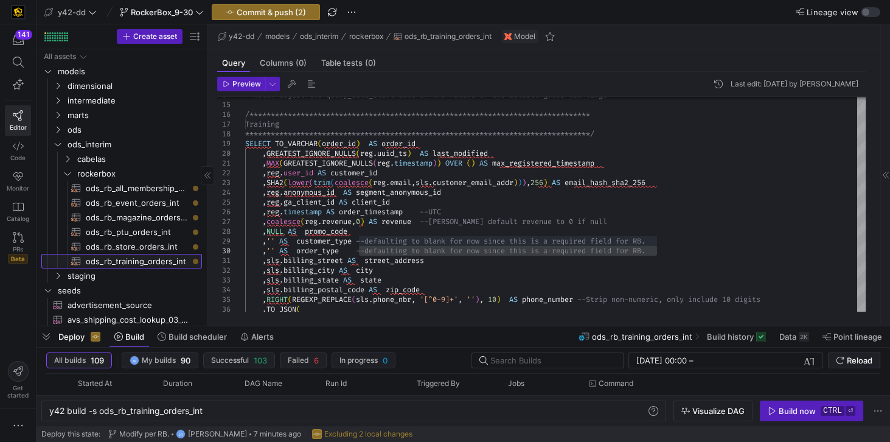
click at [153, 262] on span "ods_rb_training_orders_int​​​​​​​​​​" at bounding box center [137, 261] width 102 height 14
click at [148, 249] on span "ods_rb_store_orders_int​​​​​​​​​​" at bounding box center [137, 247] width 102 height 14
type textarea "y42 build -s ods_rb_store_orders_int"
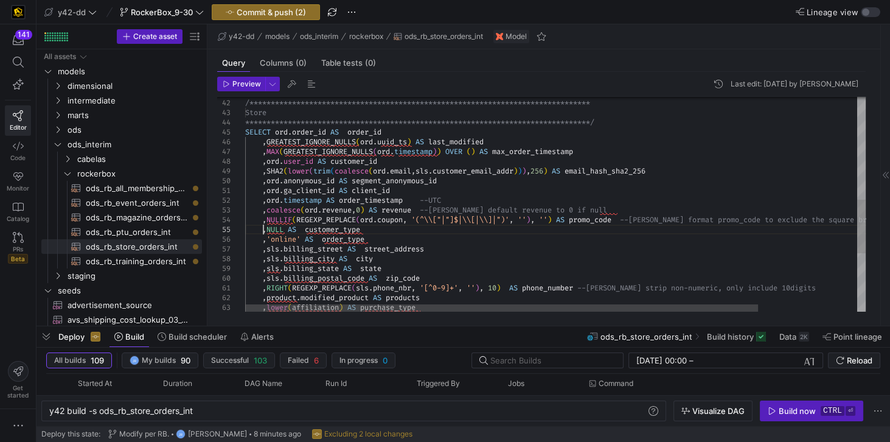
scroll to position [78, 0]
drag, startPoint x: 263, startPoint y: 231, endPoint x: 375, endPoint y: 230, distance: 111.3
click at [375, 230] on div "**********" at bounding box center [615, 116] width 740 height 854
type textarea ",ord.ga_client_id AS client_id ,ord.timestamp AS order_timestamp --UTC ,coalesc…"
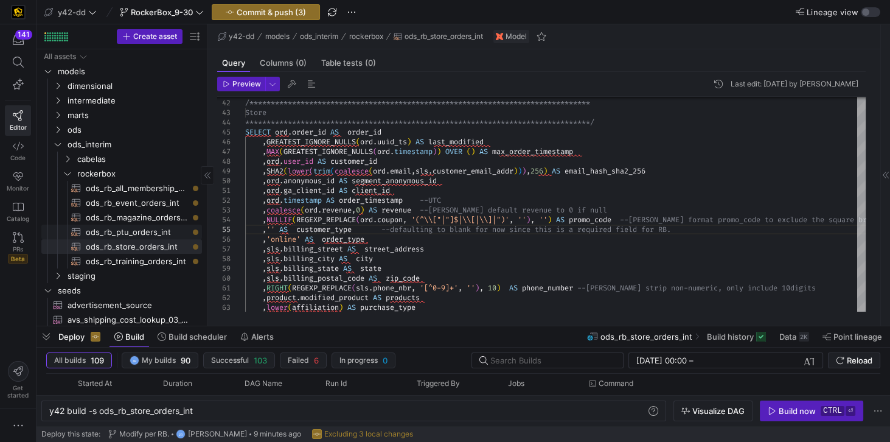
click at [144, 234] on span "ods_rb_ptu_orders_int​​​​​​​​​​" at bounding box center [137, 232] width 102 height 14
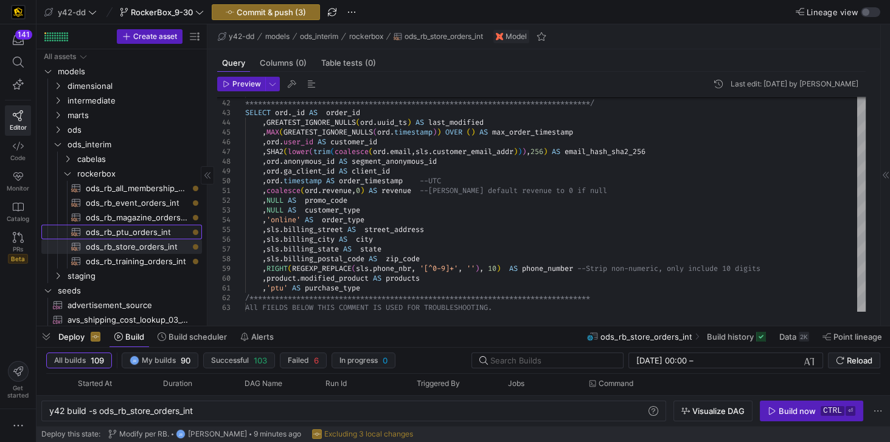
type textarea "y42 build -s ods_rb_ptu_orders_int"
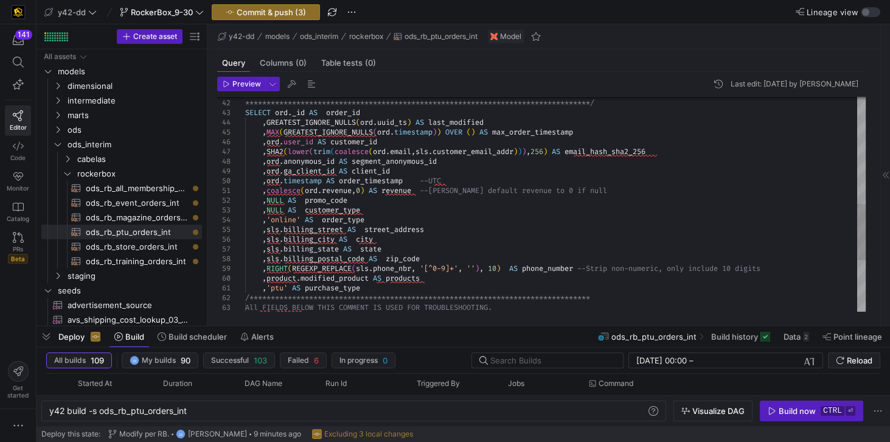
scroll to position [78, 0]
drag, startPoint x: 262, startPoint y: 209, endPoint x: 387, endPoint y: 213, distance: 126.0
click at [387, 213] on div "**********" at bounding box center [555, 97] width 620 height 817
type textarea ",coalesce(ord.revenue,0) AS revenue --Per Trevor S. default revenue to 0 if nul…"
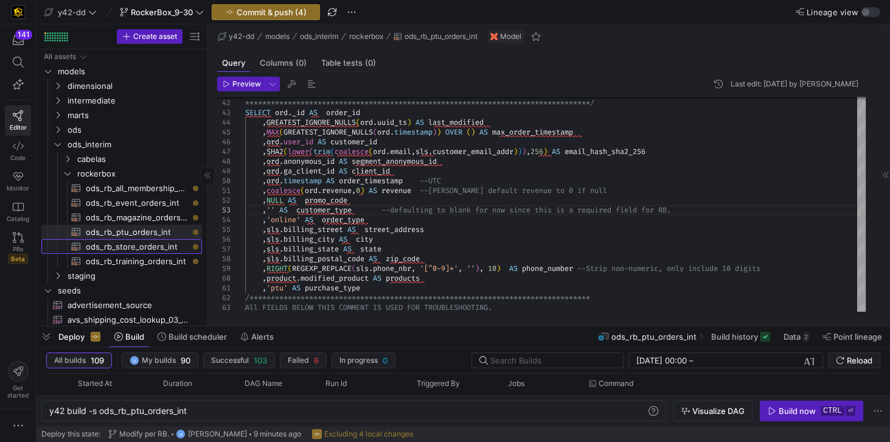
click at [132, 244] on span "ods_rb_store_orders_int​​​​​​​​​​" at bounding box center [137, 247] width 102 height 14
type textarea "y42 build -s ods_rb_store_orders_int"
type textarea "-- File Name: ods_rb_store_orders_int.sql -- Created By: Jess Rabida -- Last Mo…"
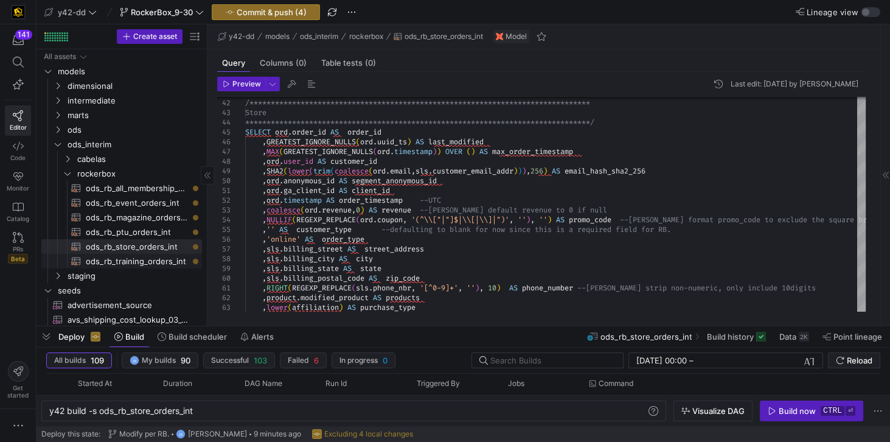
click at [133, 260] on span "ods_rb_training_orders_int​​​​​​​​​​" at bounding box center [137, 261] width 102 height 14
type textarea "y42 build -s ods_rb_training_orders_int"
type textarea "-- File Name: ods_rb_training_orders_int.sql -- Created By: Jess Rabida -- Last…"
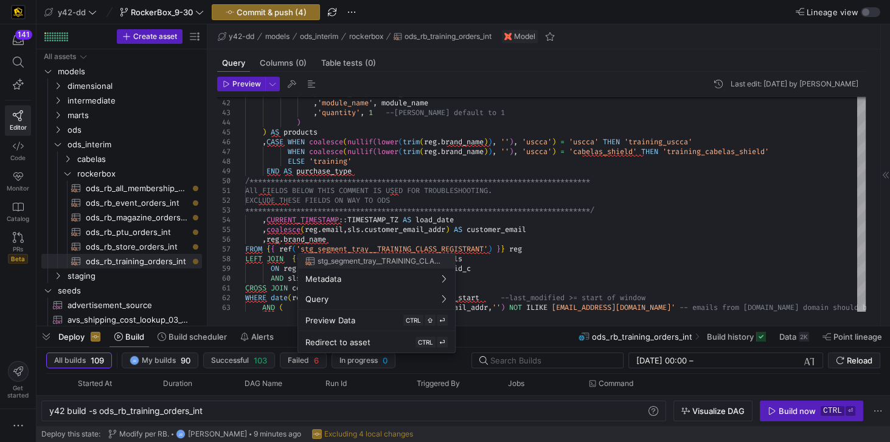
click at [466, 185] on div at bounding box center [445, 221] width 890 height 442
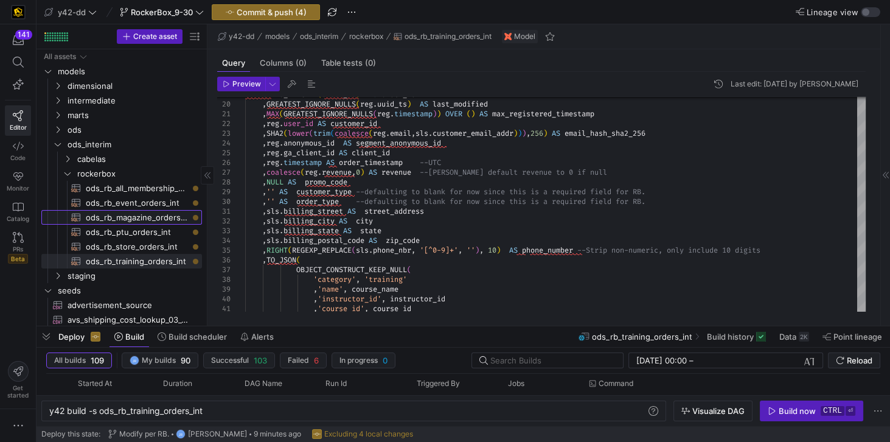
click at [147, 219] on span "ods_rb_magazine_orders_int​​​​​​​​​​" at bounding box center [137, 217] width 102 height 14
type textarea "y42 build -s ods_rb_magazine_orders_int"
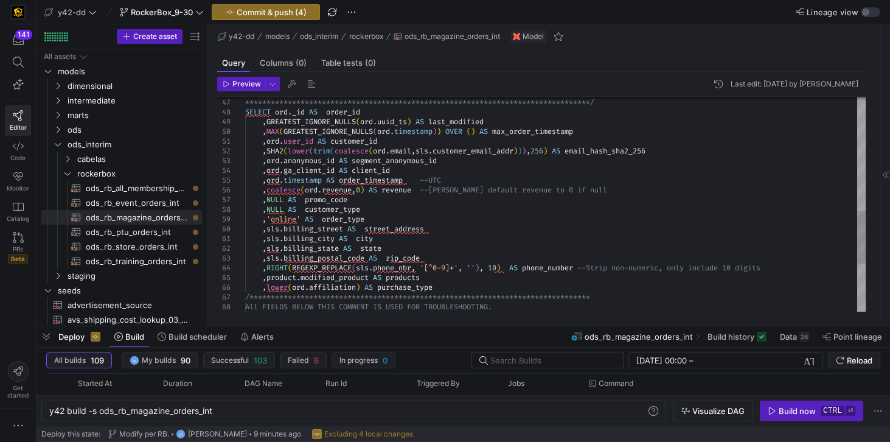
scroll to position [78, 327]
drag, startPoint x: 372, startPoint y: 207, endPoint x: 263, endPoint y: 212, distance: 109.0
click at [263, 212] on div "**********" at bounding box center [555, 73] width 620 height 866
type textarea ",ord.user_id AS customer_id ,SHA2(lower(trim(coalesce(ord.email,sls.customer_em…"
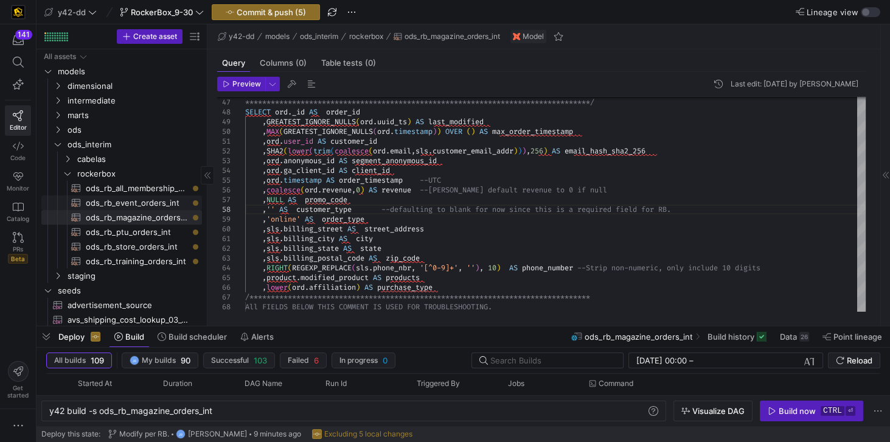
click at [118, 203] on span "ods_rb_event_orders_int​​​​​​​​​​" at bounding box center [137, 203] width 102 height 14
type textarea "y42 build -s ods_rb_event_orders_int"
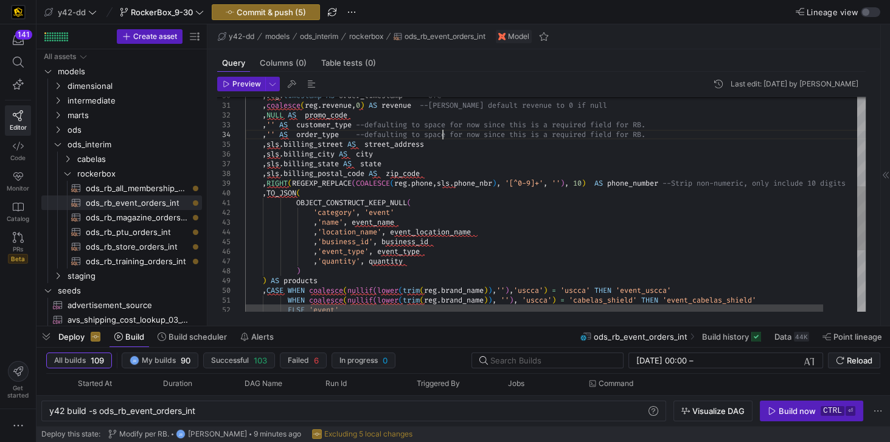
scroll to position [78, 0]
click at [443, 136] on div ", 'event_type' , event_type , 'quantity' , quantity ) ) AS products , CASE WHEN…" at bounding box center [573, 158] width 656 height 718
click at [444, 125] on div ", 'event_type' , event_type , 'quantity' , quantity ) ) AS products , CASE WHEN…" at bounding box center [573, 158] width 656 height 718
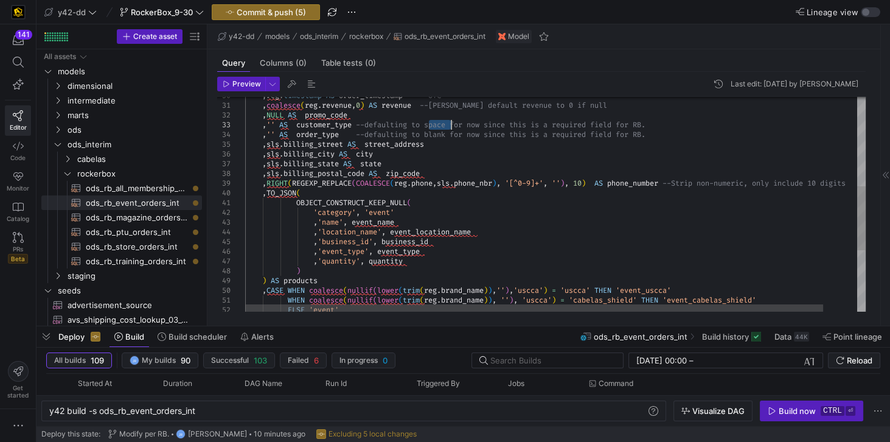
click at [444, 125] on div ", 'event_type' , event_type , 'quantity' , quantity ) ) AS products , CASE WHEN…" at bounding box center [573, 158] width 656 height 718
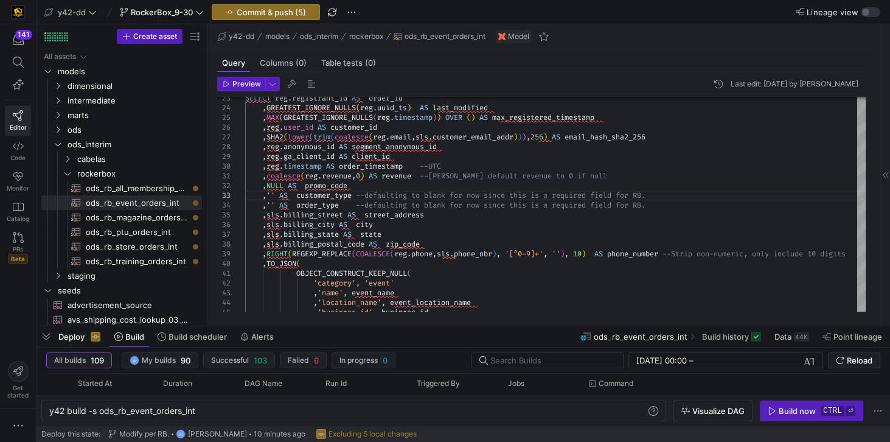
type textarea ",coalesce(reg.revenue,0) AS revenue --Per Trevor S. default revenue to 0 if nul…"
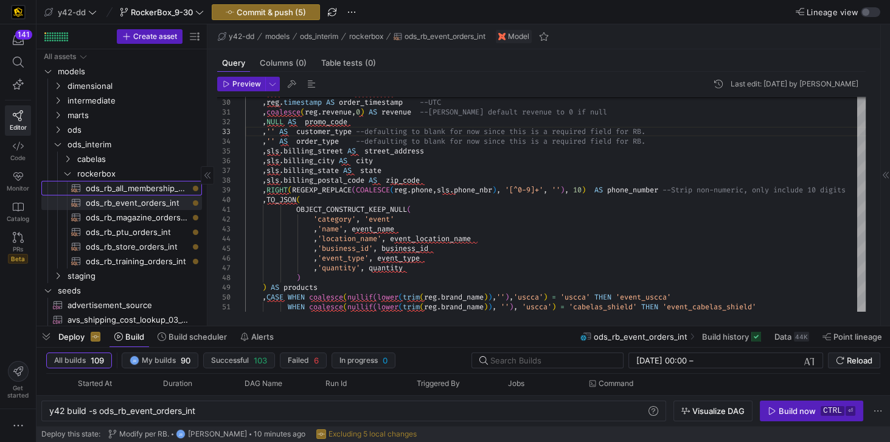
click at [163, 190] on span "ods_rb_all_membership_sale_int​​​​​​​​​​" at bounding box center [137, 188] width 102 height 14
type textarea "y42 build -s ods_rb_all_membership_sale_int"
type textarea "-- File Name: ods_rb_all_membership_sale_int.sql -- Created By: [PERSON_NAME] -…"
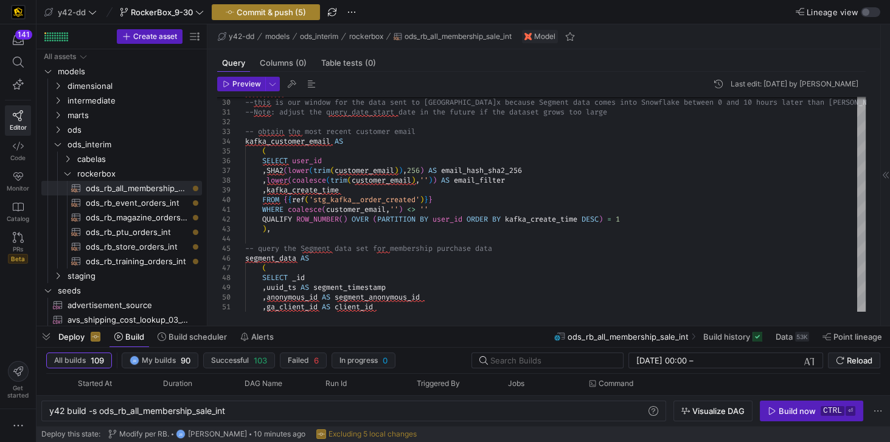
click at [285, 17] on span "button" at bounding box center [265, 12] width 107 height 15
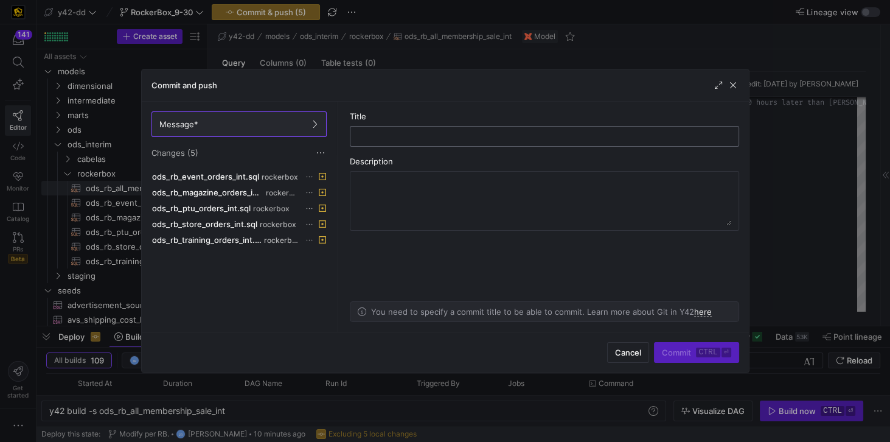
click at [381, 134] on input "text" at bounding box center [544, 136] width 369 height 10
type input "modify per RB"
click at [688, 354] on span "Commit ctrl ⏎" at bounding box center [696, 352] width 69 height 10
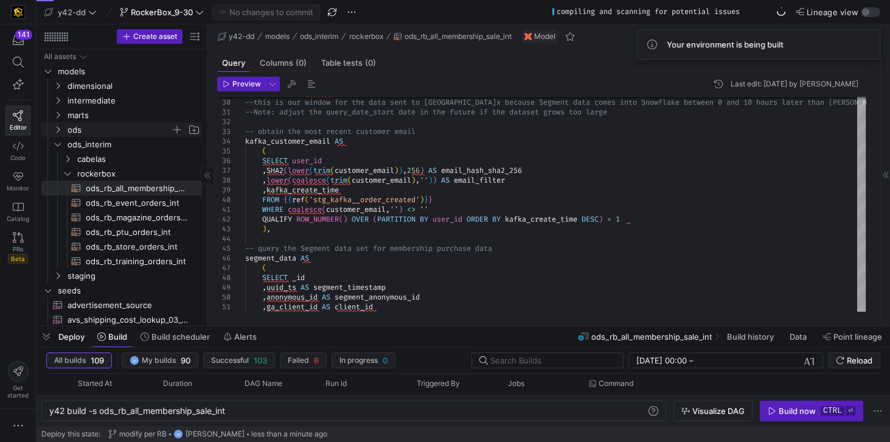
click at [89, 130] on span "ods" at bounding box center [119, 130] width 103 height 14
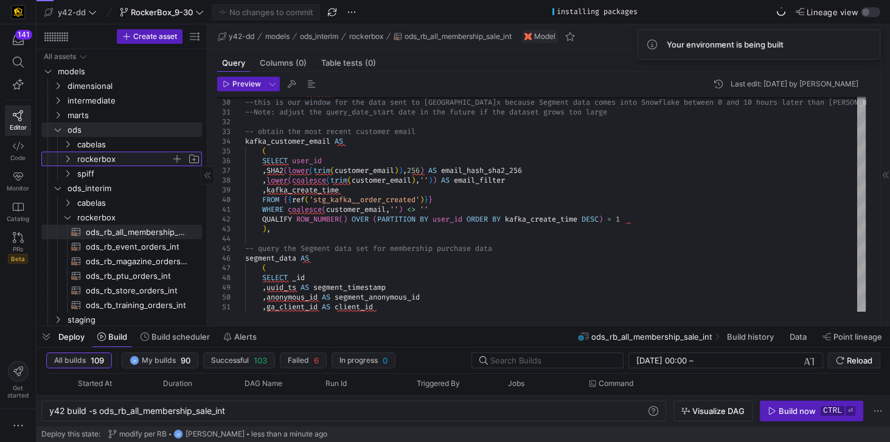
click at [103, 157] on span "rockerbox" at bounding box center [124, 159] width 94 height 14
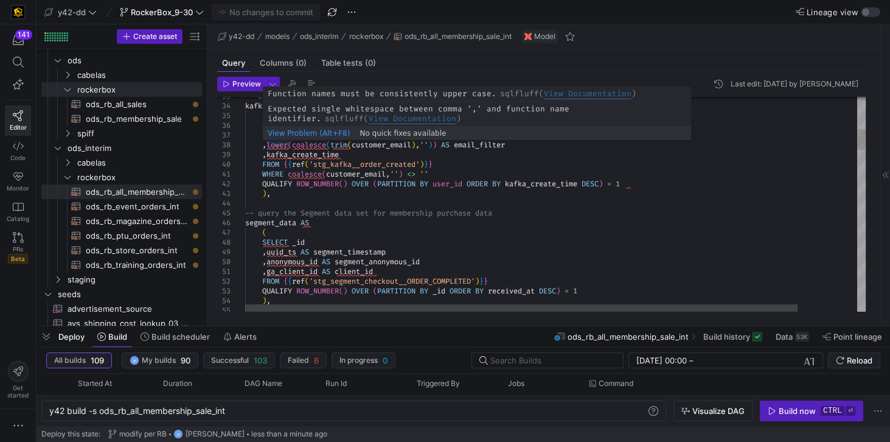
scroll to position [29, 0]
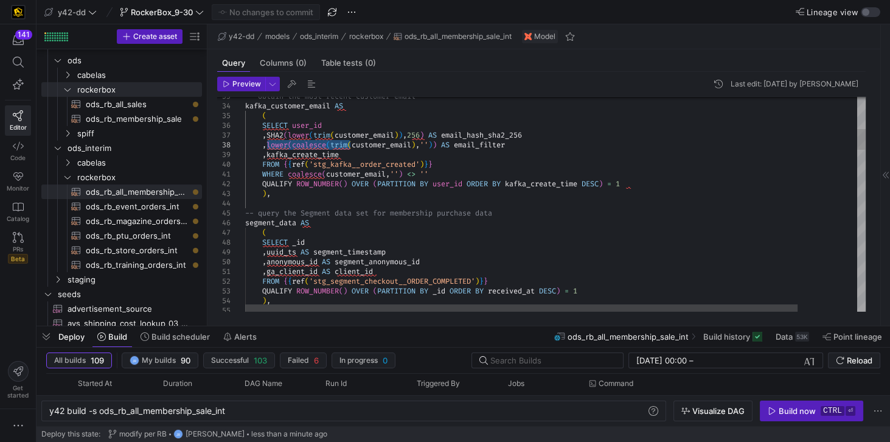
drag, startPoint x: 266, startPoint y: 143, endPoint x: 350, endPoint y: 148, distance: 84.1
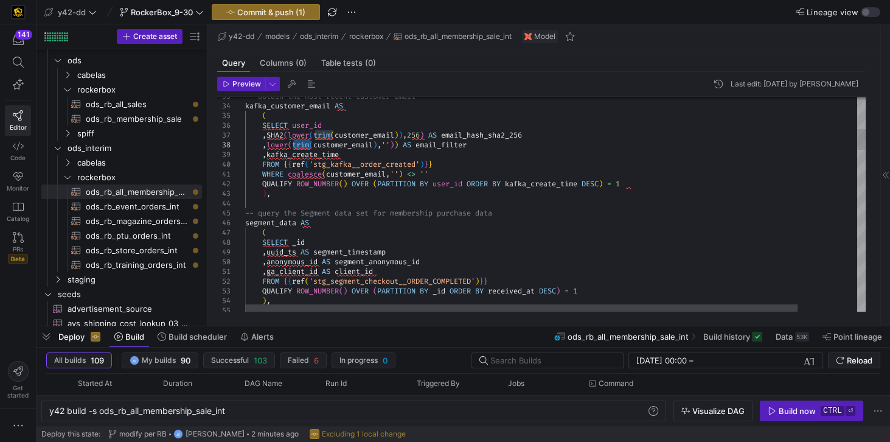
drag, startPoint x: 330, startPoint y: 144, endPoint x: 352, endPoint y: 144, distance: 21.3
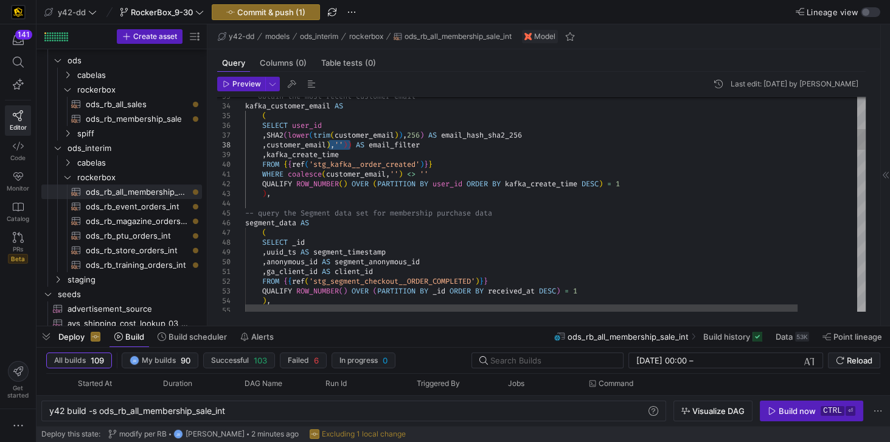
type textarea "--Note: adjust the query_date_start date in the future if the dataset grows too…"
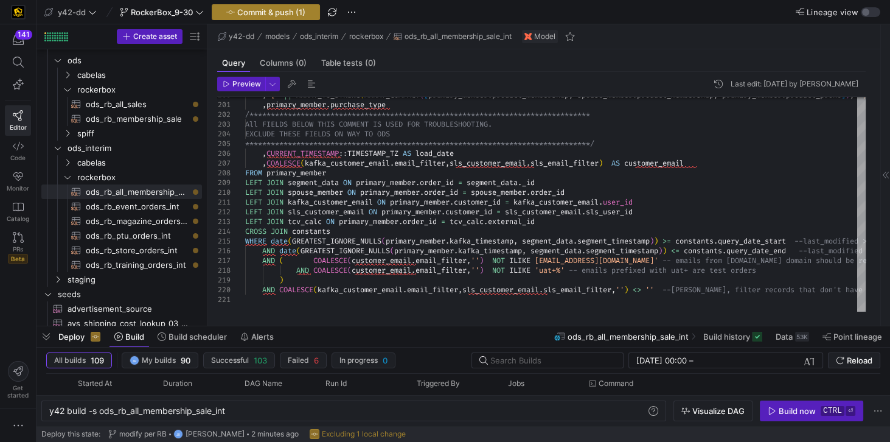
click at [302, 13] on span "Commit & push (1)" at bounding box center [271, 12] width 68 height 10
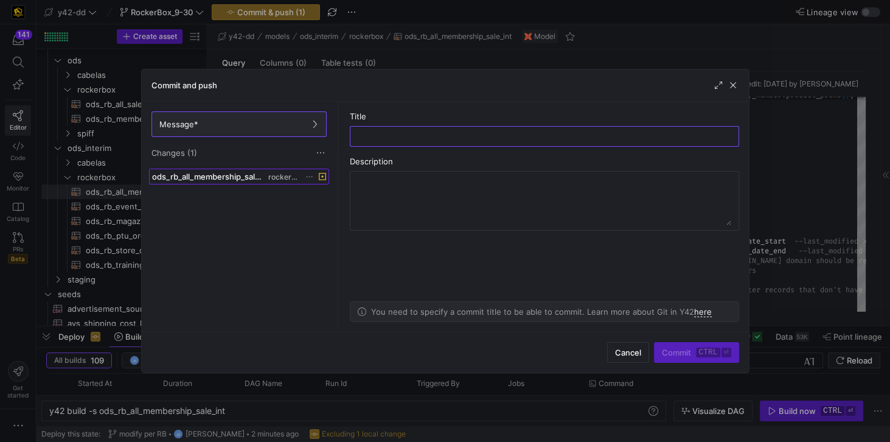
click at [255, 179] on span "ods_rb_all_membership_sale_int.sql" at bounding box center [209, 176] width 114 height 10
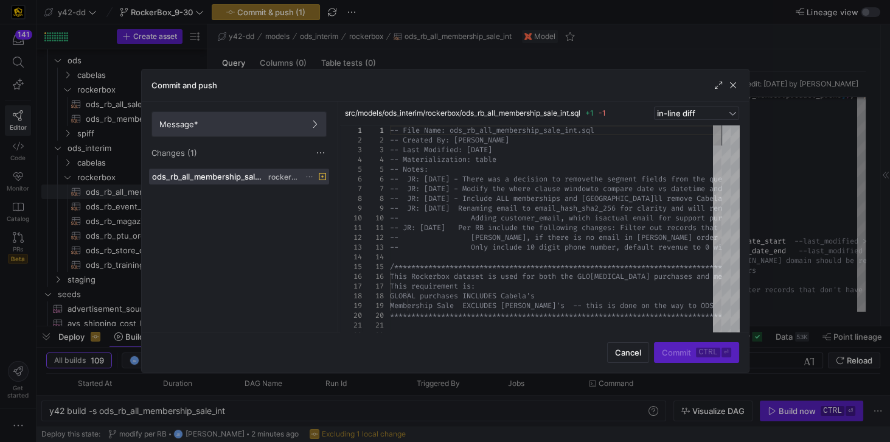
click at [249, 122] on span "Message*" at bounding box center [238, 124] width 159 height 10
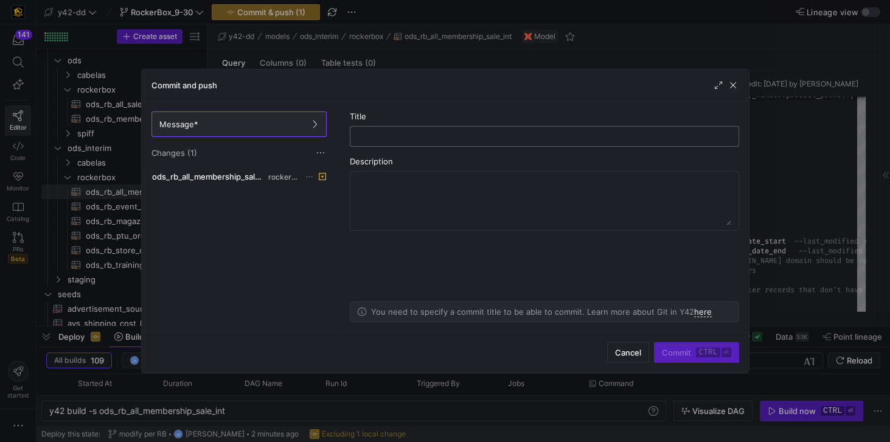
click at [403, 143] on div at bounding box center [544, 135] width 369 height 19
type input "changes per rb"
click at [687, 355] on span "Commit ctrl ⏎" at bounding box center [696, 352] width 69 height 10
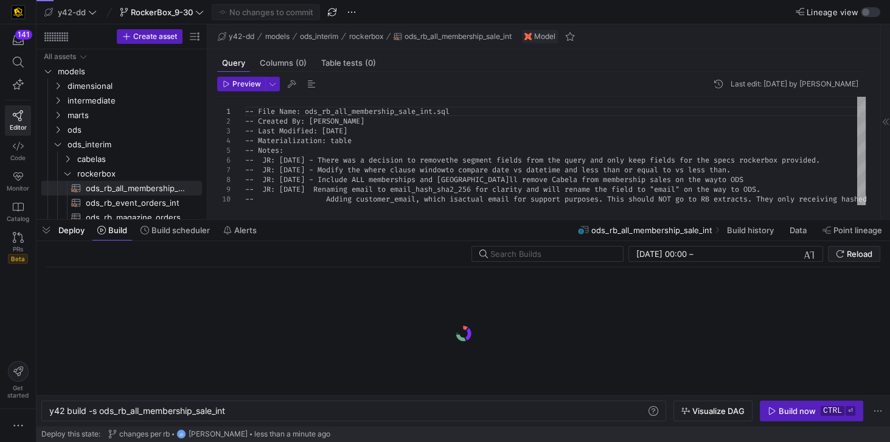
scroll to position [0, 178]
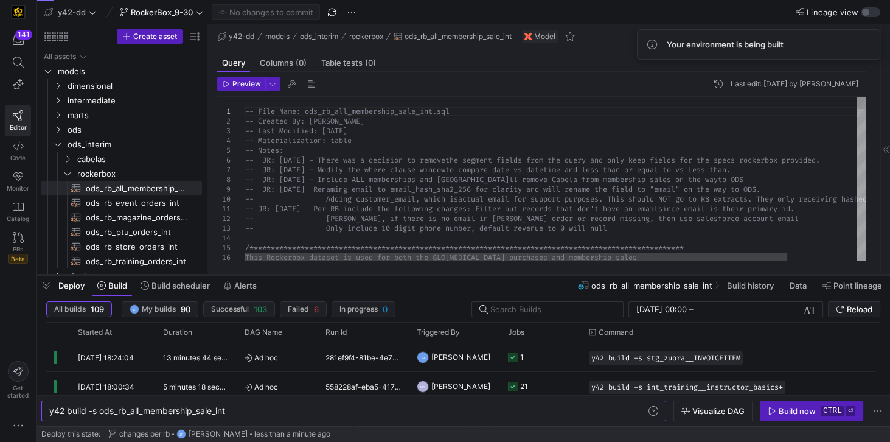
drag, startPoint x: 280, startPoint y: 221, endPoint x: 279, endPoint y: 276, distance: 55.3
click at [279, 276] on div at bounding box center [462, 274] width 853 height 5
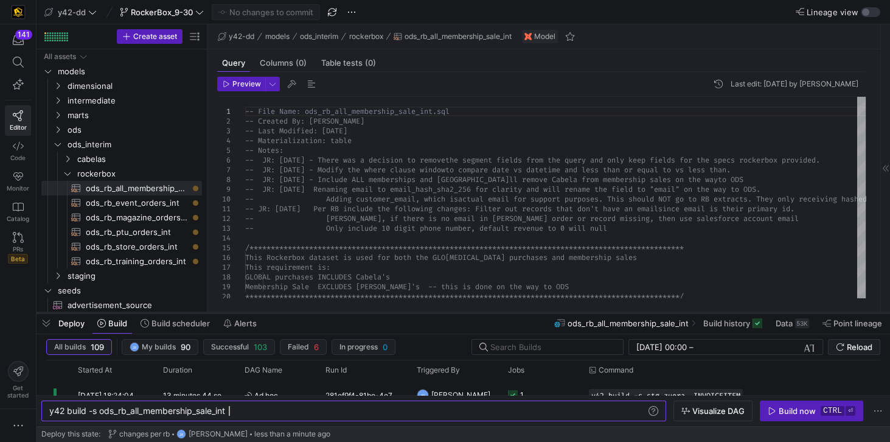
drag, startPoint x: 361, startPoint y: 275, endPoint x: 358, endPoint y: 313, distance: 37.8
click at [358, 313] on div at bounding box center [462, 312] width 853 height 5
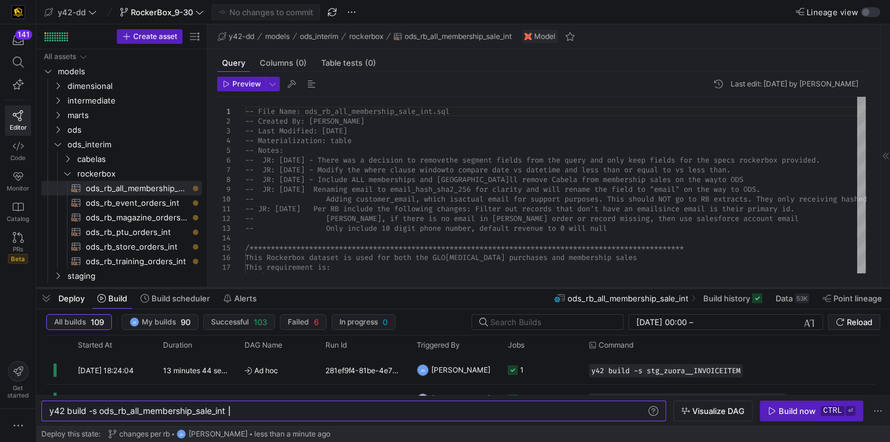
drag, startPoint x: 327, startPoint y: 313, endPoint x: 328, endPoint y: 288, distance: 25.0
click at [328, 288] on div at bounding box center [462, 287] width 853 height 5
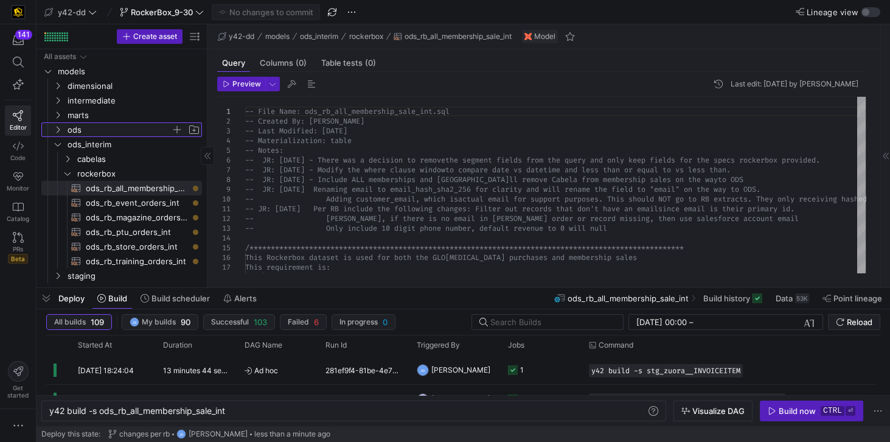
click at [89, 131] on span "ods" at bounding box center [119, 130] width 103 height 14
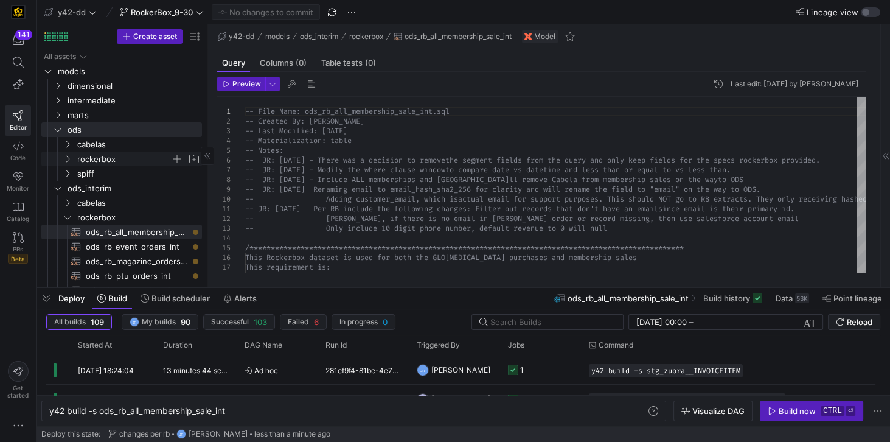
click at [100, 158] on span "rockerbox" at bounding box center [124, 159] width 94 height 14
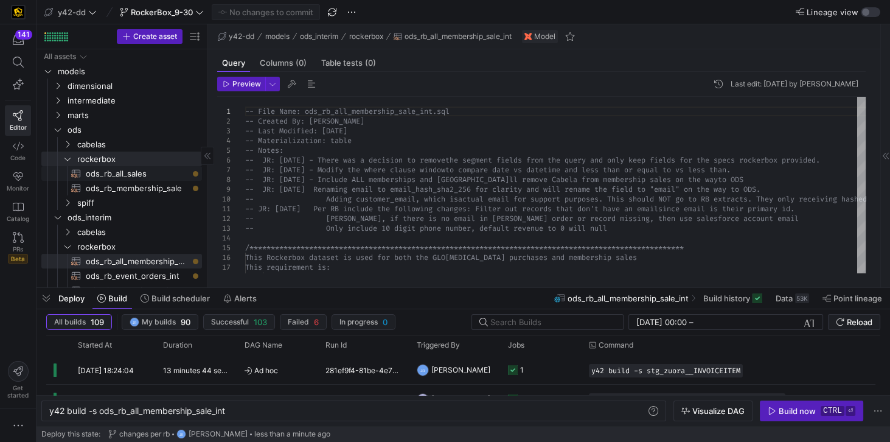
click at [144, 176] on span "ods_rb_all_sales​​​​​​​​​​" at bounding box center [137, 174] width 102 height 14
type textarea "y42 build -s ods_rb_all_sales"
type textarea "**********"
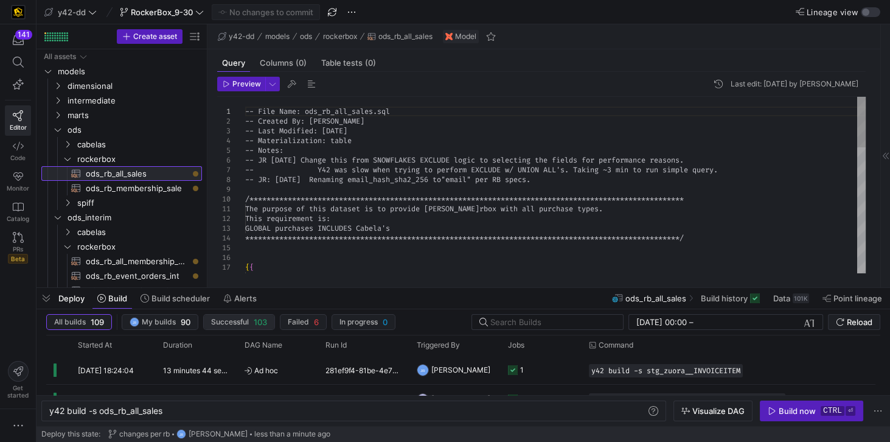
scroll to position [0, 114]
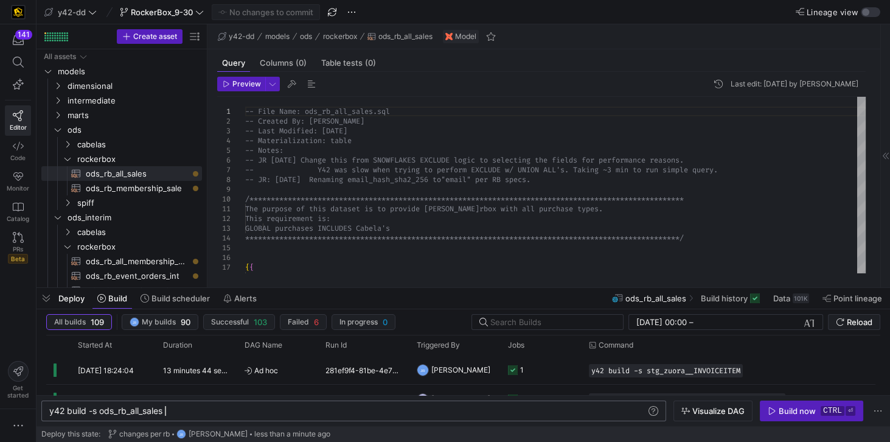
click at [258, 415] on div "y42 build -s ods_rb_all_sales" at bounding box center [348, 411] width 598 height 10
drag, startPoint x: 176, startPoint y: 414, endPoint x: 35, endPoint y: 411, distance: 141.1
click at [49, 411] on div "y42 build -s ods_rb_all_sales" at bounding box center [348, 411] width 598 height 10
click at [109, 414] on div "y42 build -s ods_rb_all_sales" at bounding box center [348, 411] width 598 height 10
click at [180, 409] on div "y42 build -s ods_rb_all_sales" at bounding box center [348, 411] width 598 height 10
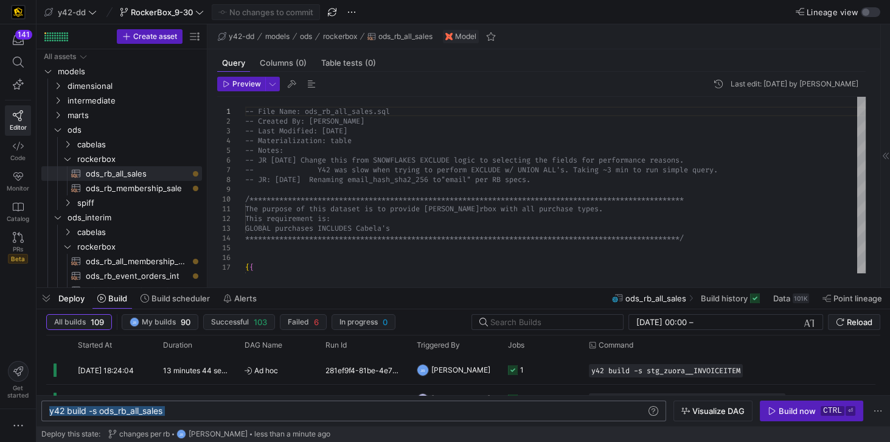
drag, startPoint x: 181, startPoint y: 409, endPoint x: 49, endPoint y: 407, distance: 132.0
click at [49, 407] on div "y42 build -s ods_rb_all_sales" at bounding box center [348, 411] width 598 height 10
type textarea "y42 build -s +ods.rockerbox.*"
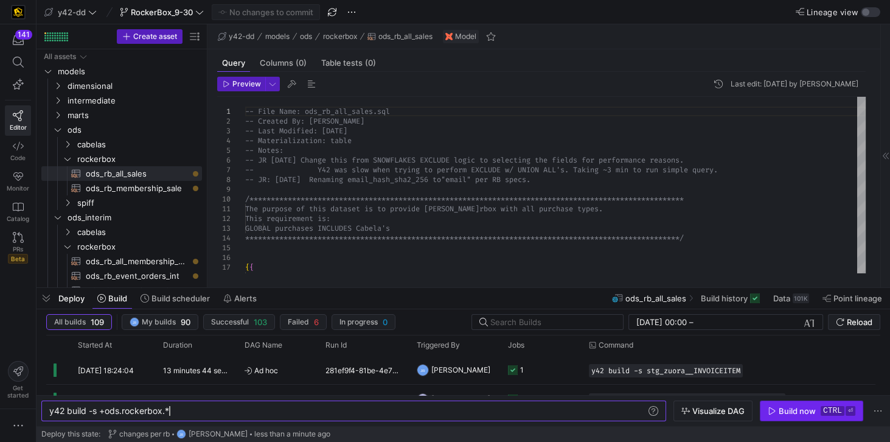
click at [777, 407] on span "Build now ctrl ⏎" at bounding box center [811, 411] width 88 height 10
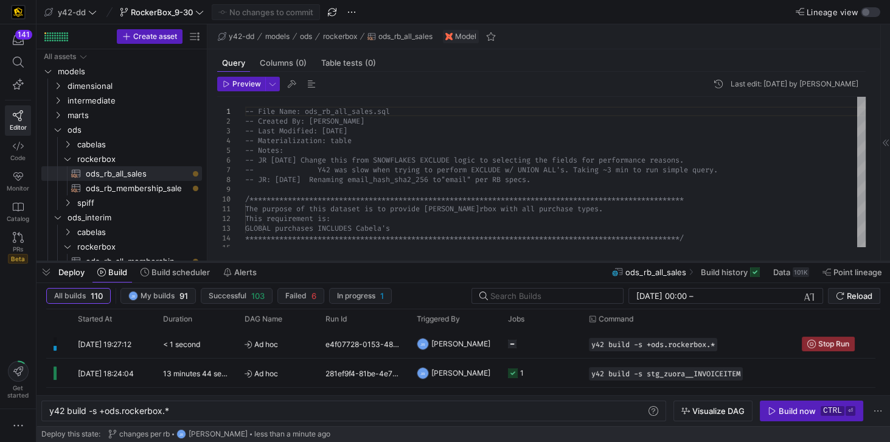
drag, startPoint x: 485, startPoint y: 289, endPoint x: 486, endPoint y: 263, distance: 26.2
click at [486, 263] on div at bounding box center [462, 261] width 853 height 5
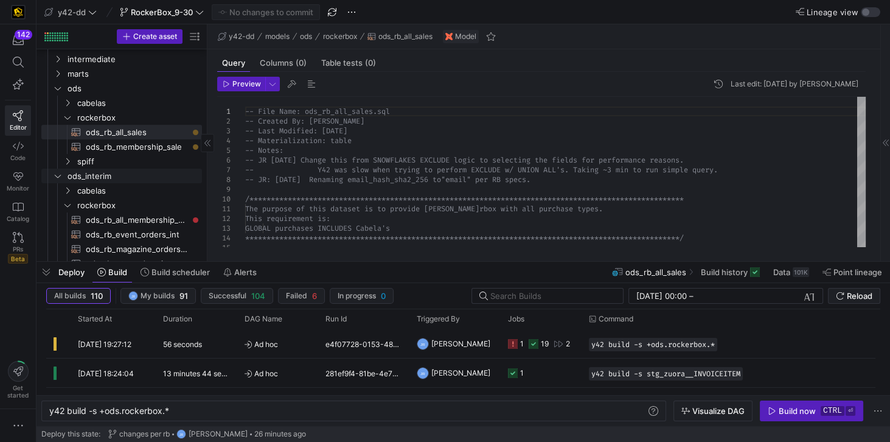
scroll to position [69, 0]
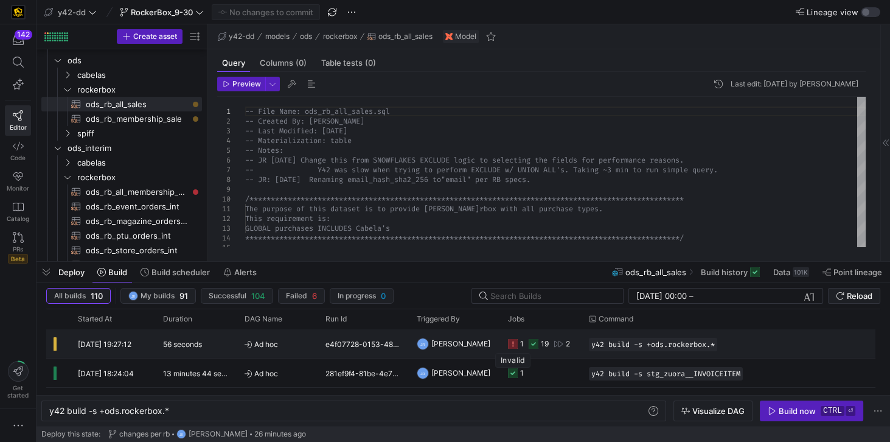
click at [511, 343] on icon "Press SPACE to select this row." at bounding box center [513, 344] width 10 height 10
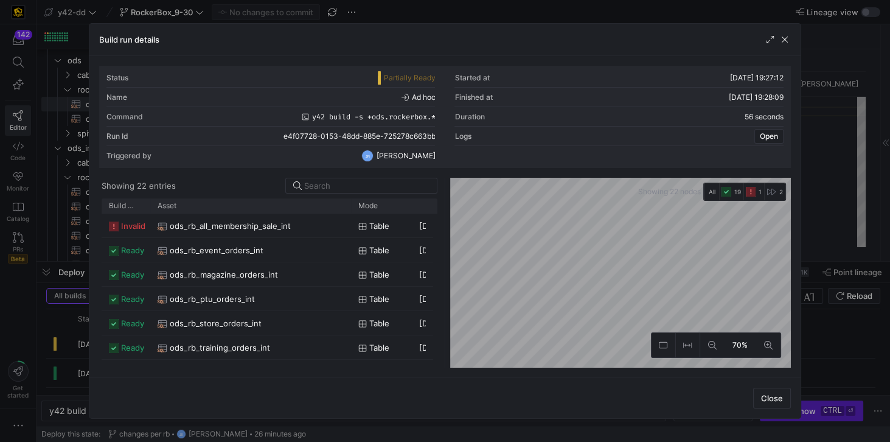
drag, startPoint x: 179, startPoint y: 203, endPoint x: 350, endPoint y: 227, distance: 172.5
click at [350, 227] on div "Build status Asset Mode 1" at bounding box center [270, 282] width 336 height 169
click at [135, 224] on span "invalid" at bounding box center [133, 226] width 24 height 24
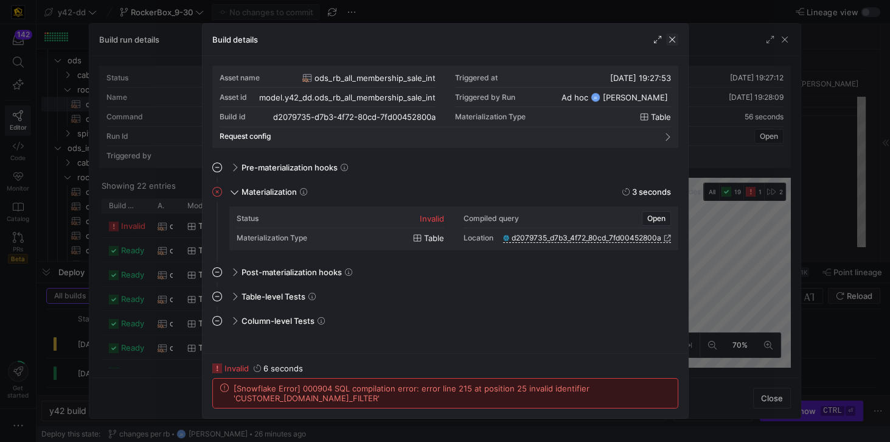
click at [674, 40] on span "button" at bounding box center [672, 39] width 12 height 12
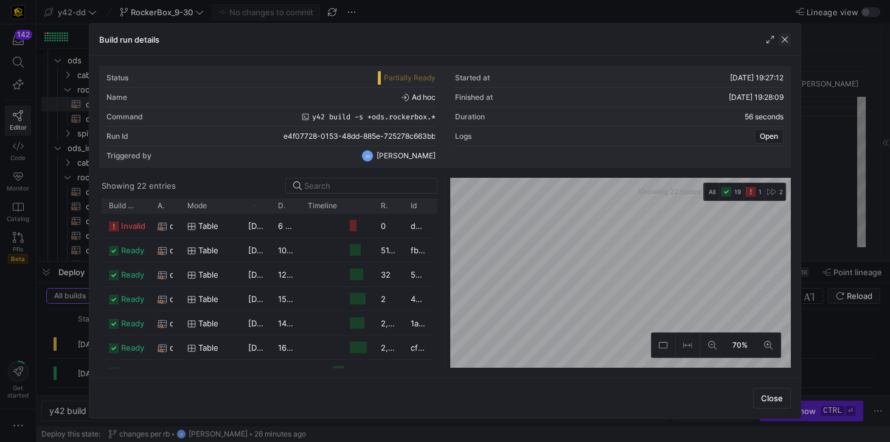
click at [782, 36] on span "button" at bounding box center [784, 39] width 12 height 12
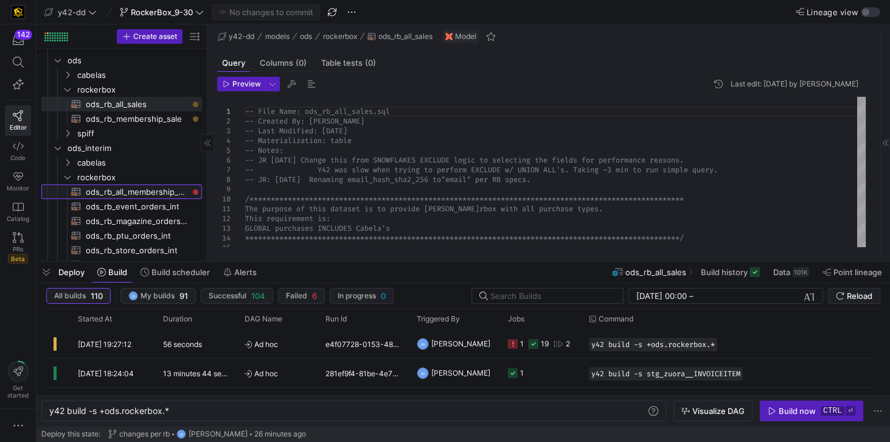
click at [140, 193] on span "ods_rb_all_membership_sale_int​​​​​​​​​​" at bounding box center [137, 192] width 102 height 14
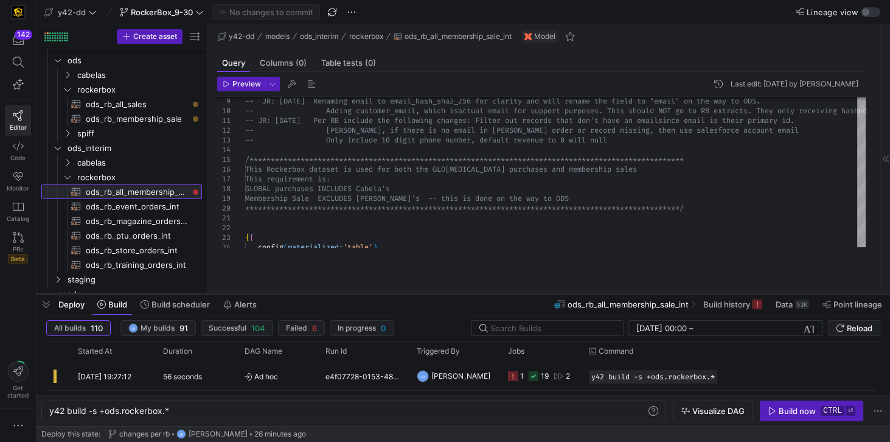
drag, startPoint x: 339, startPoint y: 260, endPoint x: 339, endPoint y: 293, distance: 32.2
click at [339, 293] on div at bounding box center [462, 293] width 853 height 5
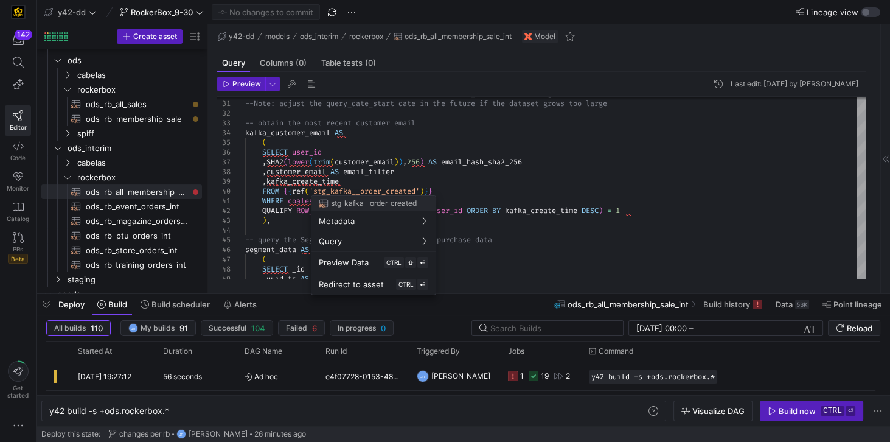
click at [371, 174] on div at bounding box center [445, 221] width 890 height 442
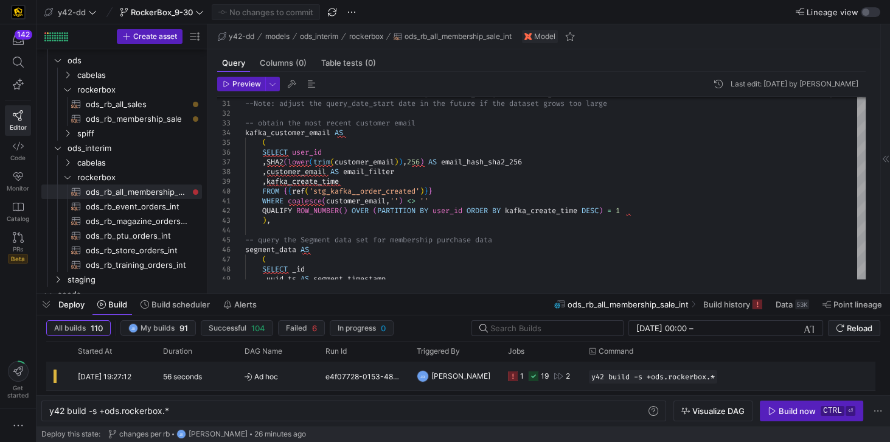
click at [513, 376] on icon "Press SPACE to select this row." at bounding box center [513, 376] width 10 height 10
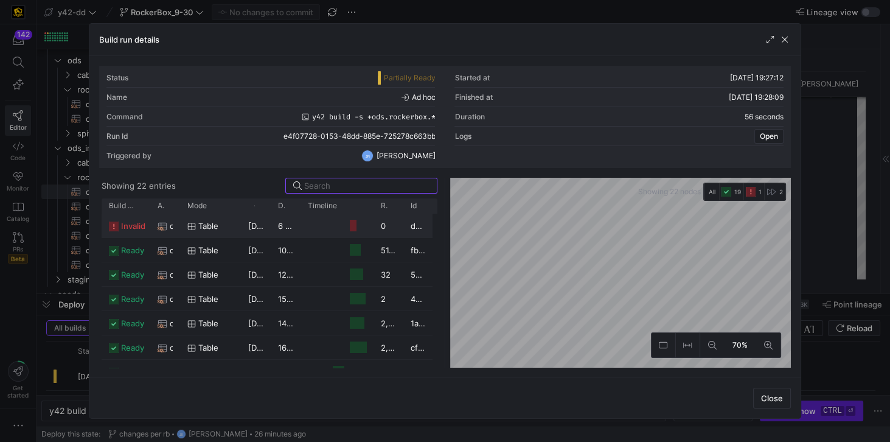
click at [139, 226] on span "invalid" at bounding box center [133, 226] width 24 height 24
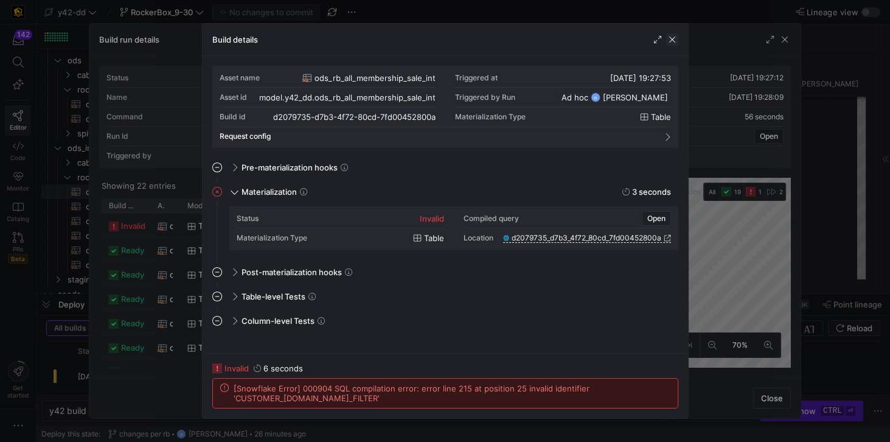
click at [676, 44] on span "button" at bounding box center [672, 39] width 12 height 12
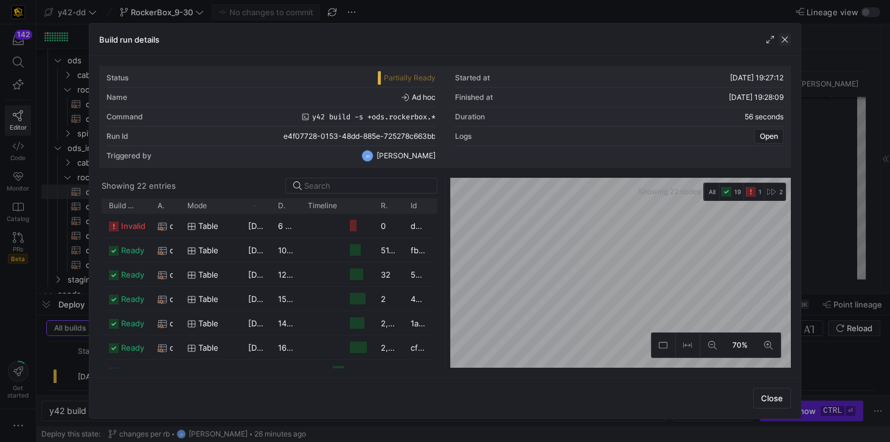
click at [786, 40] on span "button" at bounding box center [784, 39] width 12 height 12
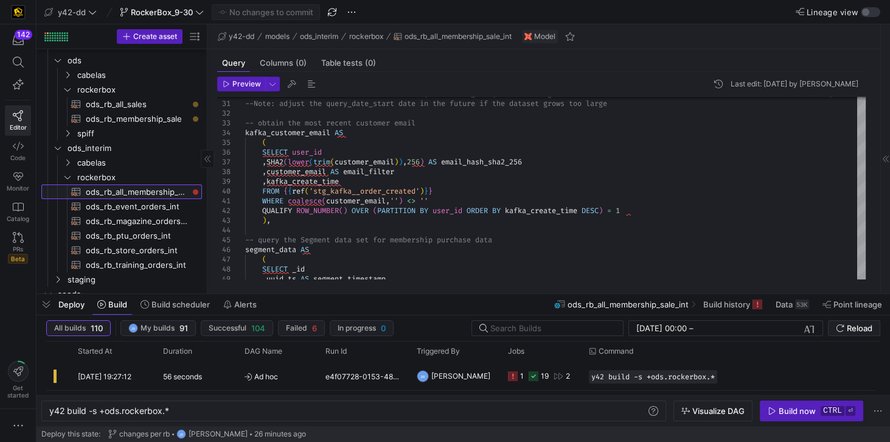
click at [153, 189] on span "ods_rb_all_membership_sale_int​​​​​​​​​​" at bounding box center [137, 192] width 102 height 14
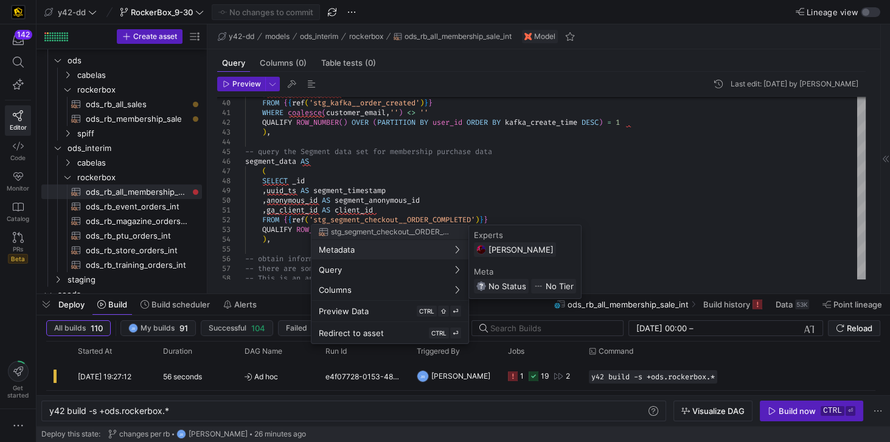
click at [277, 265] on div at bounding box center [445, 221] width 890 height 442
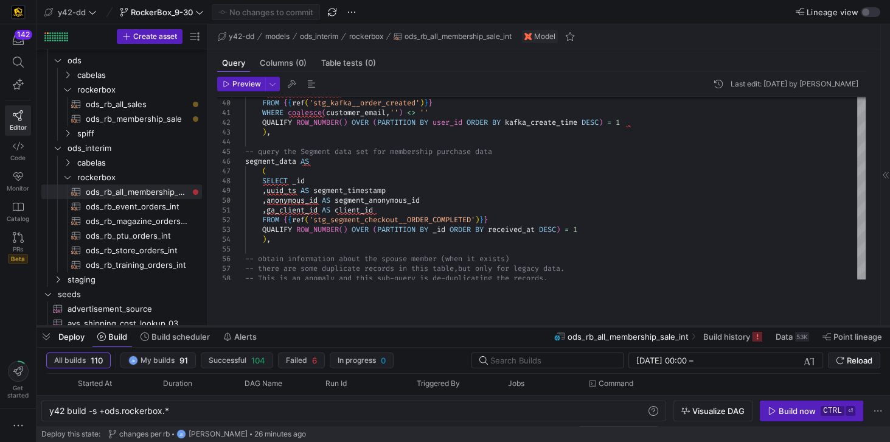
drag, startPoint x: 293, startPoint y: 294, endPoint x: 286, endPoint y: 326, distance: 32.9
click at [286, 326] on div at bounding box center [462, 326] width 853 height 5
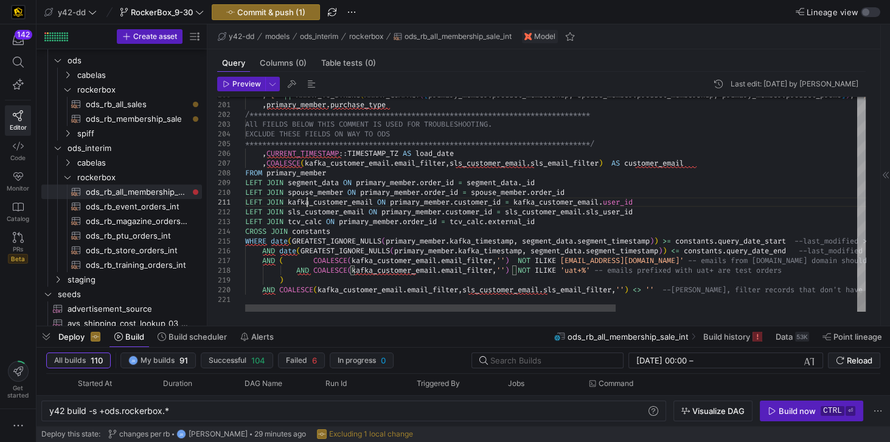
type textarea "LEFT JOIN kafka_customer_email ON primary_member.customer_id = kafka_customer_e…"
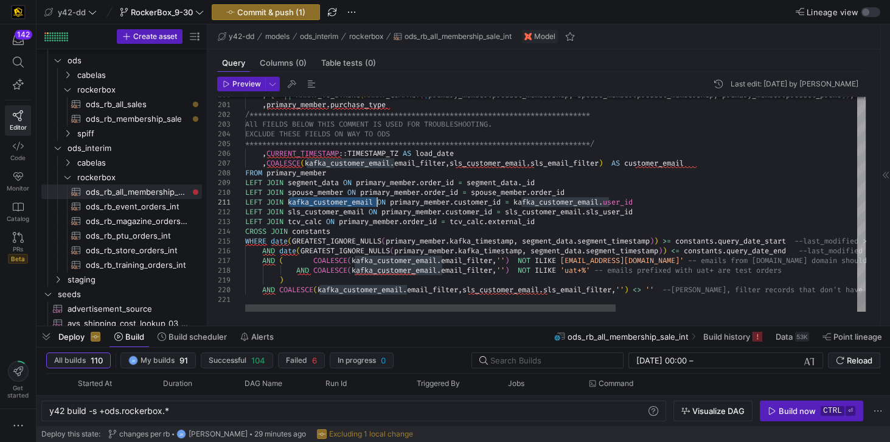
click at [286, 403] on div "y42 build -s +ods.rockerbox.* y42 build -s +ods.rockerbox.*" at bounding box center [353, 410] width 625 height 21
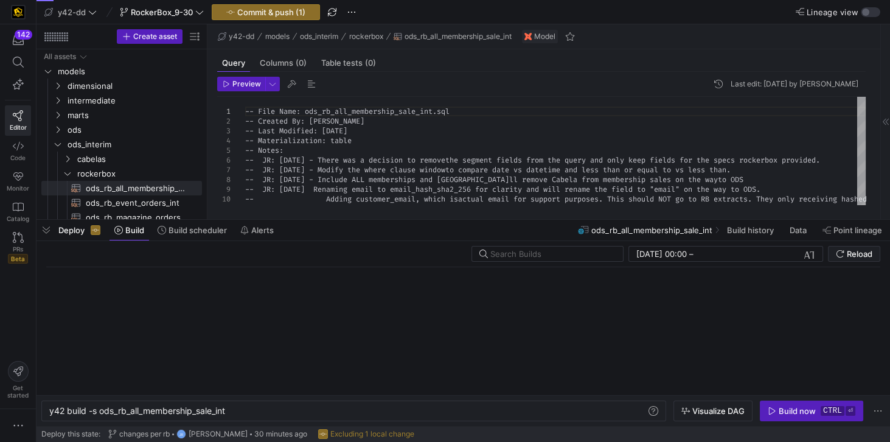
scroll to position [0, 178]
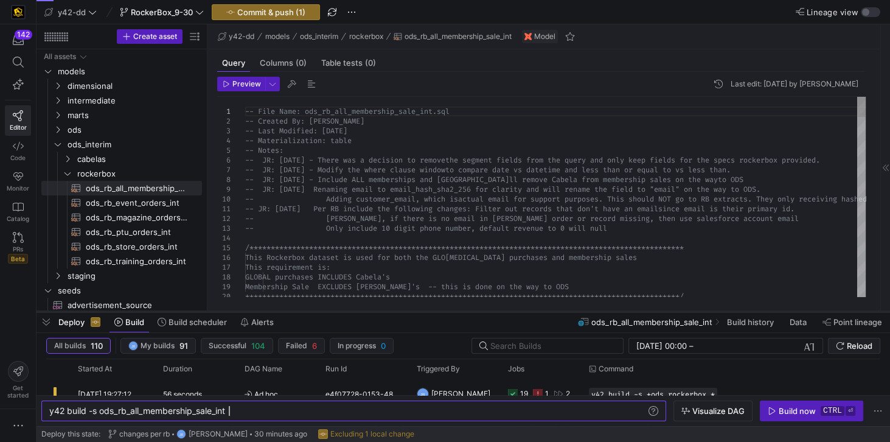
drag, startPoint x: 238, startPoint y: 220, endPoint x: 226, endPoint y: 312, distance: 92.6
click at [226, 312] on div at bounding box center [462, 311] width 853 height 5
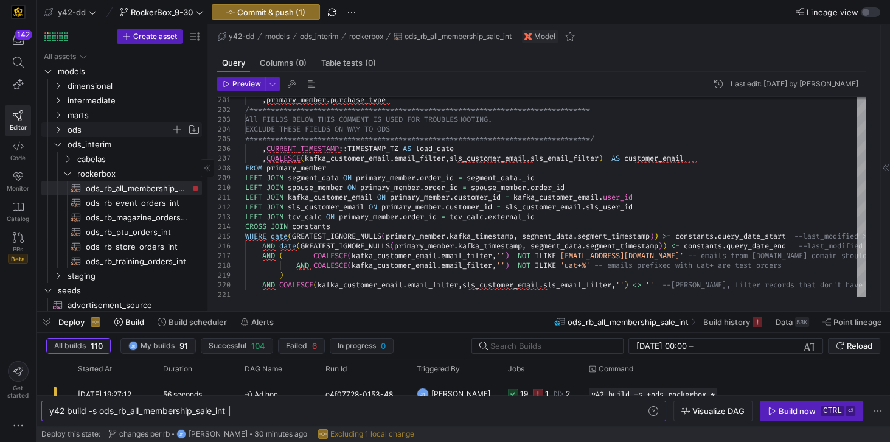
click at [87, 130] on span "ods" at bounding box center [119, 130] width 103 height 14
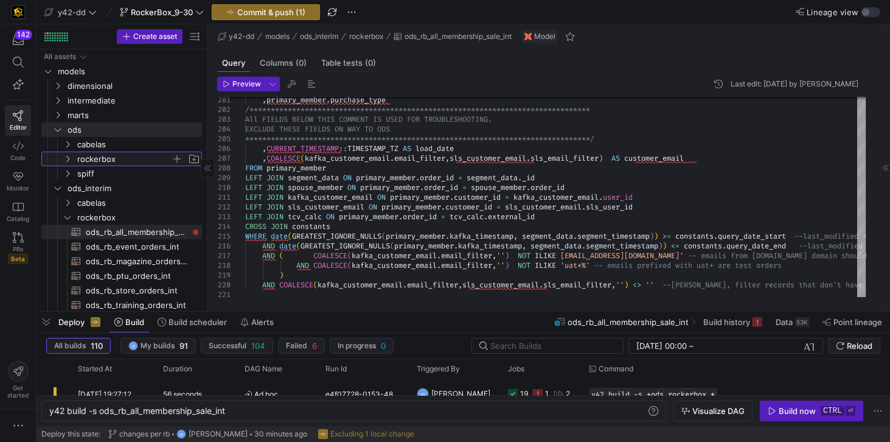
click at [92, 154] on span "rockerbox" at bounding box center [124, 159] width 94 height 14
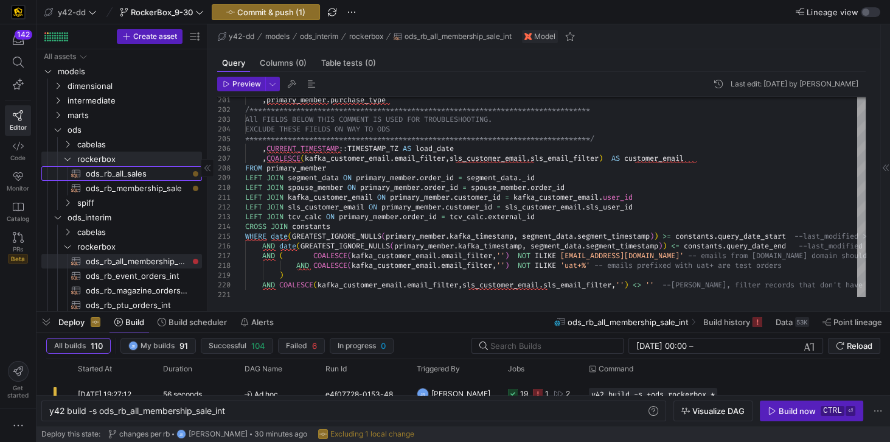
click at [123, 171] on span "ods_rb_all_sales​​​​​​​​​​" at bounding box center [137, 174] width 102 height 14
type textarea "y42 build -s ods_rb_all_sales"
type textarea "**********"
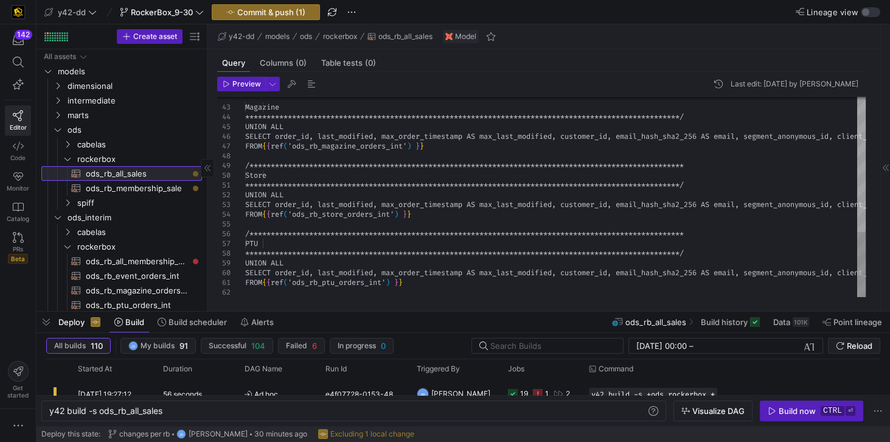
scroll to position [0, 114]
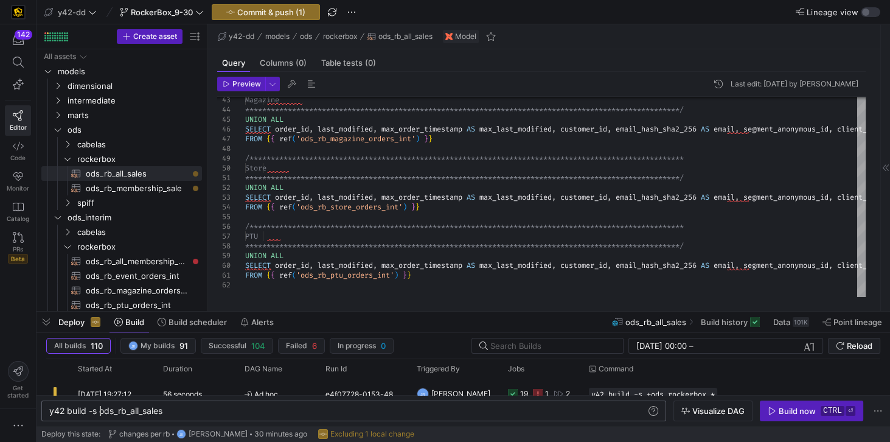
click at [100, 412] on div "y42 build -s ods_rb_all_sales" at bounding box center [348, 411] width 598 height 10
click at [123, 412] on div "y42 build -s ods_rb_all_sales" at bounding box center [348, 411] width 598 height 10
click at [101, 411] on div "y42 build -s ods_rb_all_sales" at bounding box center [348, 411] width 598 height 10
type textarea "y42 build -s +ods_rb_all_sales"
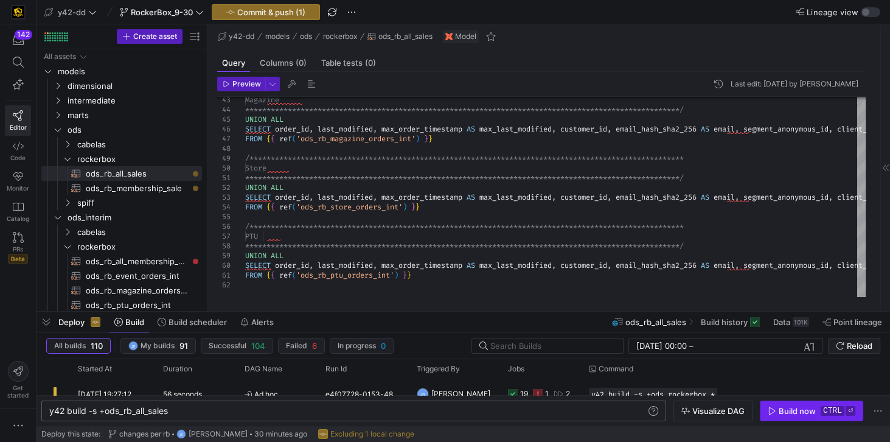
click at [781, 412] on div "Build now" at bounding box center [796, 411] width 37 height 10
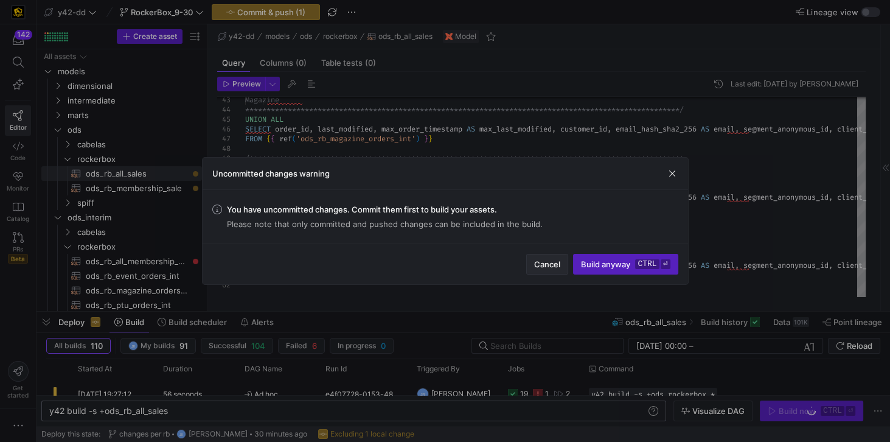
click at [540, 262] on span "Cancel" at bounding box center [547, 264] width 26 height 10
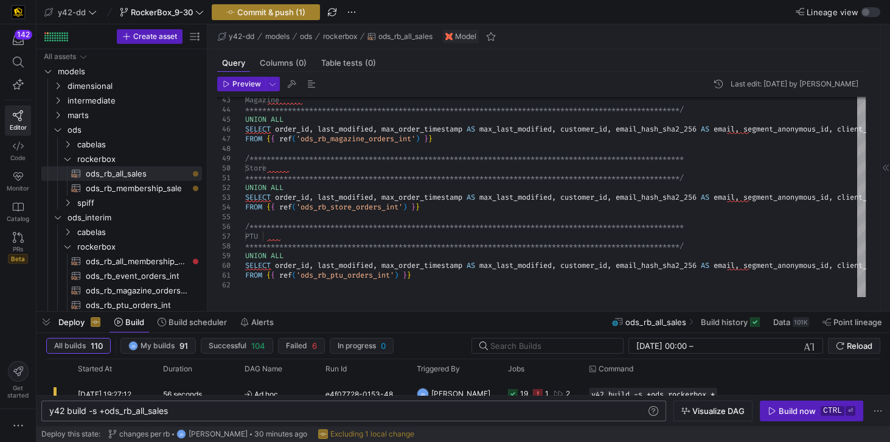
click at [248, 5] on span "button" at bounding box center [265, 12] width 107 height 15
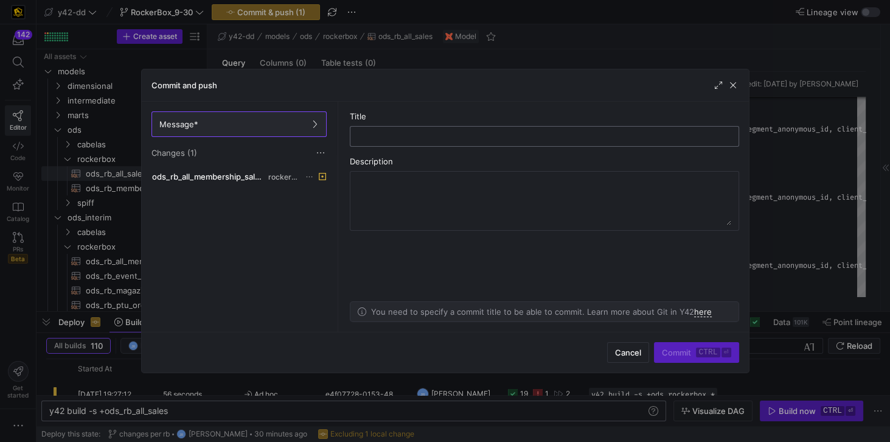
click at [374, 136] on input "text" at bounding box center [544, 136] width 369 height 10
click at [395, 135] on input "fix aliases" at bounding box center [544, 136] width 369 height 10
type input "fix alias"
click at [412, 203] on textarea at bounding box center [544, 200] width 373 height 49
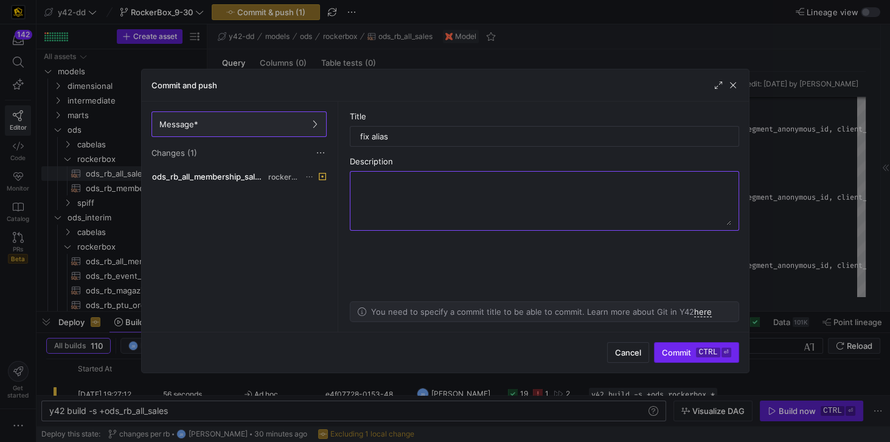
click at [673, 348] on span "Commit ctrl ⏎" at bounding box center [696, 352] width 69 height 10
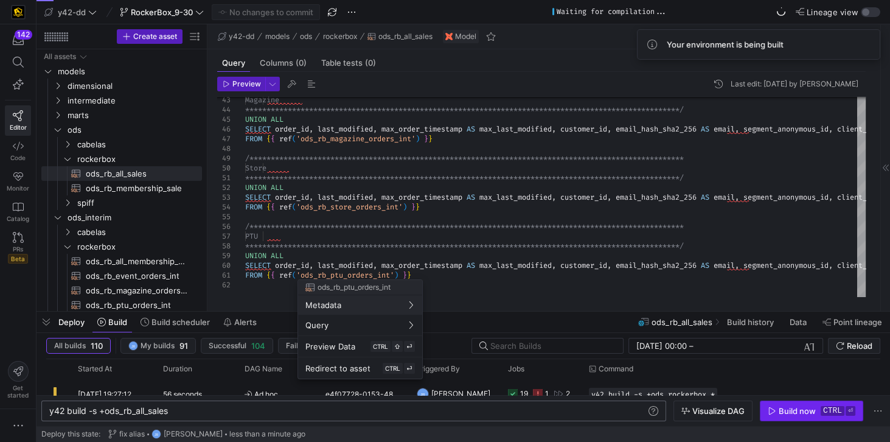
click at [777, 410] on div at bounding box center [445, 221] width 890 height 442
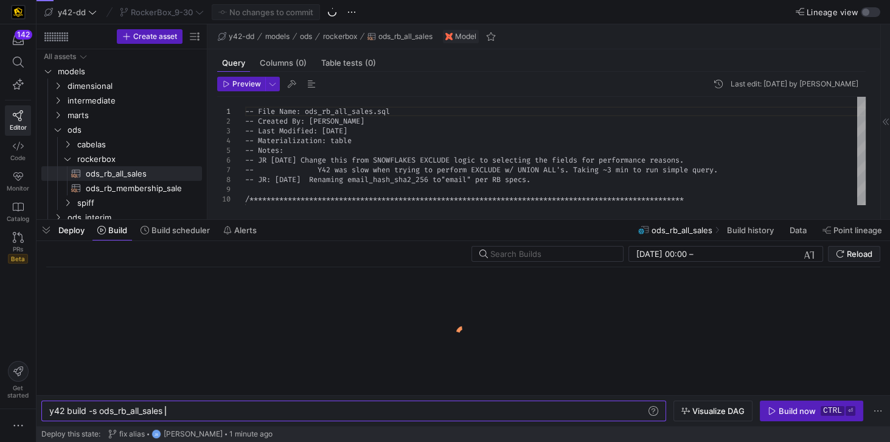
scroll to position [0, 114]
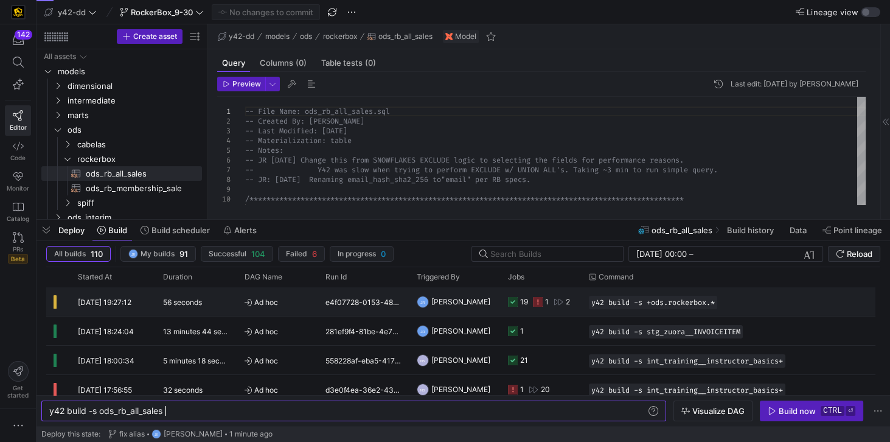
click at [541, 301] on icon at bounding box center [538, 302] width 10 height 10
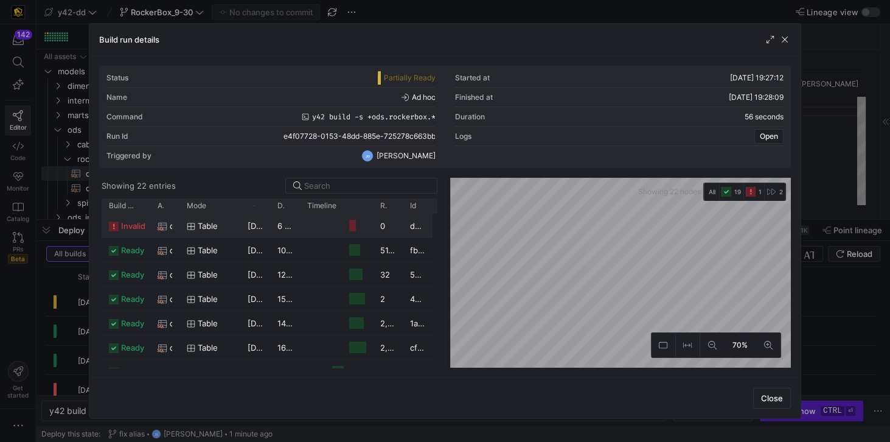
click at [129, 227] on span "invalid" at bounding box center [133, 226] width 24 height 24
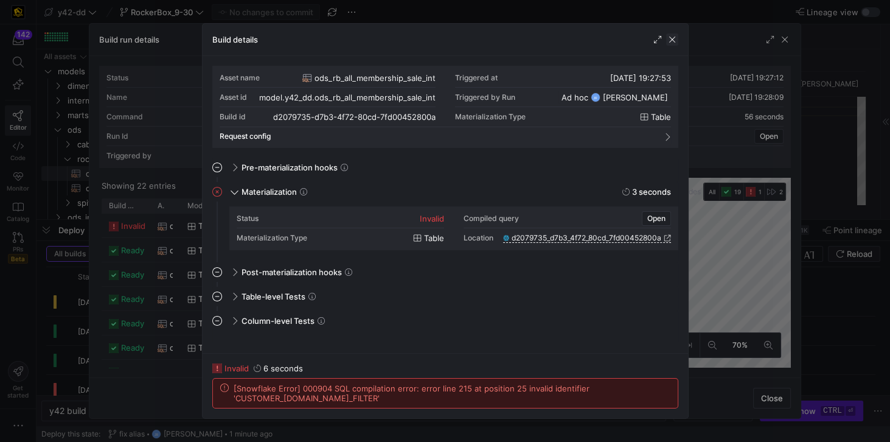
click at [671, 38] on span "button" at bounding box center [672, 39] width 12 height 12
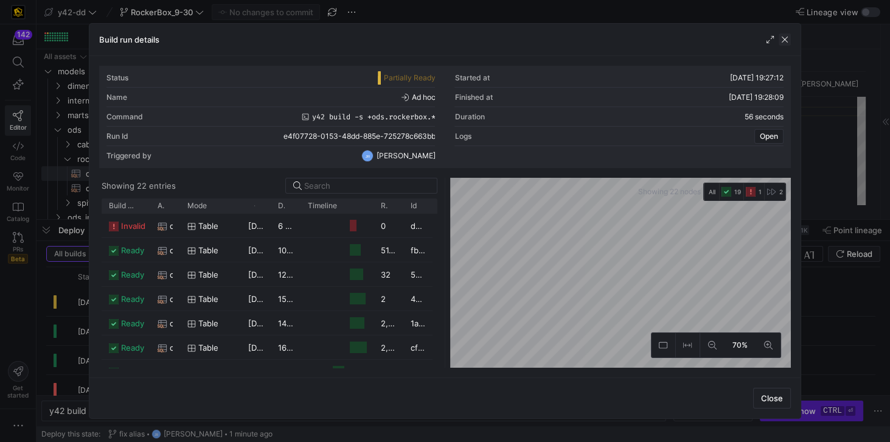
drag, startPoint x: 787, startPoint y: 41, endPoint x: 343, endPoint y: 246, distance: 489.0
click at [786, 41] on span "button" at bounding box center [784, 39] width 12 height 12
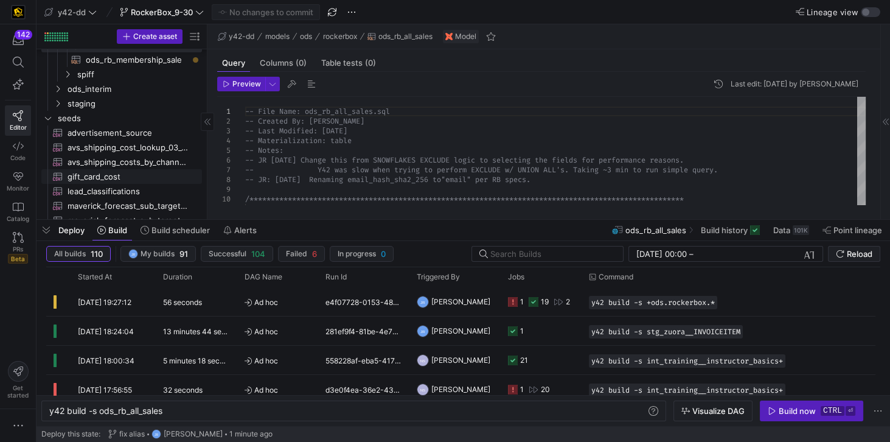
scroll to position [104, 0]
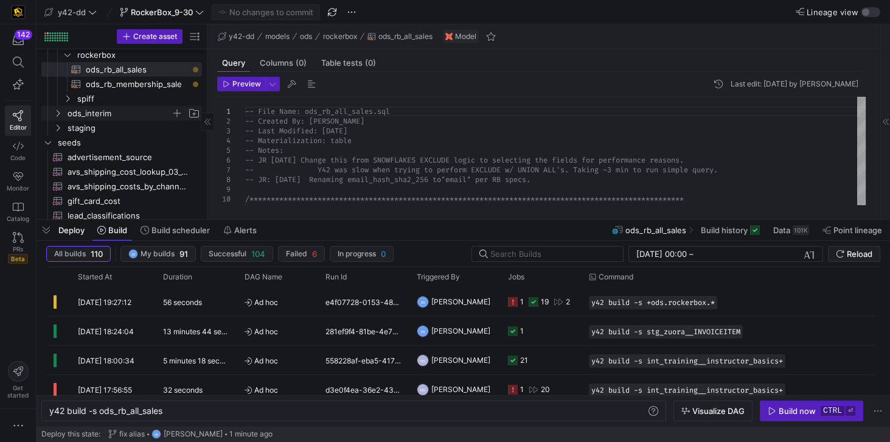
click at [94, 108] on span "ods_interim" at bounding box center [119, 113] width 103 height 14
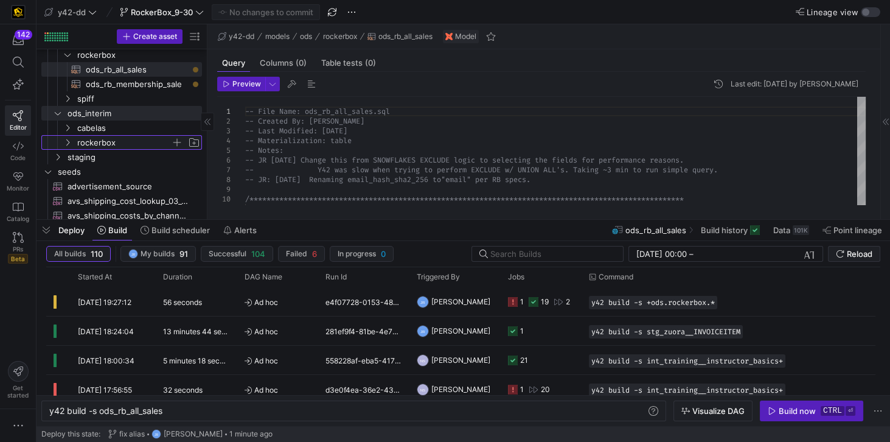
click at [115, 142] on span "rockerbox" at bounding box center [124, 143] width 94 height 14
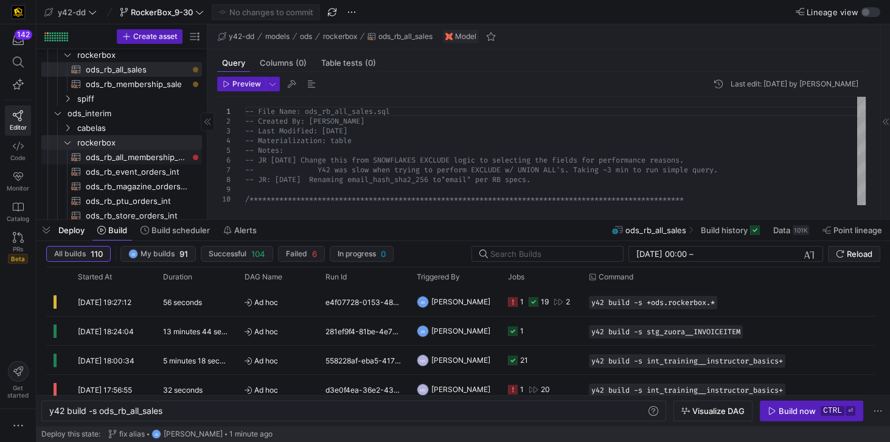
click at [141, 160] on span "ods_rb_all_membership_sale_int​​​​​​​​​​" at bounding box center [137, 157] width 102 height 14
type textarea "y42 build -s ods_rb_all_membership_sale_int"
type textarea "-- File Name: ods_rb_all_membership_sale_int.sql -- Created By: [PERSON_NAME] -…"
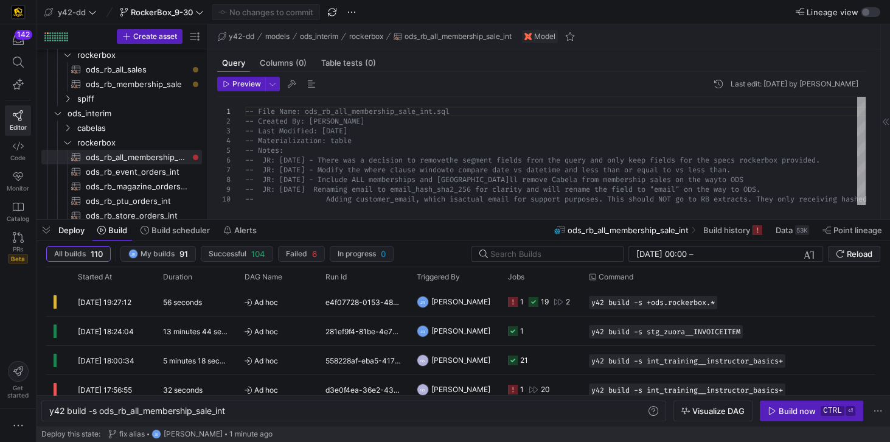
click at [801, 414] on div "Build now" at bounding box center [796, 411] width 37 height 10
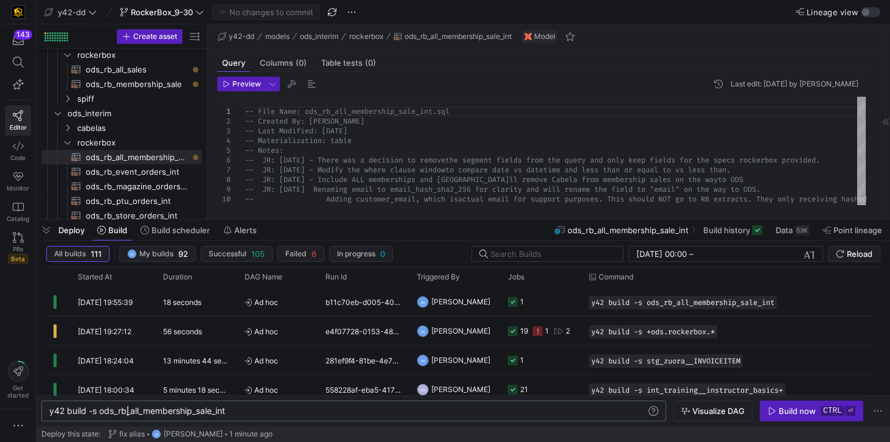
scroll to position [0, 178]
click at [129, 410] on div "y42 build -s ods_rb_all_membership_sale_int" at bounding box center [348, 411] width 598 height 10
click at [100, 411] on div "y42 build -s ods_rb_all_membership_sale_int" at bounding box center [348, 411] width 598 height 10
type textarea "y42 build -s +ods_rb_all_membership_sale_int"
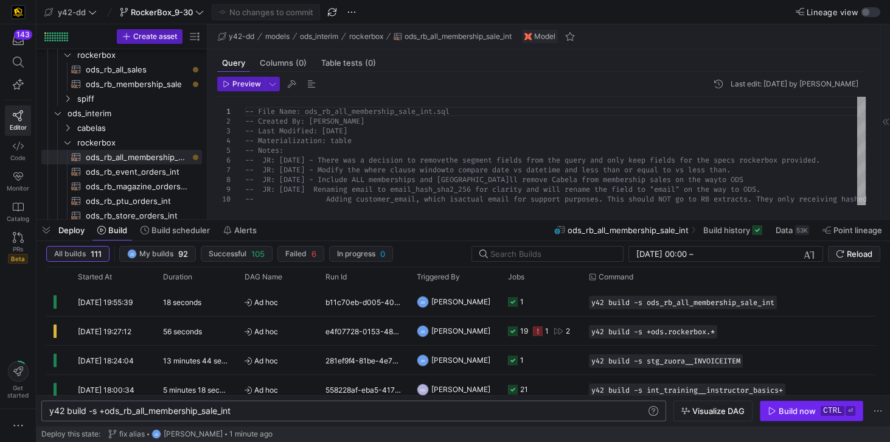
click at [786, 414] on div "Build now" at bounding box center [796, 411] width 37 height 10
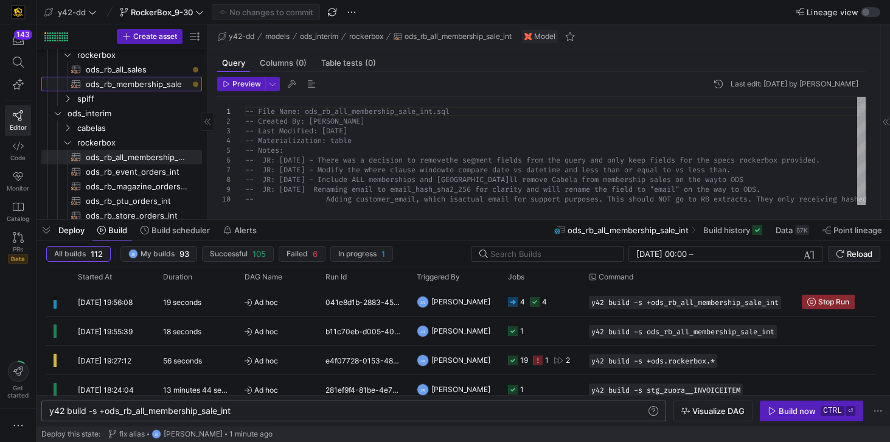
click at [112, 81] on span "ods_rb_membership_sale​​​​​​​​​​" at bounding box center [137, 84] width 102 height 14
type textarea "**********"
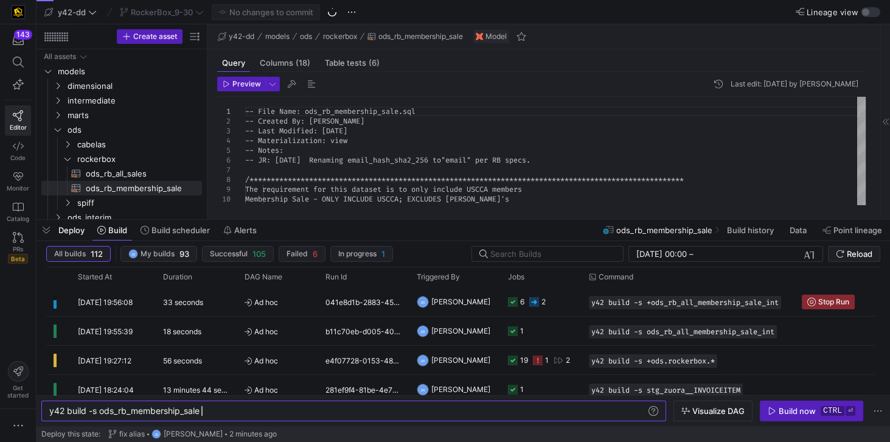
scroll to position [0, 151]
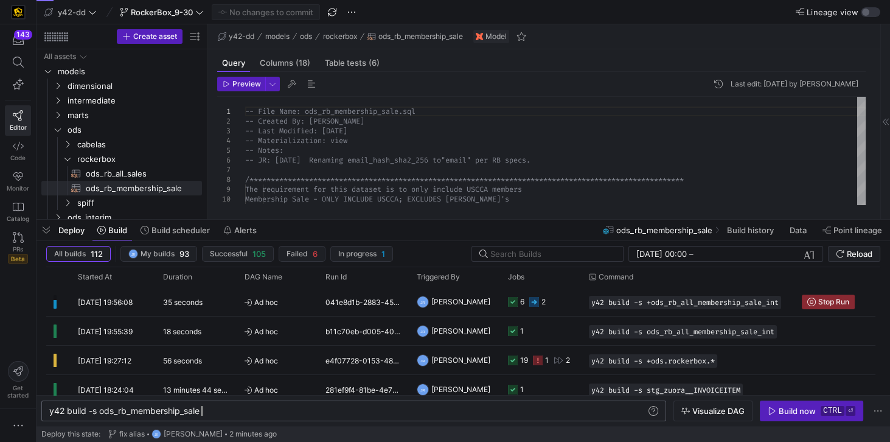
click at [99, 411] on div "y42 build -s ods_rb_membership_sale" at bounding box center [348, 411] width 598 height 10
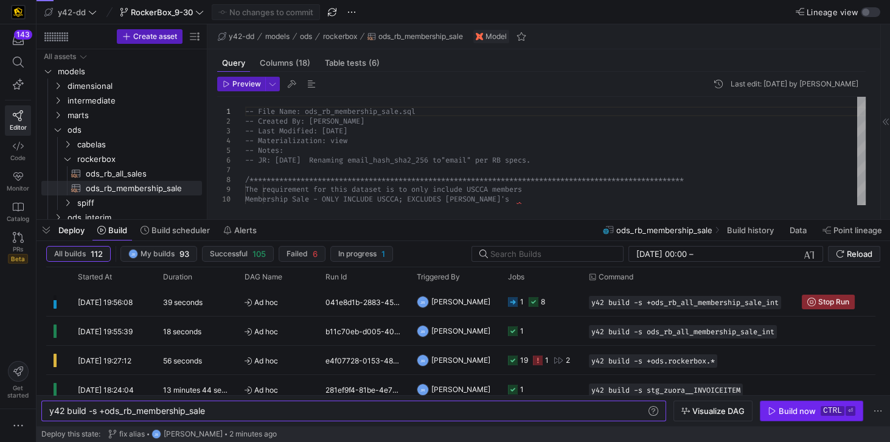
type textarea "y42 build -s +ods_rb_membership_sale"
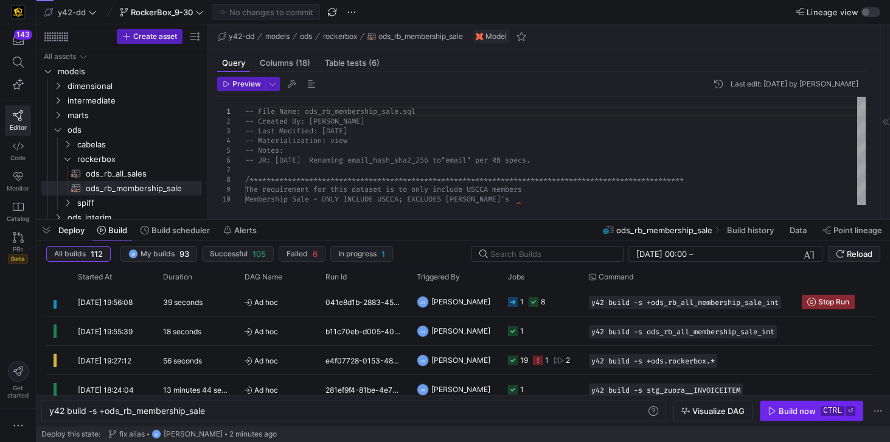
click at [771, 409] on icon "button" at bounding box center [771, 410] width 9 height 9
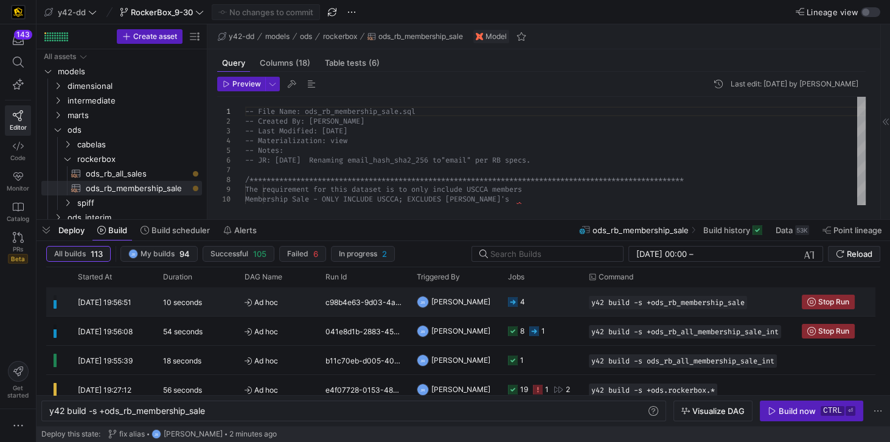
click at [512, 303] on icon "Press SPACE to select this row." at bounding box center [513, 302] width 10 height 10
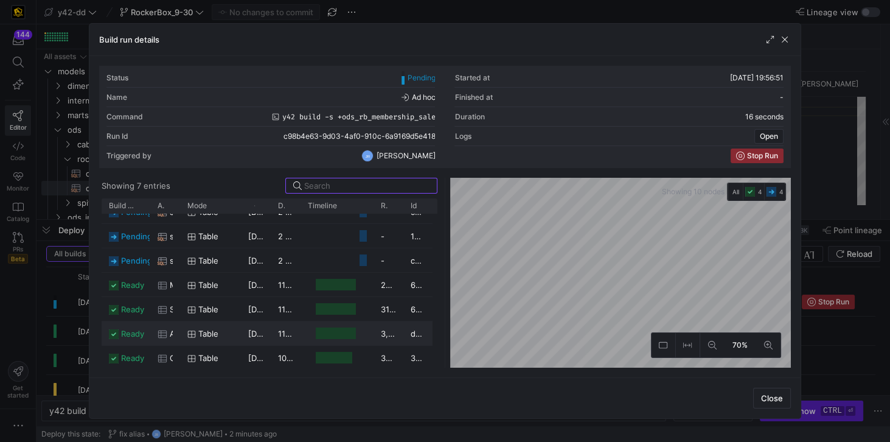
scroll to position [0, 0]
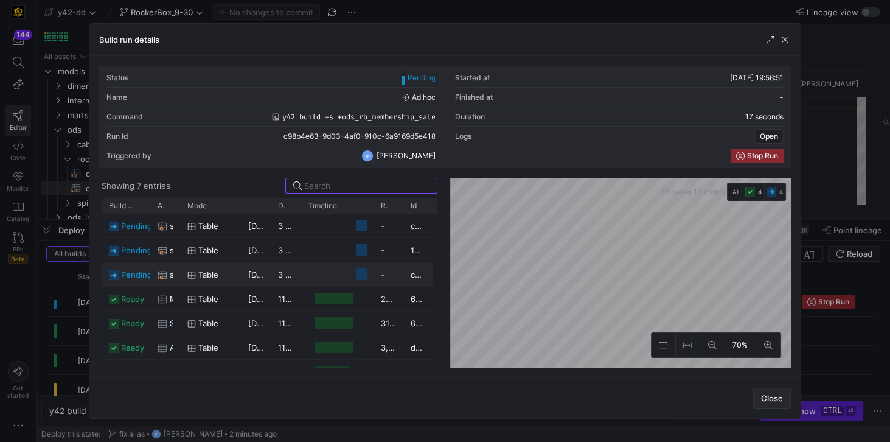
click at [769, 397] on span "Close" at bounding box center [772, 398] width 22 height 10
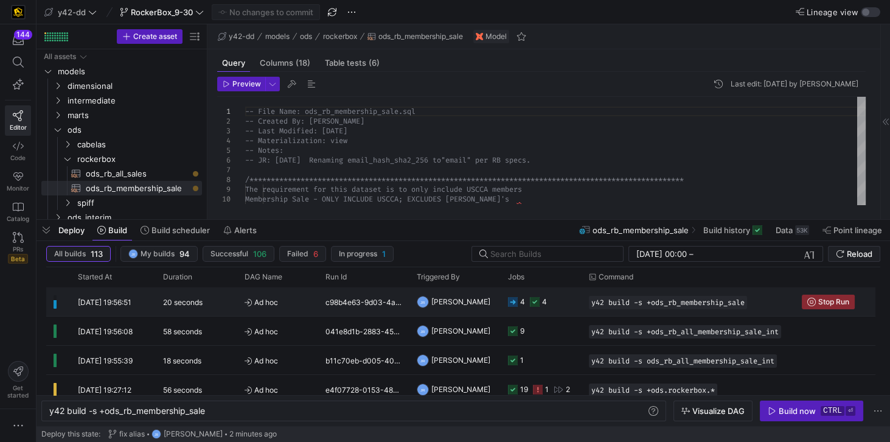
click at [522, 301] on div "4" at bounding box center [522, 301] width 5 height 29
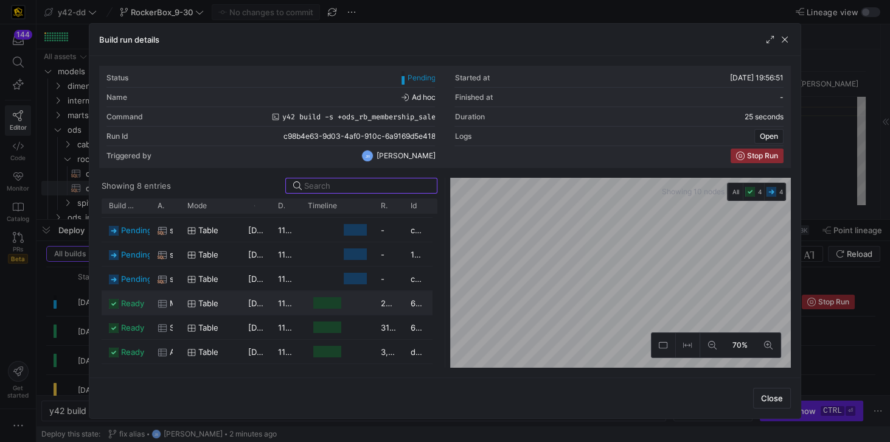
scroll to position [38, 0]
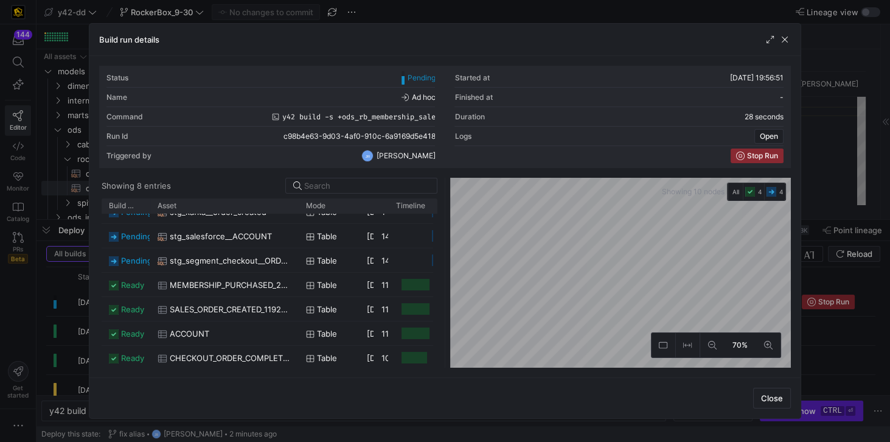
drag, startPoint x: 179, startPoint y: 204, endPoint x: 297, endPoint y: 217, distance: 119.3
click at [297, 217] on div "Build status Asset Mode 1" at bounding box center [270, 282] width 336 height 169
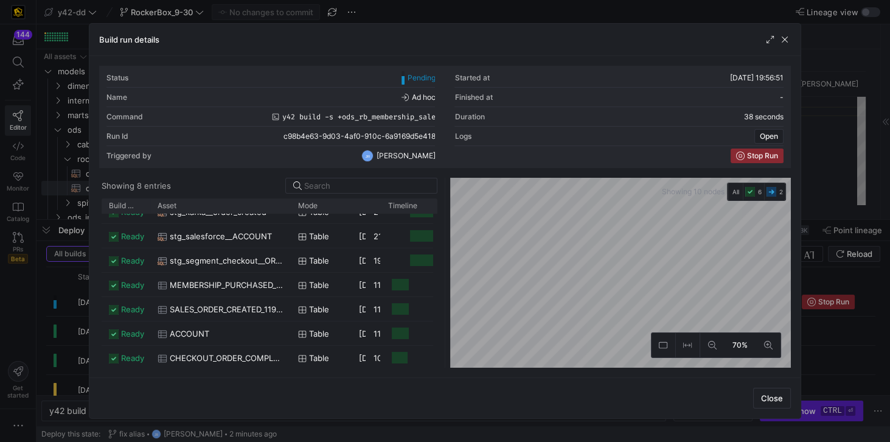
drag, startPoint x: 179, startPoint y: 207, endPoint x: 289, endPoint y: 221, distance: 111.6
click at [289, 221] on div "Build status Asset Mode 1" at bounding box center [270, 282] width 336 height 169
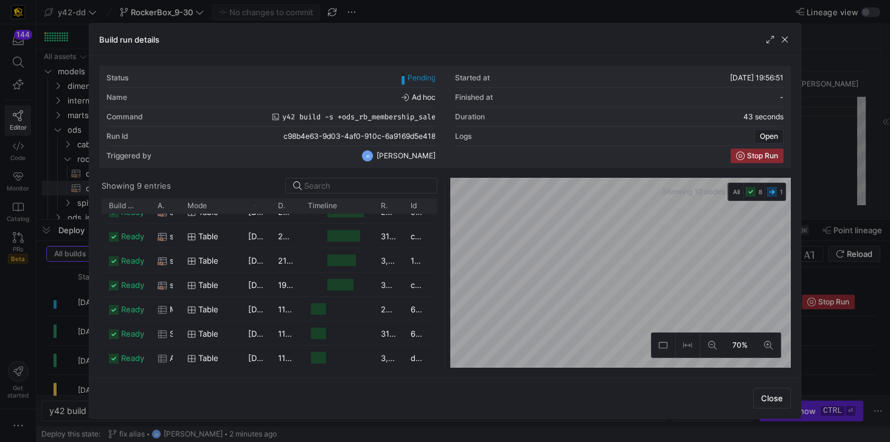
drag, startPoint x: 595, startPoint y: 372, endPoint x: 604, endPoint y: 372, distance: 9.1
click at [604, 372] on div "Status Pending Started at 30/09/25, 19:56:51 Name Ad hoc Finished at - Command …" at bounding box center [444, 216] width 710 height 321
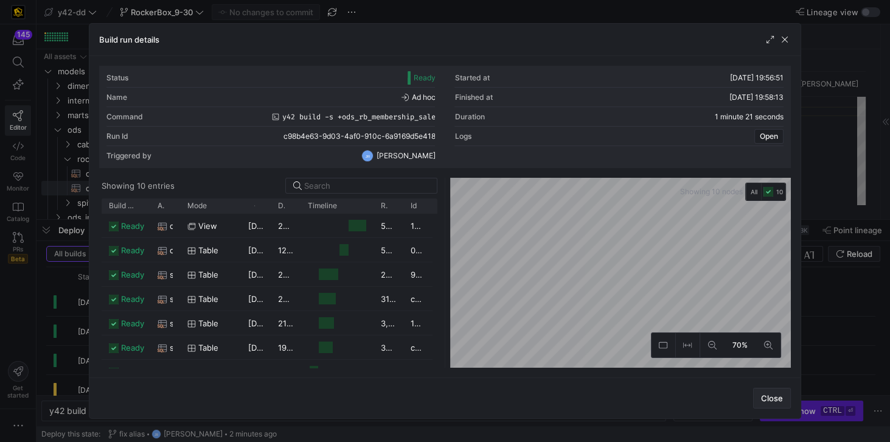
click at [770, 402] on span "Close" at bounding box center [772, 398] width 22 height 10
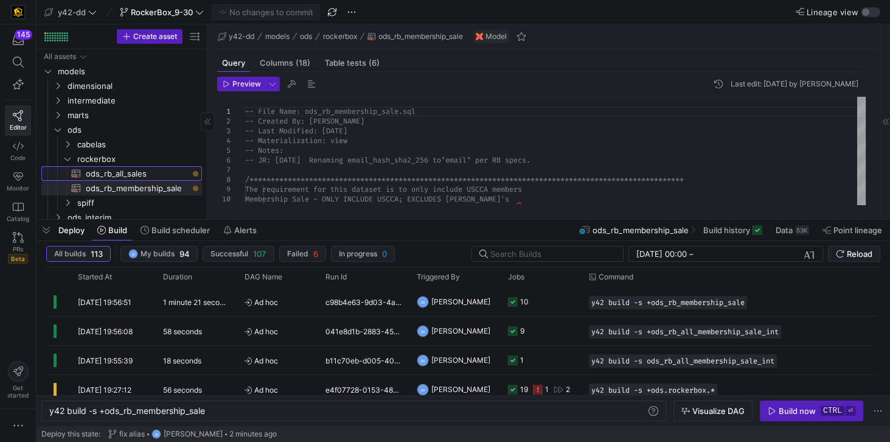
click at [139, 175] on span "ods_rb_all_sales​​​​​​​​​​" at bounding box center [137, 174] width 102 height 14
type textarea "**********"
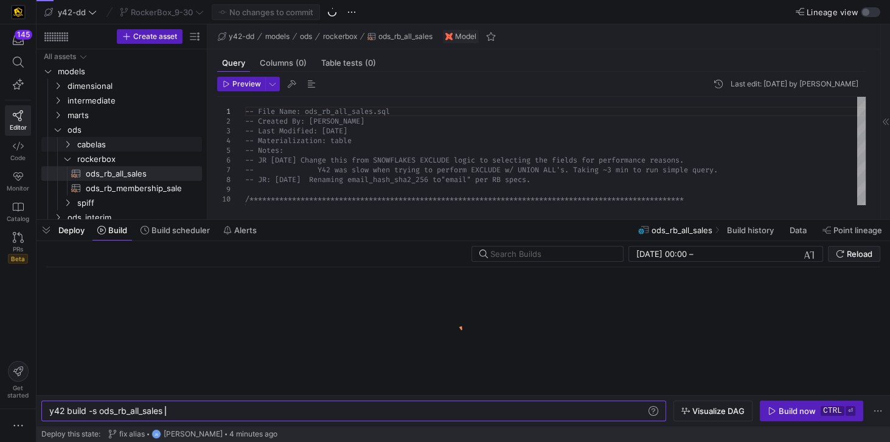
scroll to position [0, 114]
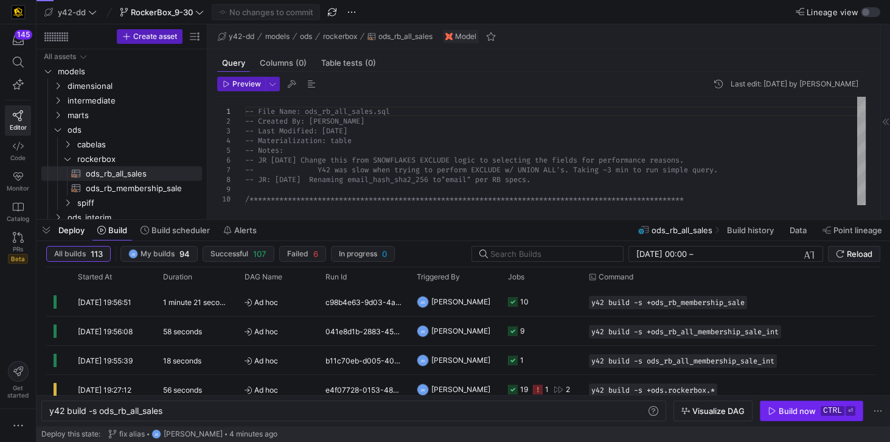
click at [778, 410] on span "Build now ctrl ⏎" at bounding box center [811, 411] width 88 height 10
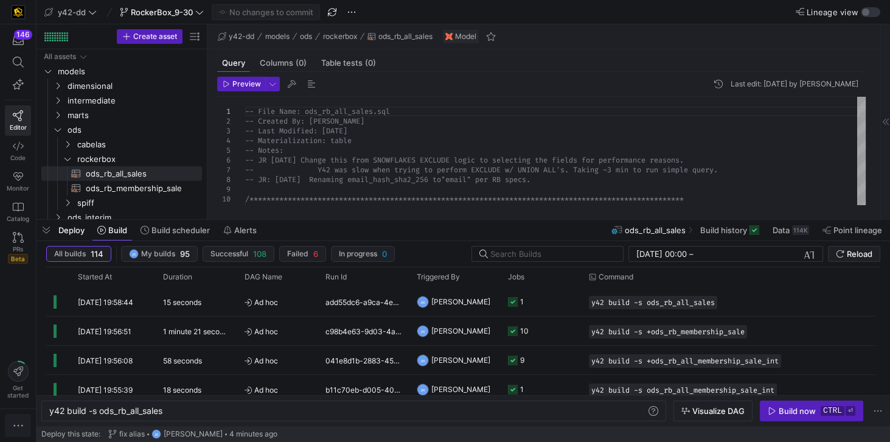
click at [17, 424] on icon "button" at bounding box center [18, 425] width 12 height 12
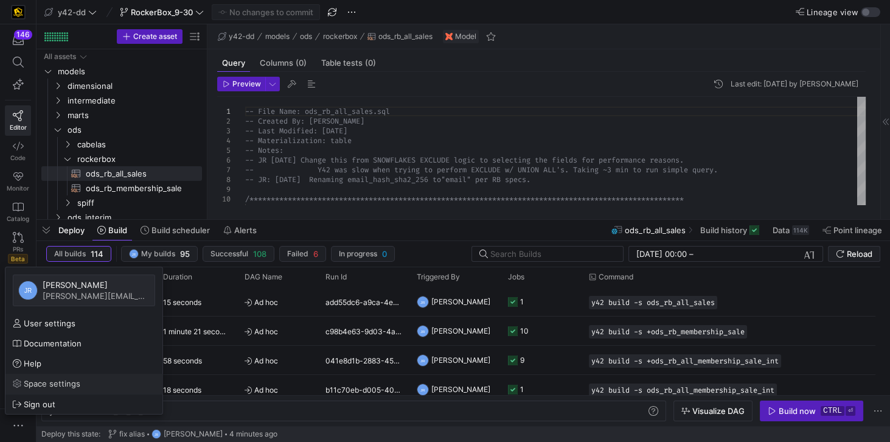
click at [71, 389] on link "Space settings" at bounding box center [83, 382] width 157 height 19
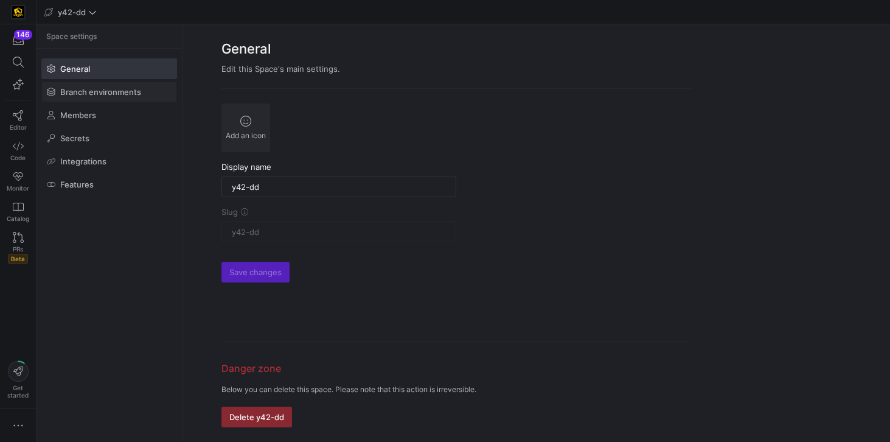
click at [93, 97] on span at bounding box center [109, 91] width 134 height 19
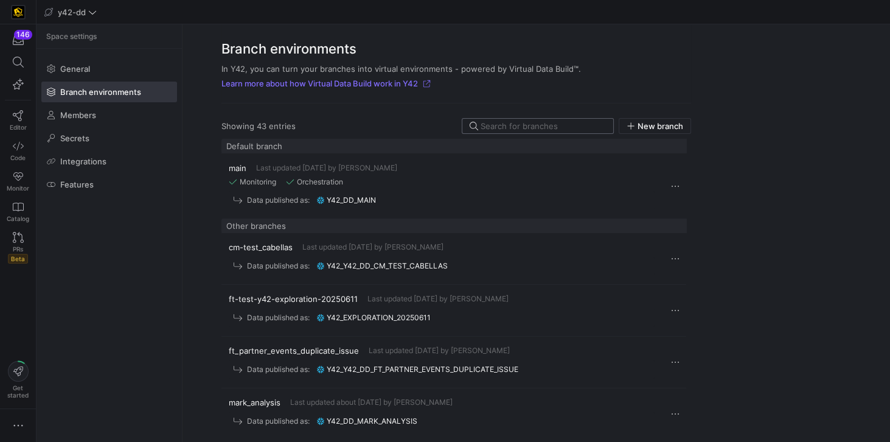
click at [499, 125] on input at bounding box center [542, 126] width 125 height 10
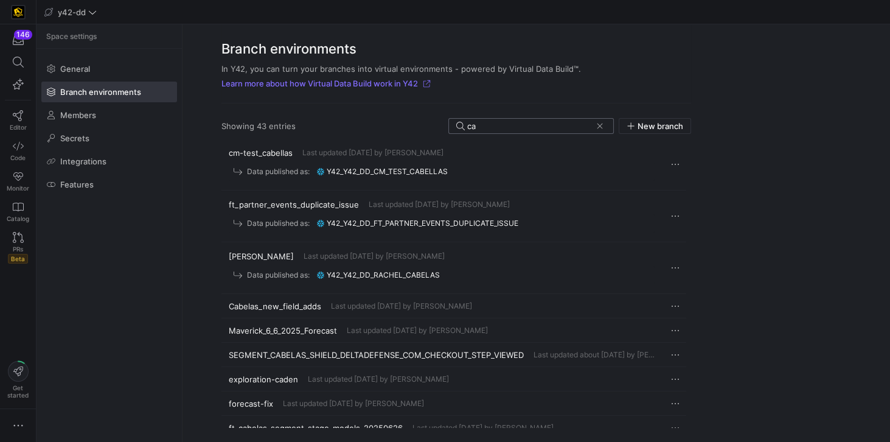
type input "c"
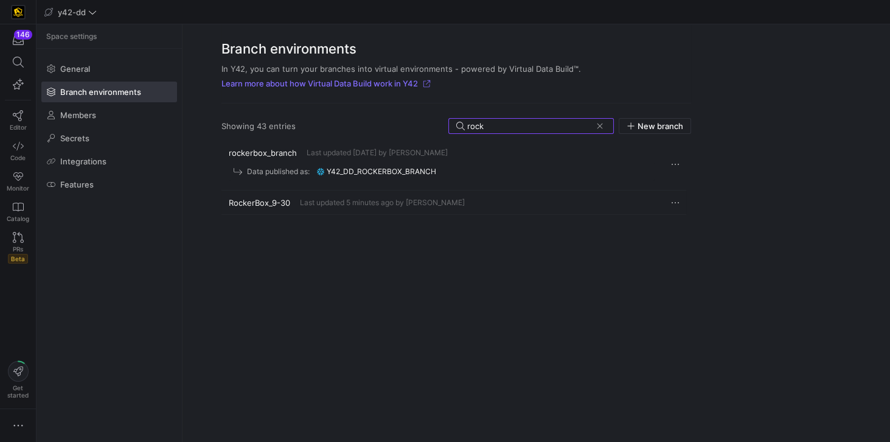
type input "rock"
click at [272, 202] on span "RockerBox_9-30" at bounding box center [259, 203] width 61 height 10
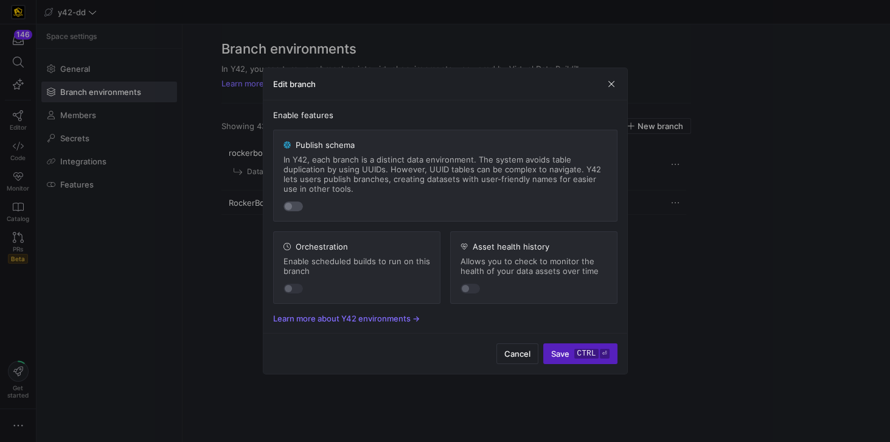
click at [289, 209] on div "button" at bounding box center [288, 206] width 7 height 7
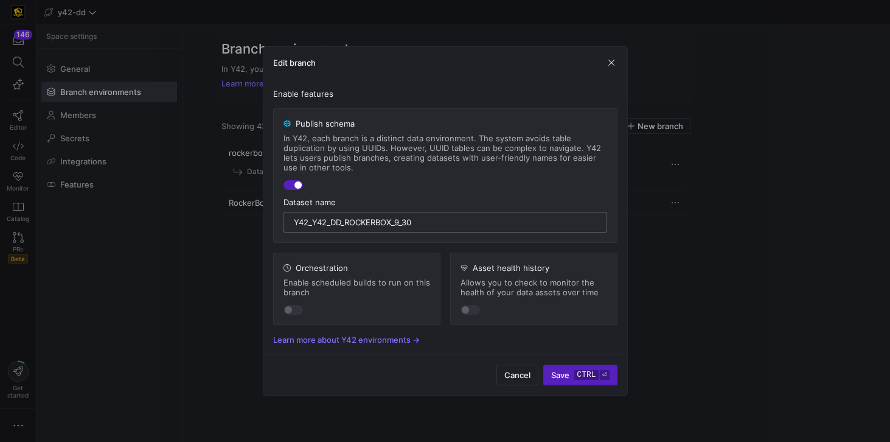
drag, startPoint x: 418, startPoint y: 223, endPoint x: 289, endPoint y: 222, distance: 128.3
click at [289, 222] on div "y42_y42_dd_RockerBox_9_30" at bounding box center [445, 222] width 324 height 21
click at [308, 226] on input "y42_y42_dd_RockerBox_9_30" at bounding box center [445, 222] width 303 height 10
click at [313, 223] on input "y42_y42_dd_RockerBox_9_30" at bounding box center [445, 222] width 303 height 10
drag, startPoint x: 311, startPoint y: 223, endPoint x: 282, endPoint y: 220, distance: 29.3
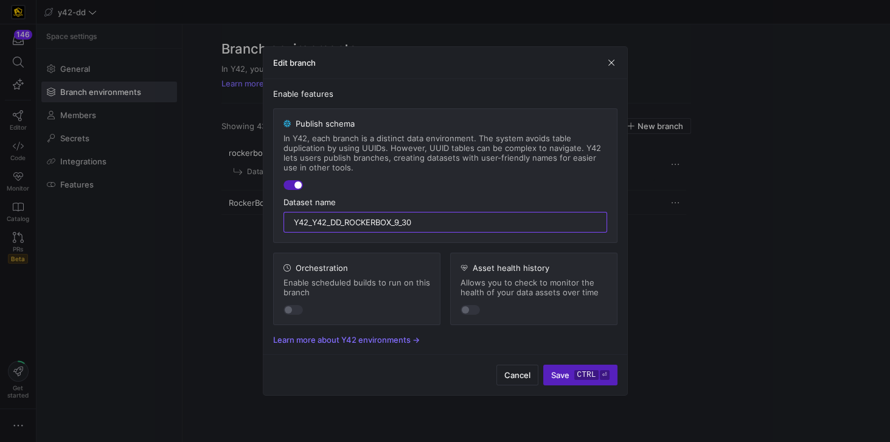
click at [282, 220] on y42-branch-environment-feature "Publish schema In Y42, each branch is a distinct data environment. The system a…" at bounding box center [445, 175] width 344 height 134
drag, startPoint x: 402, startPoint y: 222, endPoint x: 283, endPoint y: 216, distance: 118.7
click at [283, 216] on div "y42_dd_RockerBox_9_30" at bounding box center [445, 222] width 324 height 21
type input "y42_dd_RockerBox_9_30"
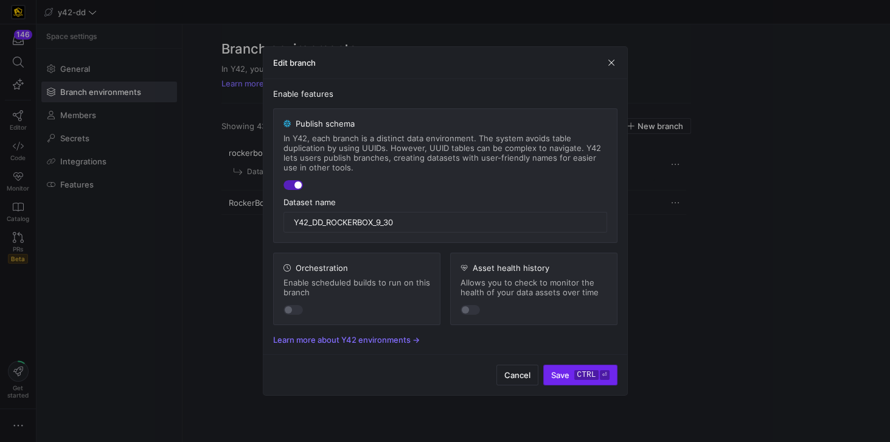
click at [568, 370] on span "Save ctrl ⏎" at bounding box center [580, 375] width 58 height 10
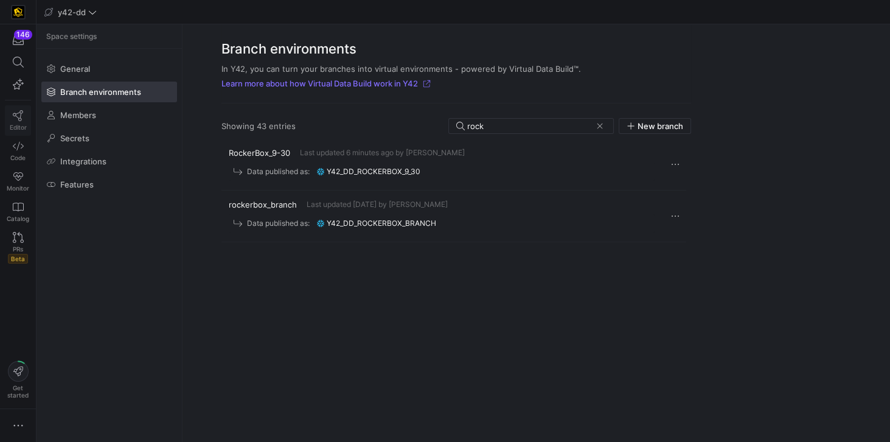
click at [19, 116] on icon at bounding box center [18, 115] width 11 height 11
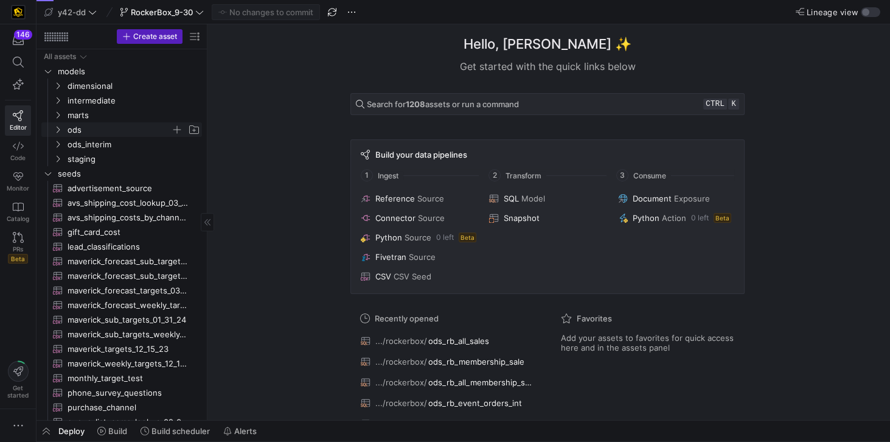
click at [83, 131] on span "ods" at bounding box center [119, 130] width 103 height 14
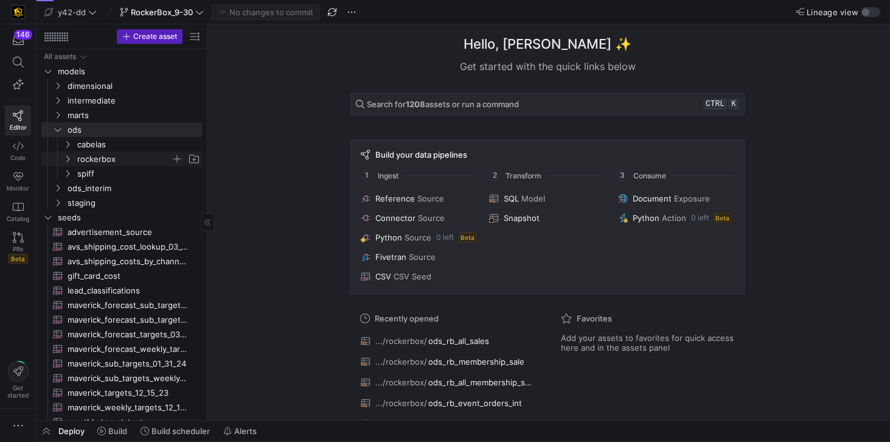
click at [97, 161] on span "rockerbox" at bounding box center [124, 159] width 94 height 14
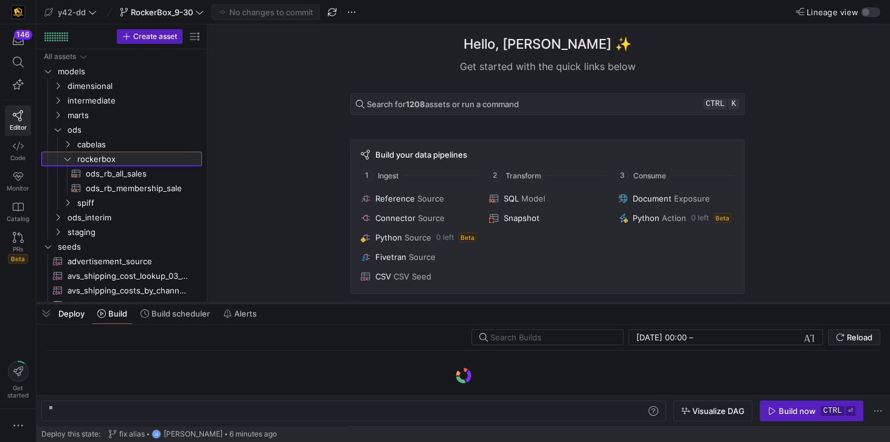
drag, startPoint x: 307, startPoint y: 421, endPoint x: 297, endPoint y: 304, distance: 117.8
click at [297, 304] on div at bounding box center [462, 302] width 853 height 5
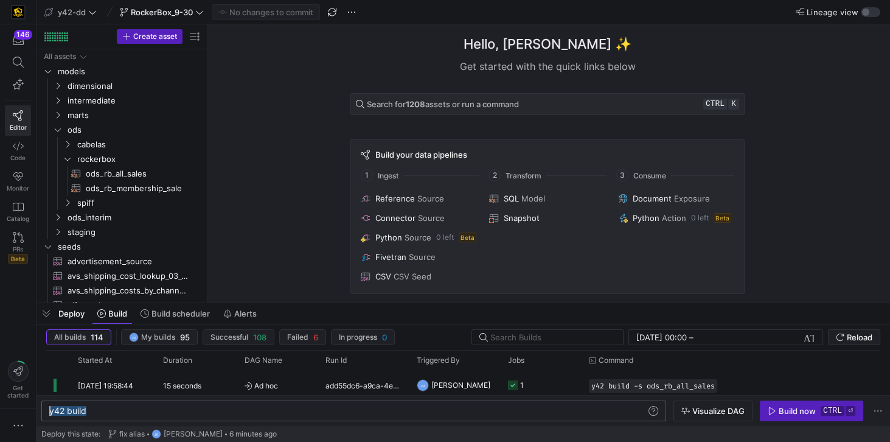
drag, startPoint x: 108, startPoint y: 410, endPoint x: 23, endPoint y: 407, distance: 85.2
click at [49, 407] on div "y42 build" at bounding box center [348, 411] width 598 height 10
type textarea "y42 build -s +ods.rockerbox.*"
click at [806, 412] on div "Build now" at bounding box center [796, 411] width 37 height 10
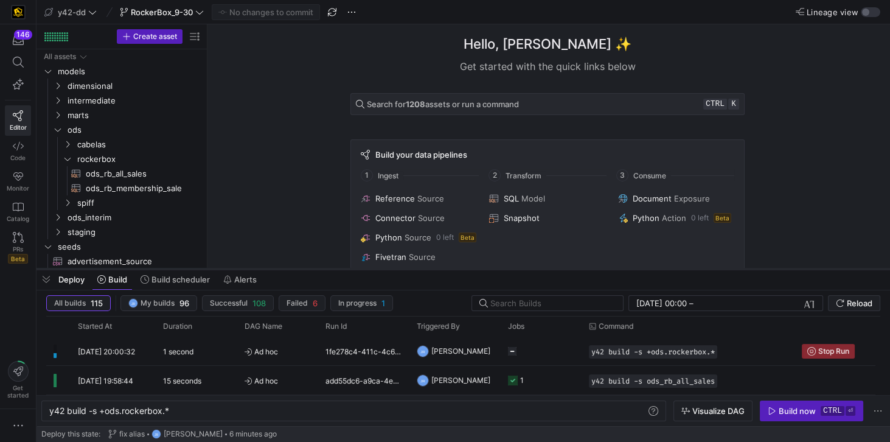
drag, startPoint x: 571, startPoint y: 303, endPoint x: 566, endPoint y: 262, distance: 41.7
click at [566, 266] on div at bounding box center [462, 268] width 853 height 5
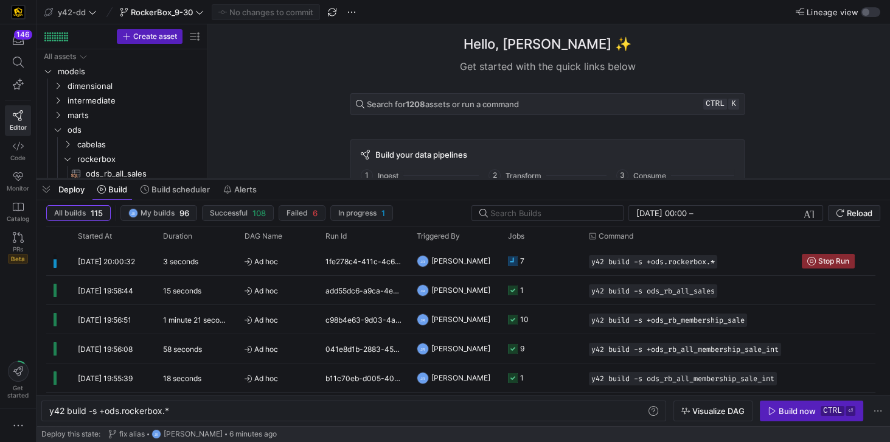
drag, startPoint x: 338, startPoint y: 262, endPoint x: 348, endPoint y: 177, distance: 85.2
click at [348, 177] on div at bounding box center [462, 178] width 853 height 5
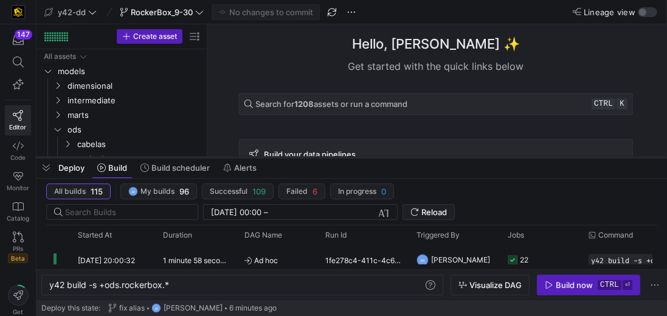
drag, startPoint x: 337, startPoint y: 51, endPoint x: 330, endPoint y: 157, distance: 106.1
click at [330, 157] on div at bounding box center [351, 157] width 631 height 5
